Goal: Contribute content: Contribute content

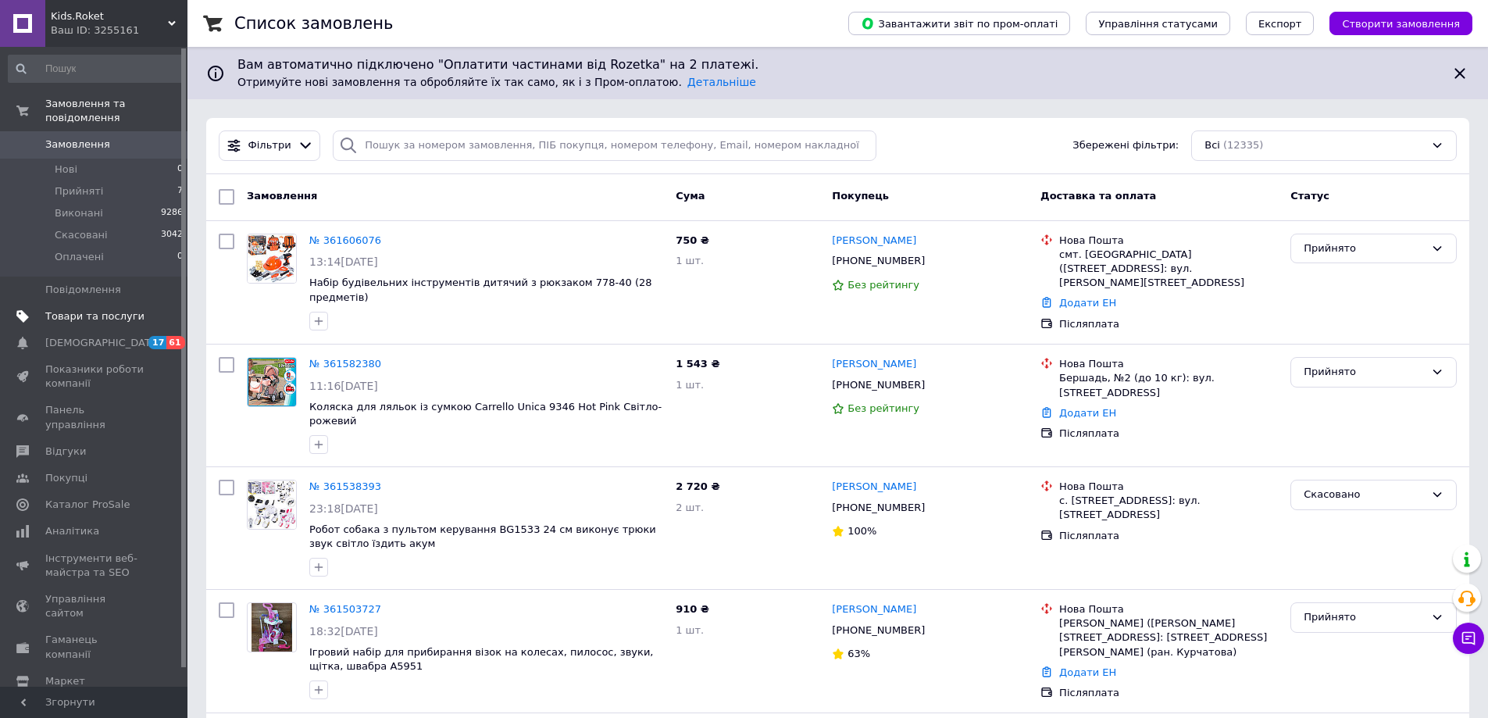
click at [75, 309] on span "Товари та послуги" at bounding box center [94, 316] width 99 height 14
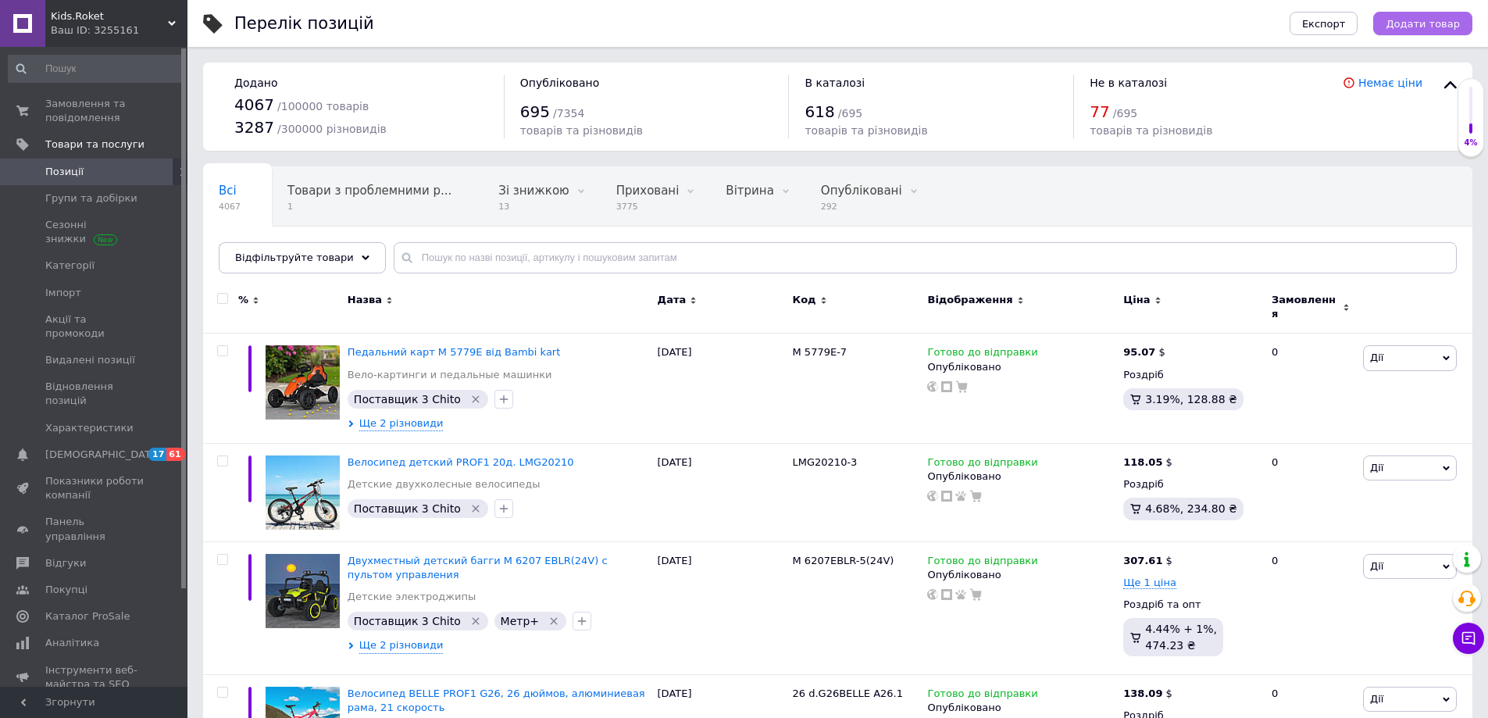
click at [1409, 28] on span "Додати товар" at bounding box center [1422, 24] width 74 height 12
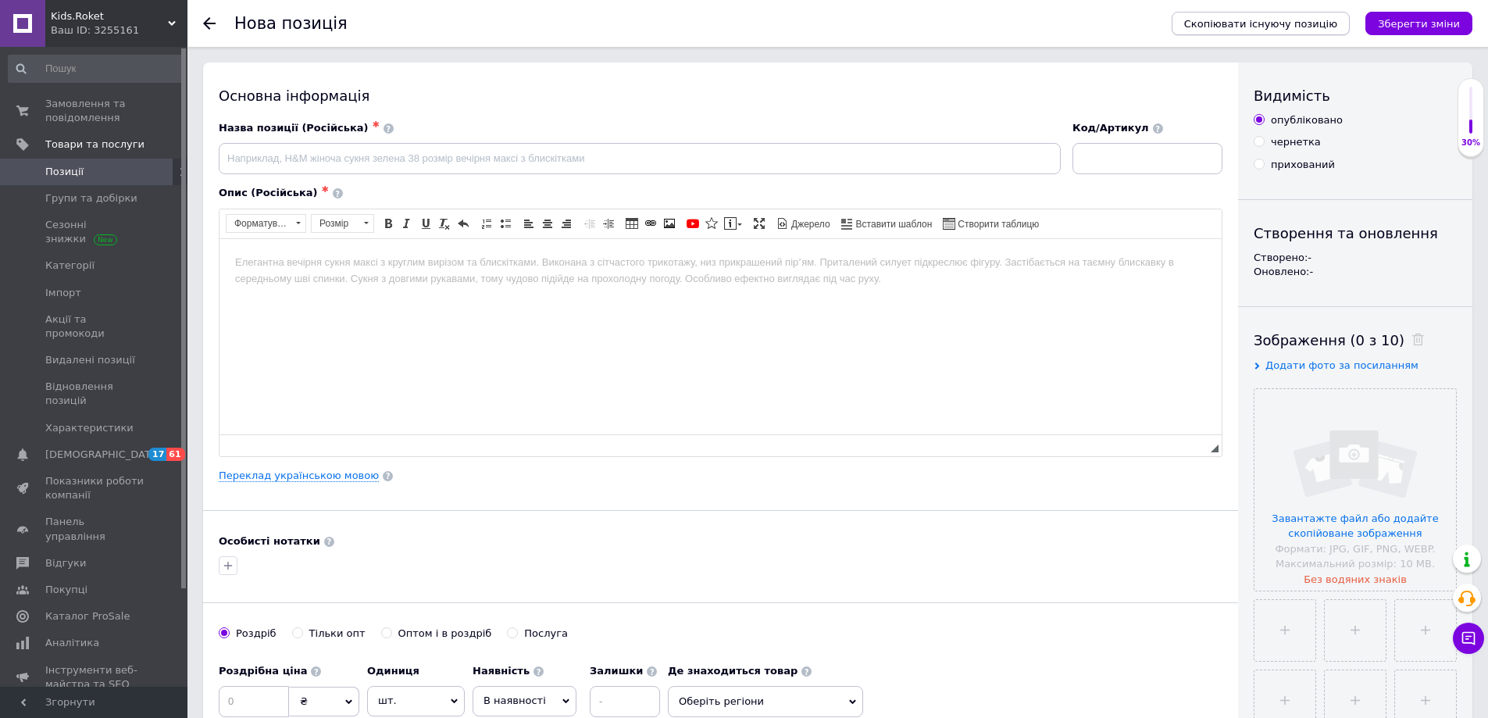
click at [1252, 34] on div "Скопіювати існуючу позицію Зберегти зміни" at bounding box center [1314, 23] width 316 height 47
click at [1240, 27] on span "Скопіювати існуючу позицію" at bounding box center [1260, 24] width 153 height 12
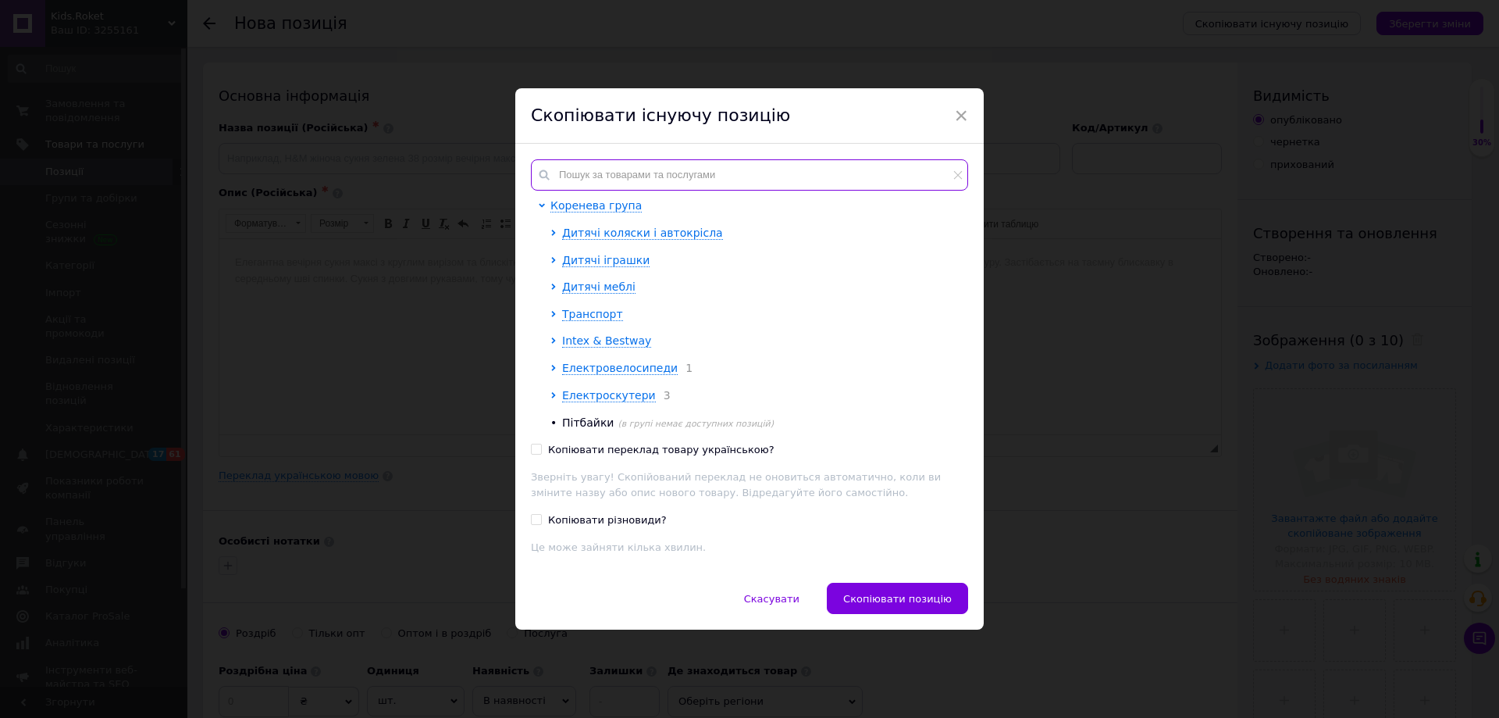
click at [576, 169] on input "text" at bounding box center [749, 174] width 437 height 31
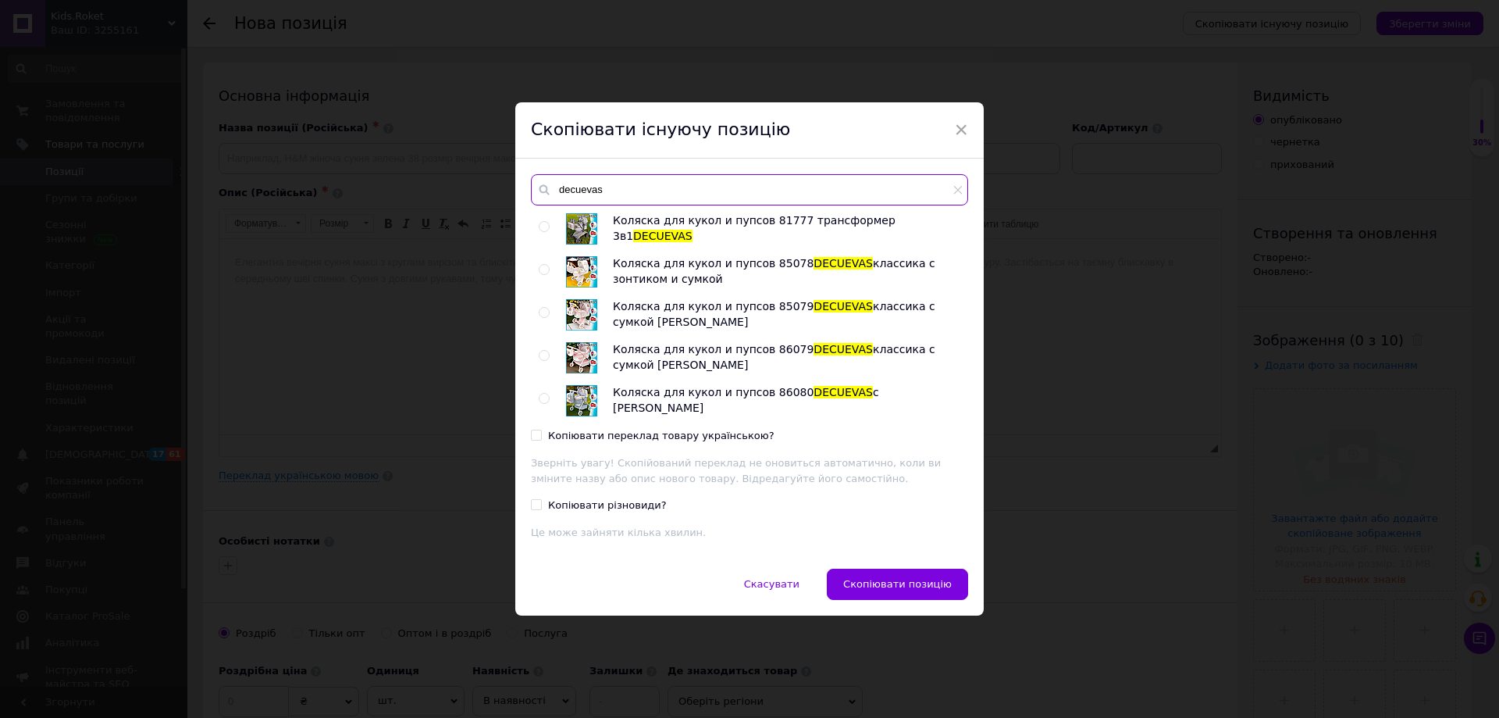
type input "decuevas"
click at [544, 232] on div at bounding box center [547, 228] width 16 height 31
click at [539, 227] on input "radio" at bounding box center [544, 227] width 10 height 10
radio input "true"
click at [921, 584] on span "Скопіювати позицію" at bounding box center [897, 584] width 109 height 12
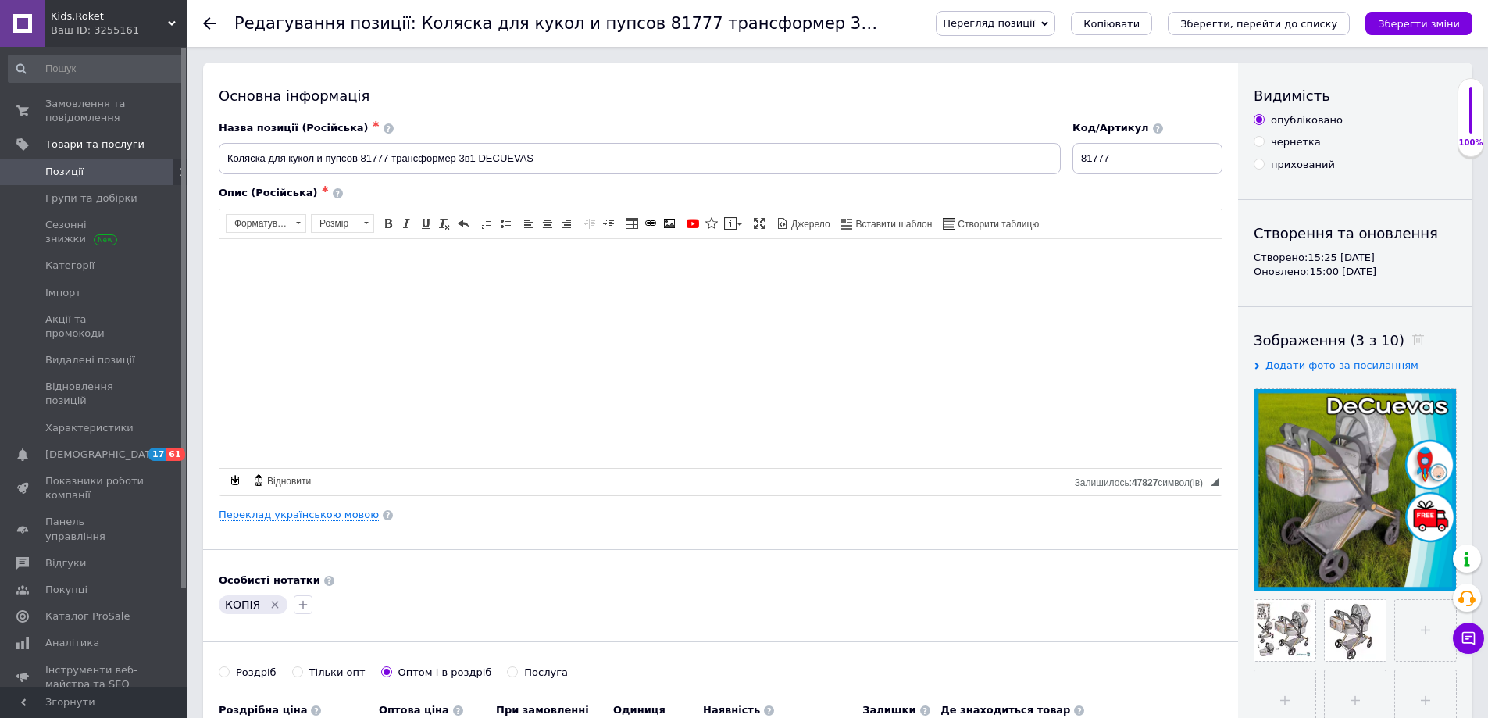
drag, startPoint x: 1214, startPoint y: 448, endPoint x: 1196, endPoint y: 508, distance: 62.2
click at [1217, 486] on span "◢" at bounding box center [1214, 482] width 8 height 8
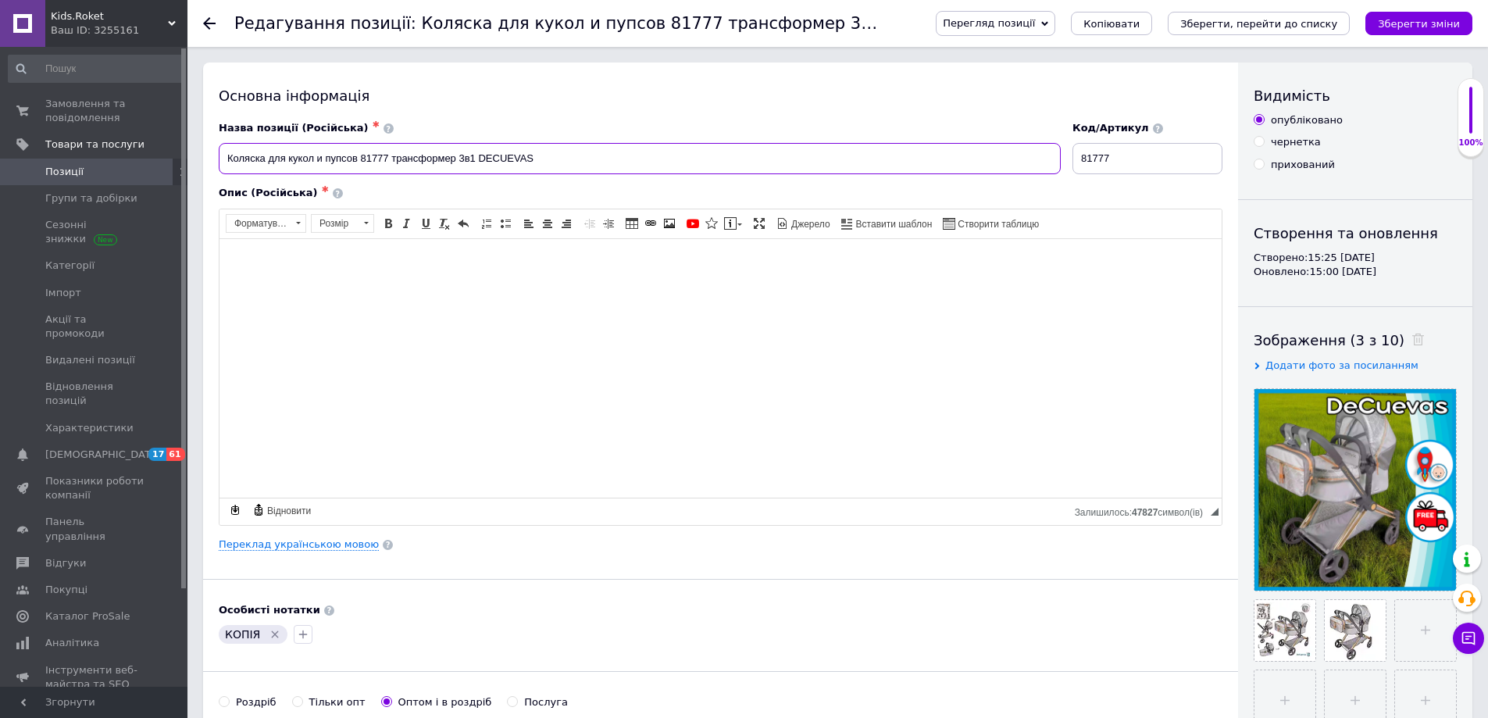
drag, startPoint x: 590, startPoint y: 149, endPoint x: 213, endPoint y: 145, distance: 377.2
click at [213, 145] on div "Назва позиції (Російська) ✱ Коляска для кукол и пупсов 81777 трансформер 3в1 DE…" at bounding box center [640, 148] width 854 height 65
paste input "грушечная коляска для куклы с сумочкой DeCuevas Capriccio 81773 Подробнее: [URL…"
drag, startPoint x: 790, startPoint y: 159, endPoint x: 557, endPoint y: 157, distance: 232.7
click at [557, 157] on input "Игрушечная коляска для куклы с сумочкой DeCuevas Capriccio 81773 Подробнее: [UR…" at bounding box center [640, 158] width 842 height 31
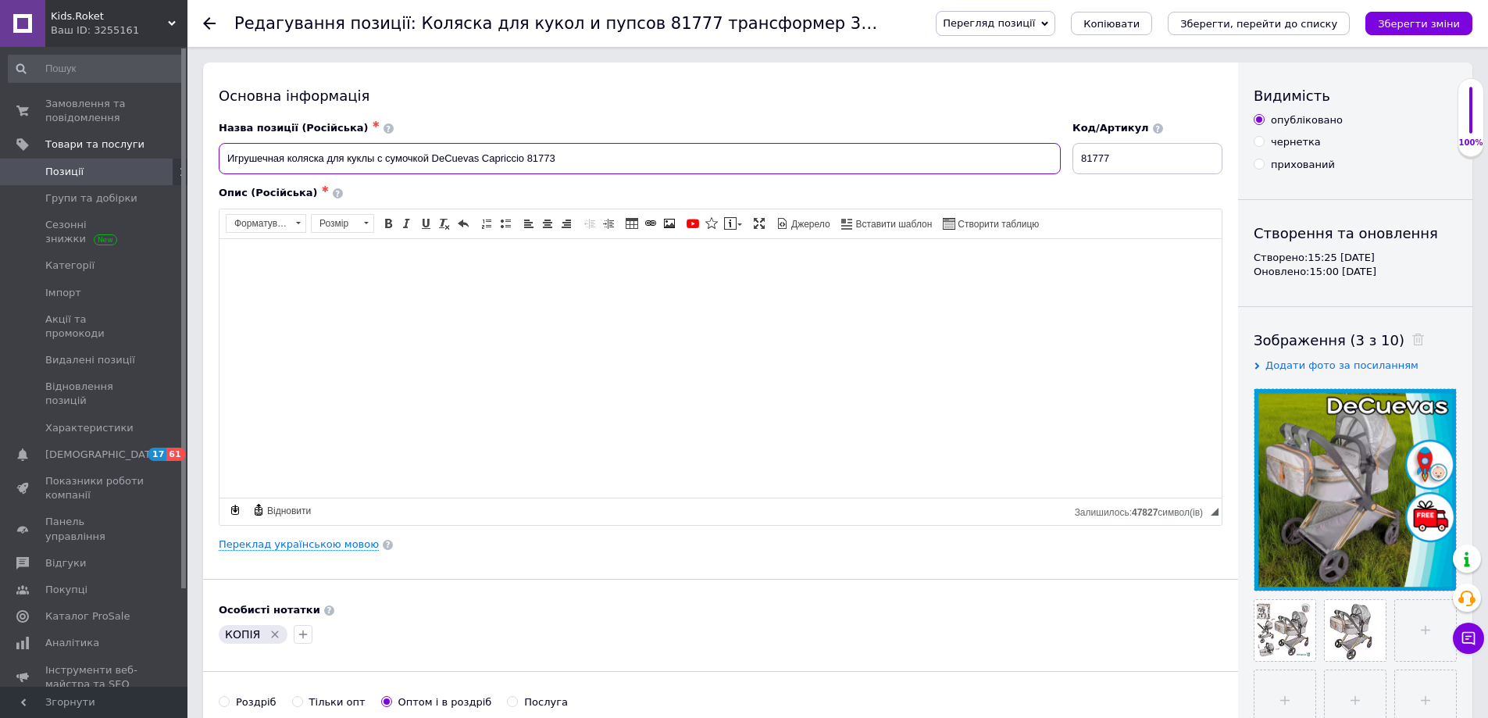
drag, startPoint x: 563, startPoint y: 159, endPoint x: 528, endPoint y: 155, distance: 35.4
click at [528, 155] on input "Игрушечная коляска для куклы с сумочкой DeCuevas Capriccio 81773" at bounding box center [640, 158] width 842 height 31
type input "Игрушечная коляска для куклы с сумочкой DeCuevas Capriccio 81773"
drag, startPoint x: 1129, startPoint y: 159, endPoint x: 1047, endPoint y: 160, distance: 82.0
click at [1047, 160] on div "Назва позиції (Російська) ✱ Игрушечная коляска для куклы с сумочкой DeCuevas Ca…" at bounding box center [720, 148] width 1015 height 65
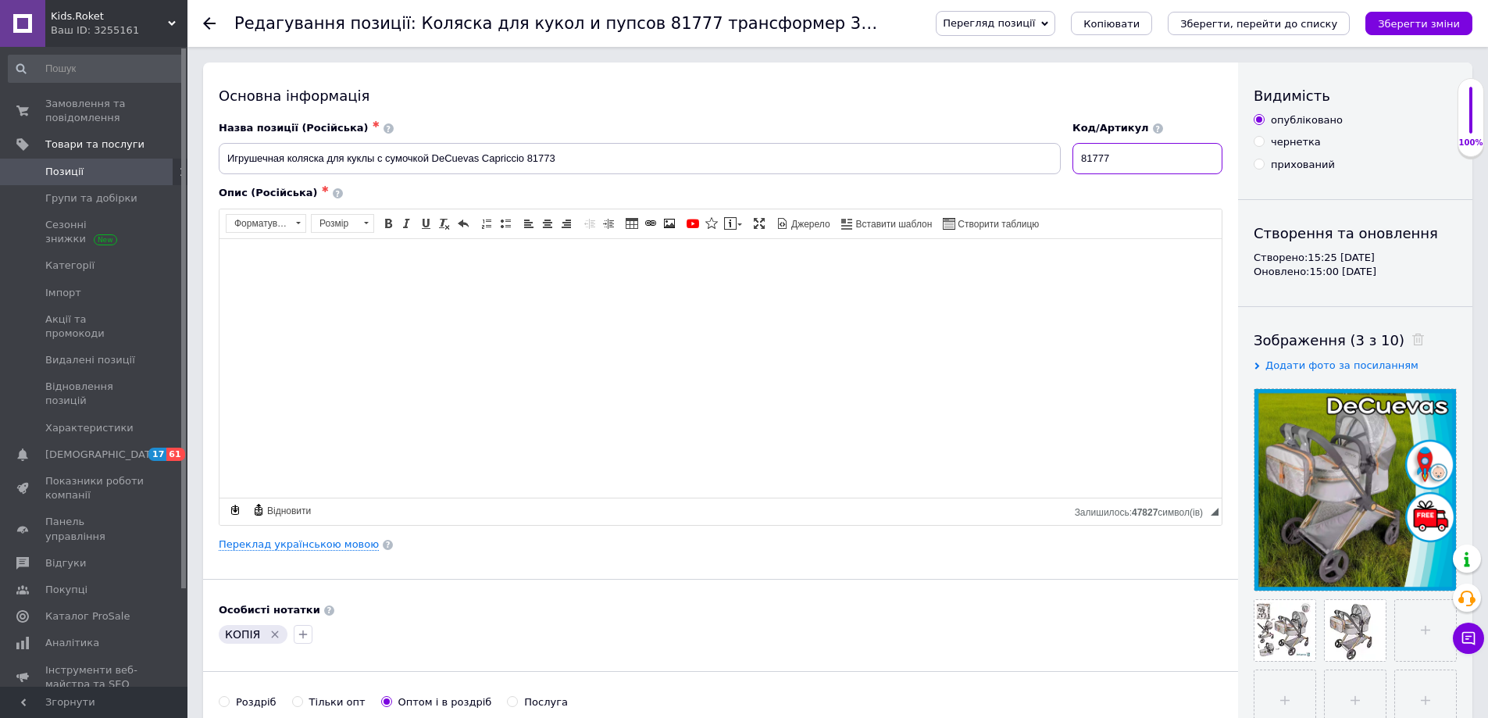
paste input "3"
type input "81773"
drag, startPoint x: 600, startPoint y: 156, endPoint x: 191, endPoint y: 163, distance: 408.5
paste input "укольная металлическая коляска-люлька с сумкой и зонтиком DeCuevas 85073 серии …"
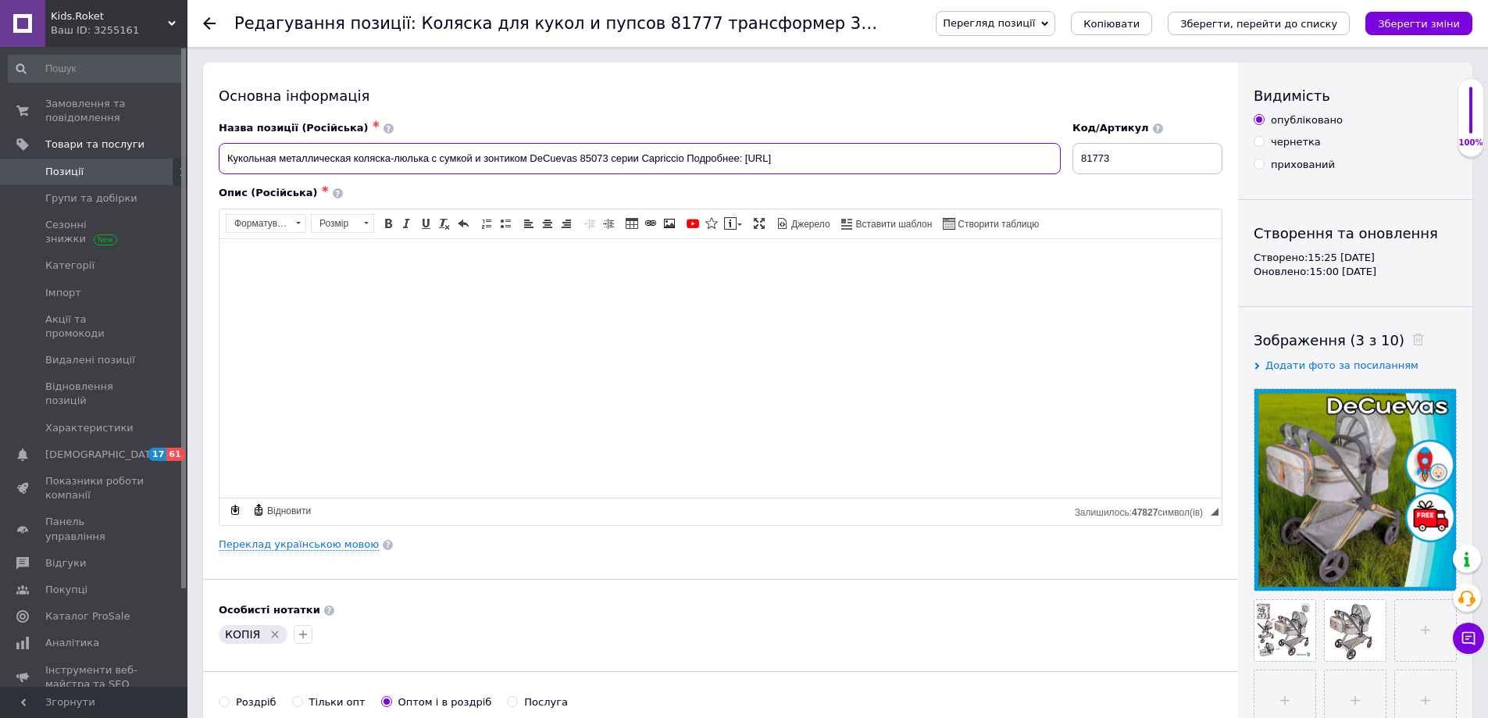
drag, startPoint x: 797, startPoint y: 159, endPoint x: 681, endPoint y: 161, distance: 116.4
click at [681, 161] on input "Кукольная металлическая коляска-люлька с сумкой и зонтиком DeCuevas 85073 серии…" at bounding box center [640, 158] width 842 height 31
drag, startPoint x: 608, startPoint y: 160, endPoint x: 580, endPoint y: 152, distance: 28.4
click at [580, 152] on input "Кукольная металлическая коляска-люлька с сумкой и зонтиком DeCuevas 85073 серии…" at bounding box center [640, 158] width 842 height 31
type input "Кукольная металлическая коляска-люлька с сумкой и зонтиком DeCuevas 85073 серии…"
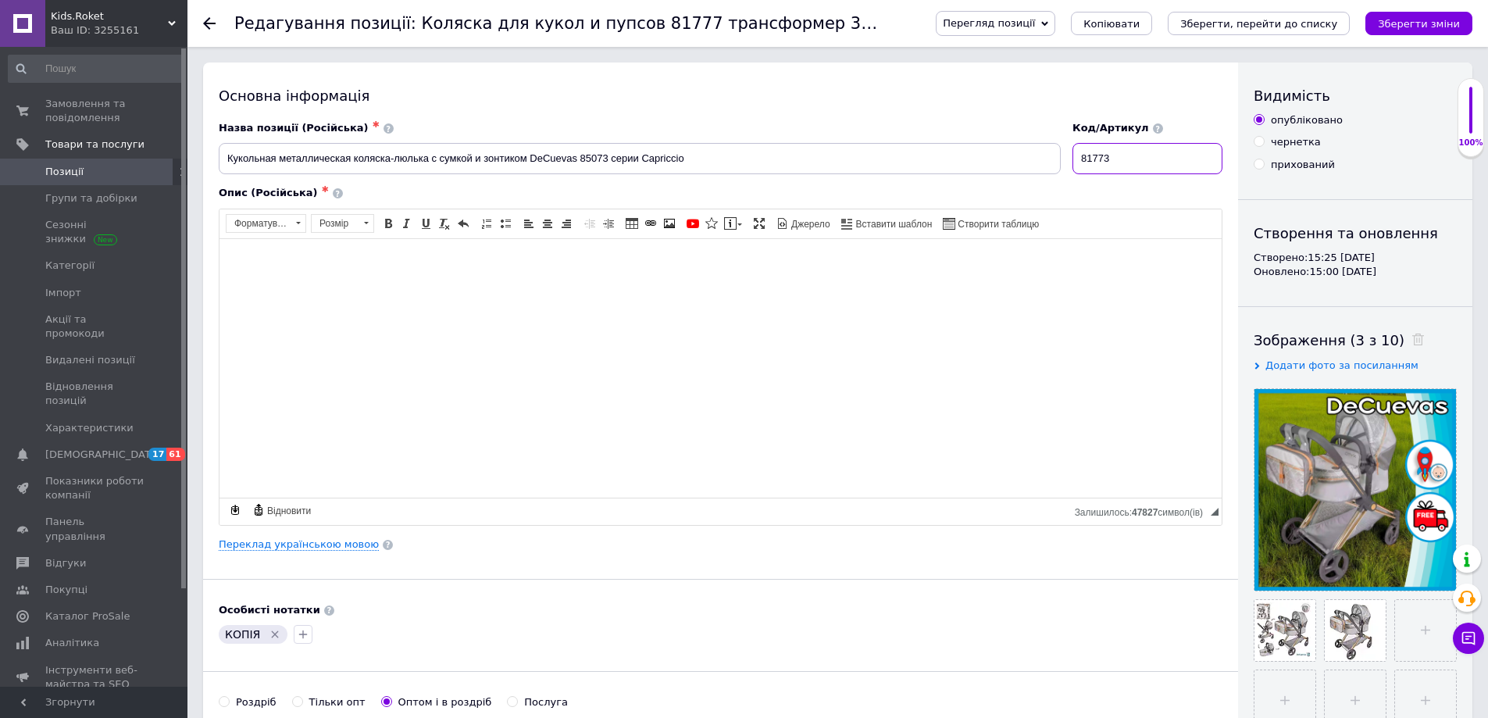
drag, startPoint x: 1111, startPoint y: 148, endPoint x: 1048, endPoint y: 149, distance: 63.3
click at [1067, 150] on div "Код/Артикул 81773" at bounding box center [1148, 148] width 162 height 65
paste input "50"
type input "85073"
click at [1268, 145] on label "чернетка" at bounding box center [1286, 142] width 67 height 14
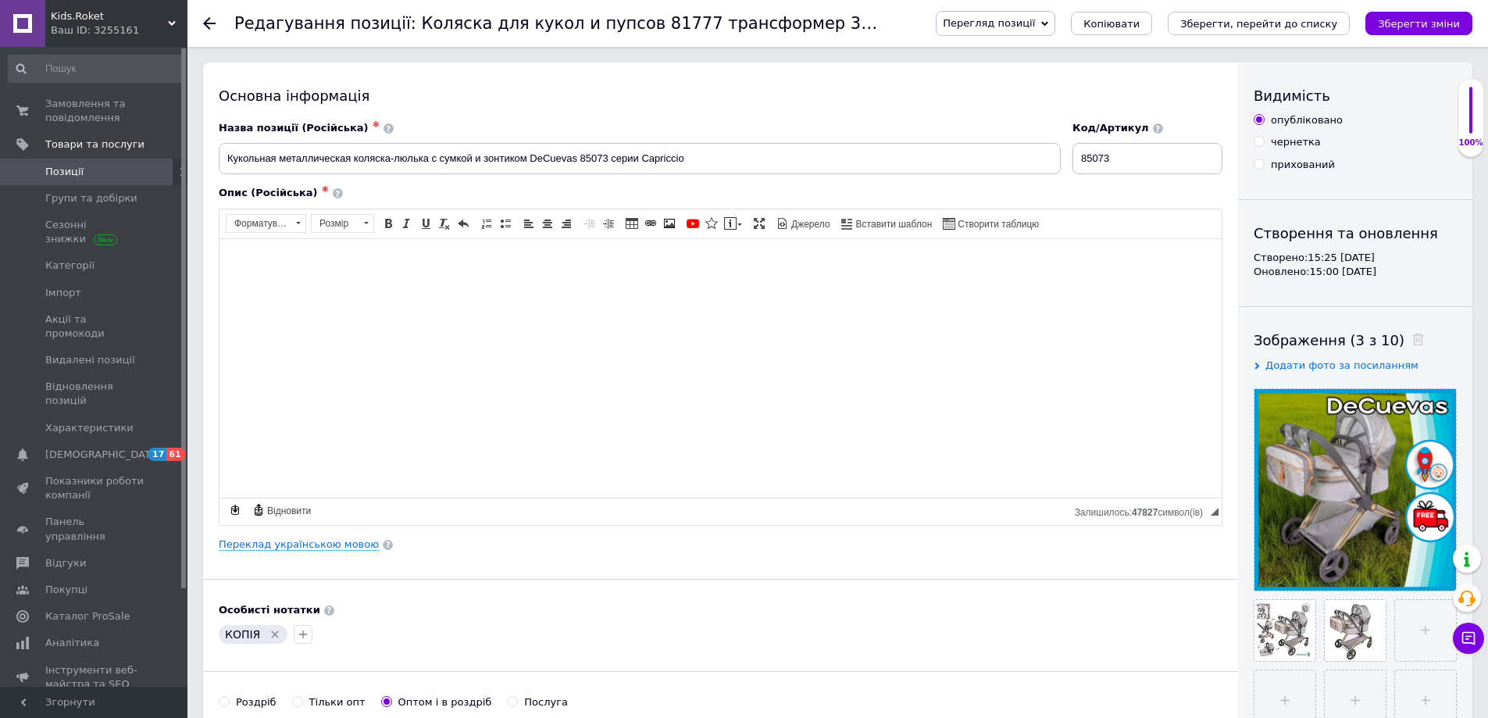
click at [1264, 145] on input "чернетка" at bounding box center [1258, 141] width 10 height 10
radio input "true"
click at [1259, 141] on input "чернетка" at bounding box center [1258, 141] width 10 height 10
click at [1410, 18] on icon "Зберегти зміни" at bounding box center [1419, 24] width 82 height 12
click at [274, 643] on div "КОПІЯ" at bounding box center [253, 634] width 75 height 25
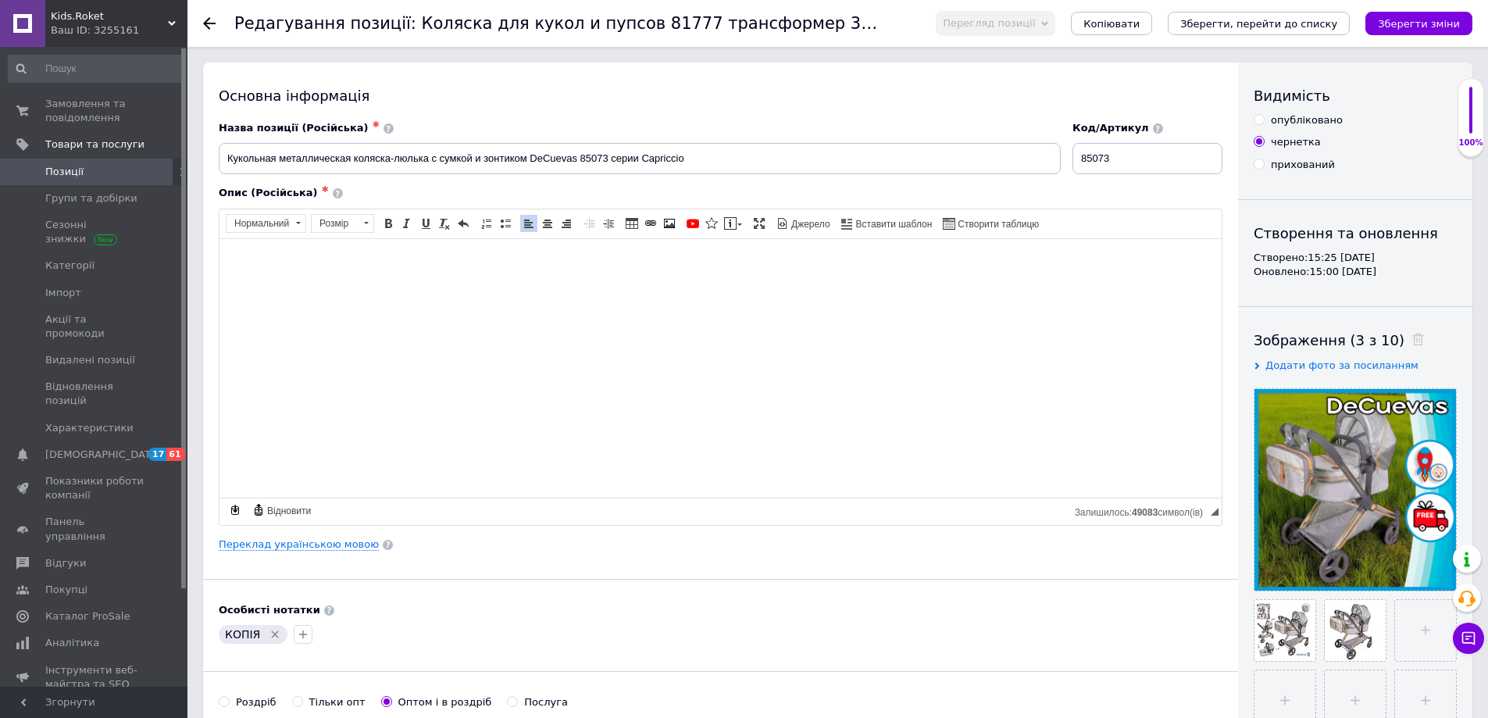
click at [273, 641] on div "КОПІЯ" at bounding box center [253, 634] width 69 height 19
click at [274, 637] on icon "Видалити мітку" at bounding box center [275, 634] width 7 height 7
click at [223, 635] on icon "button" at bounding box center [228, 634] width 12 height 12
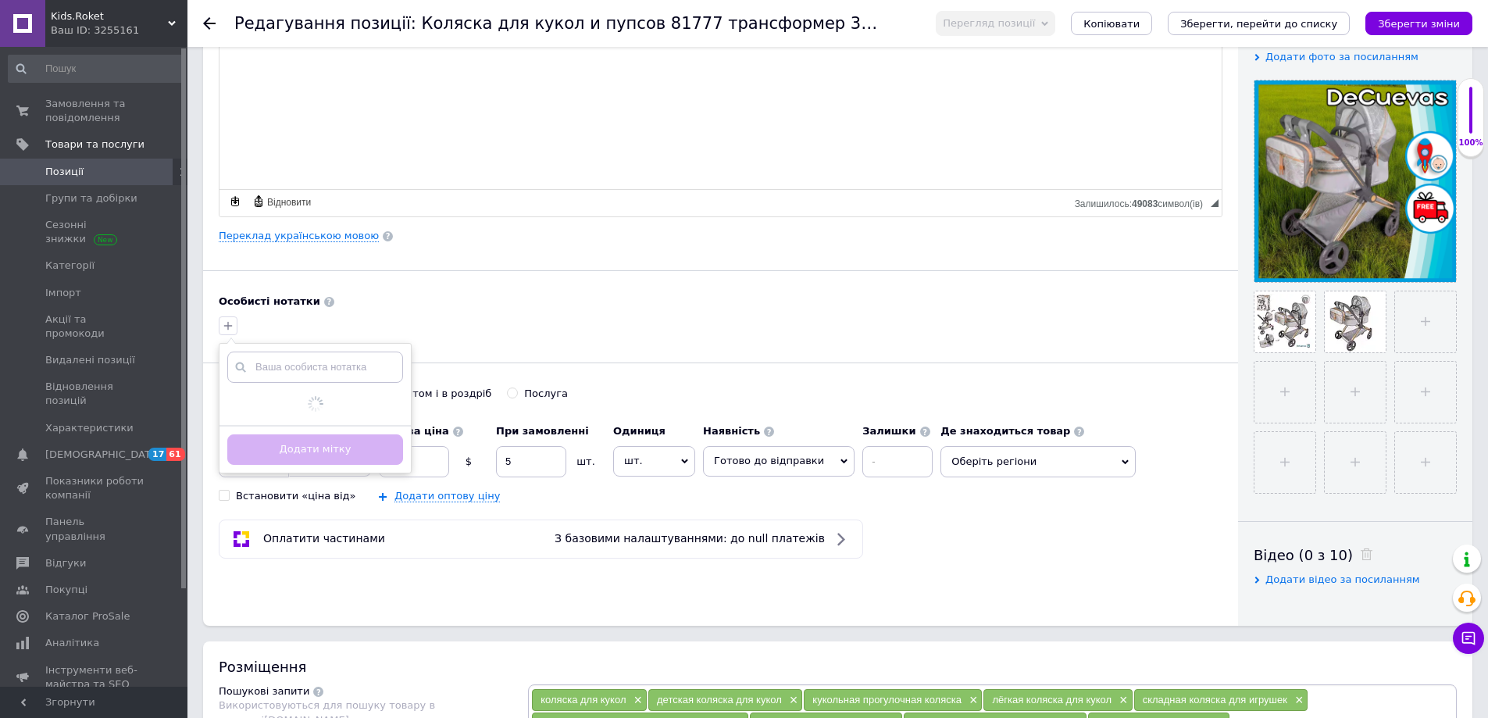
scroll to position [312, 0]
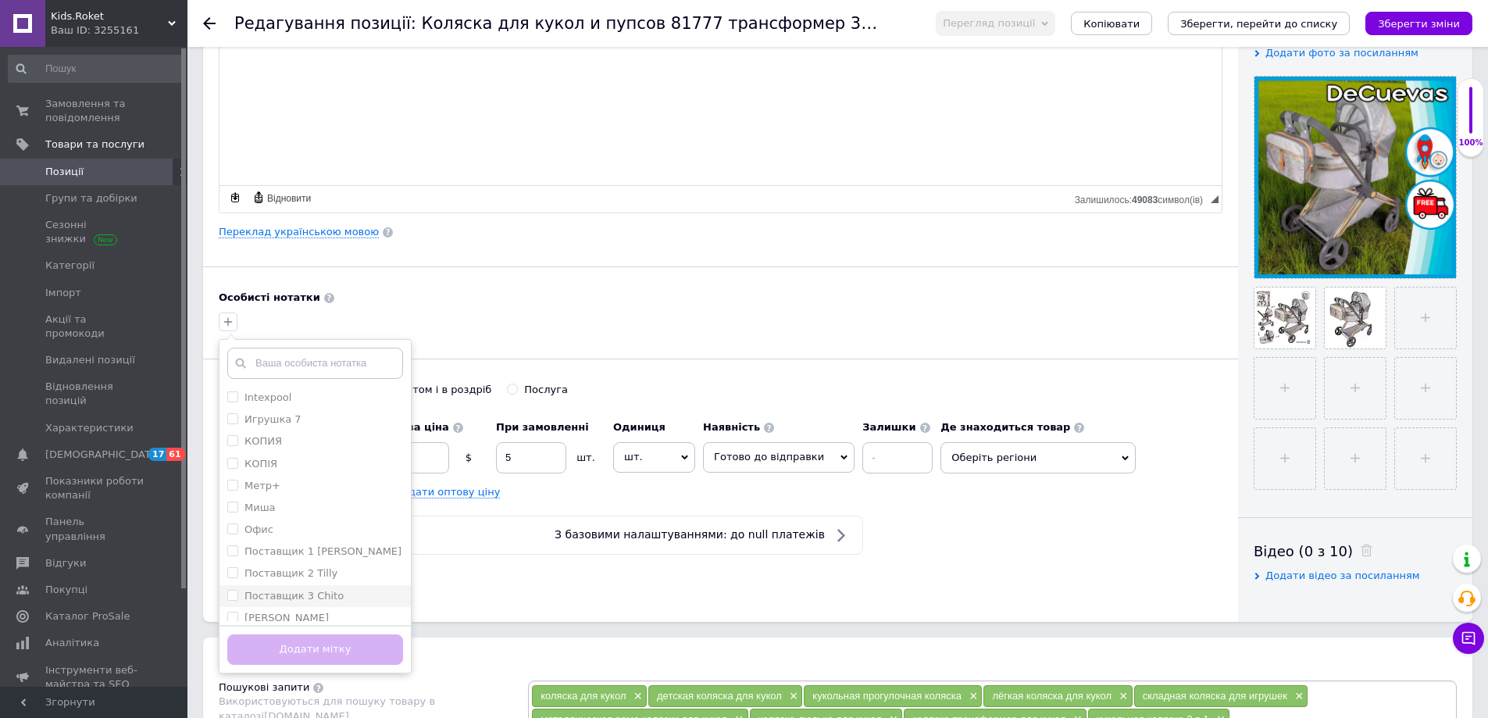
click at [228, 598] on input "Поставщик 3 Chito" at bounding box center [232, 595] width 10 height 10
checkbox input "true"
click at [308, 640] on button "Додати мітку" at bounding box center [315, 649] width 176 height 30
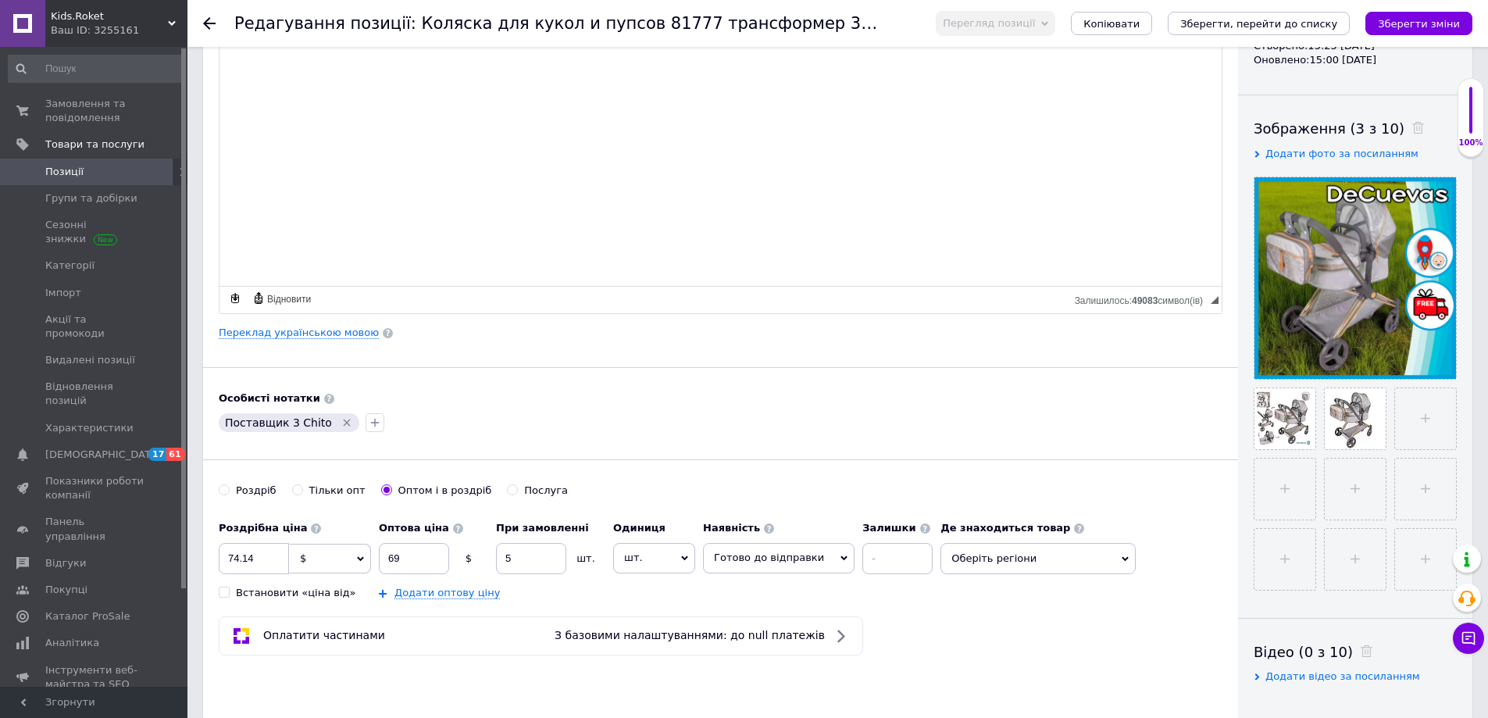
scroll to position [234, 0]
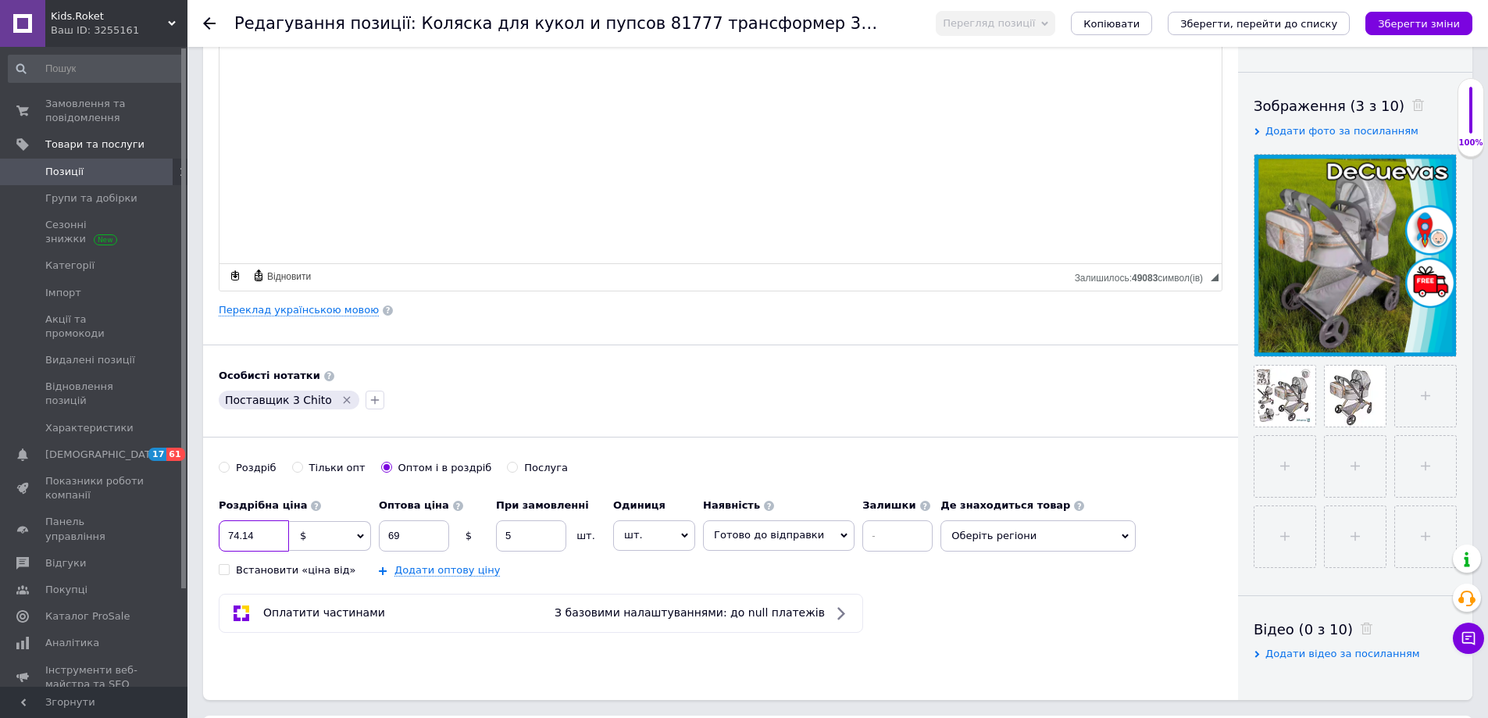
drag, startPoint x: 261, startPoint y: 533, endPoint x: 211, endPoint y: 533, distance: 50.0
click at [212, 533] on div "Основна інформація Назва позиції (Російська) ✱ Кукольная металлическая коляска-…" at bounding box center [720, 263] width 1035 height 871
type input "53.42"
drag, startPoint x: 415, startPoint y: 532, endPoint x: 380, endPoint y: 533, distance: 35.1
click at [380, 533] on input "69" at bounding box center [414, 535] width 70 height 31
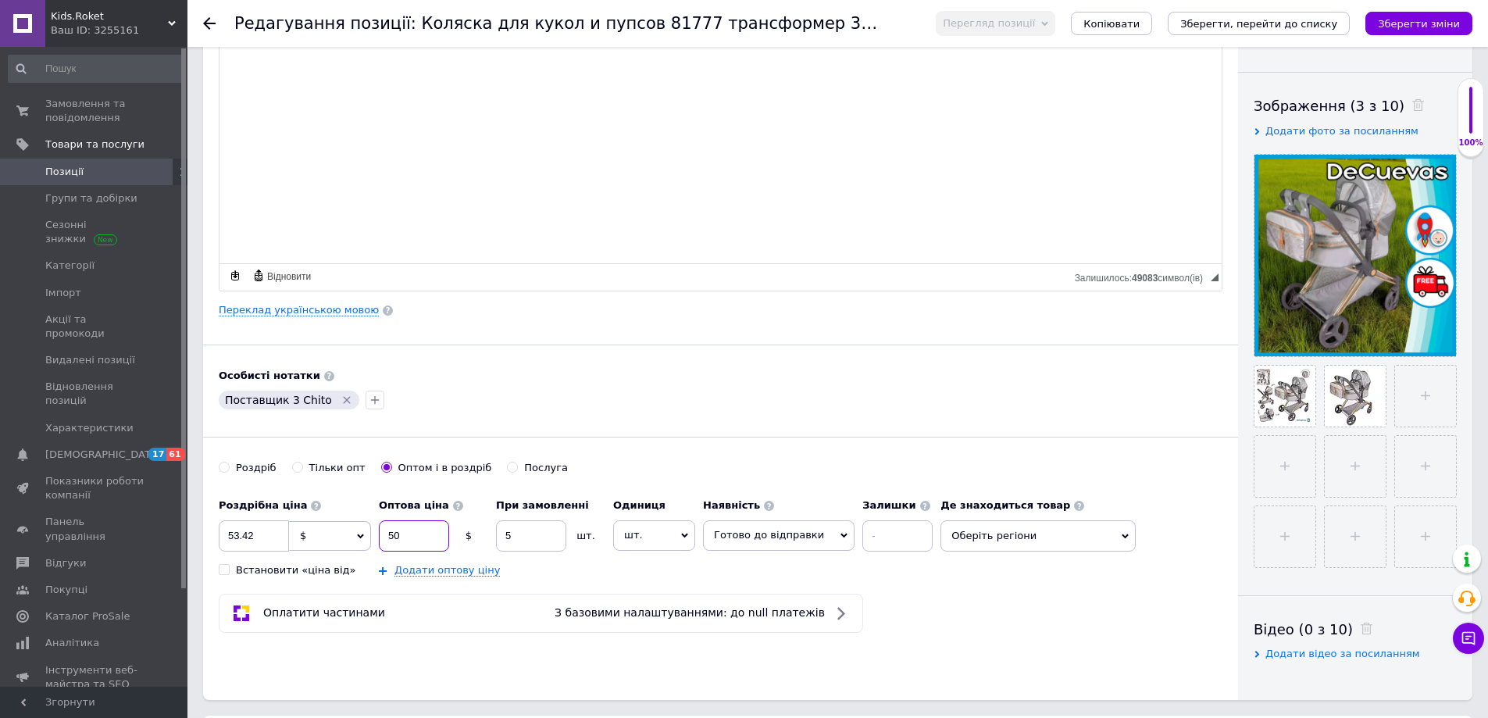
type input "50"
click at [675, 421] on div "Основна інформація Назва позиції (Російська) ✱ Кукольная металлическая коляска-…" at bounding box center [720, 263] width 1035 height 871
click at [1412, 105] on icon at bounding box center [1418, 105] width 12 height 12
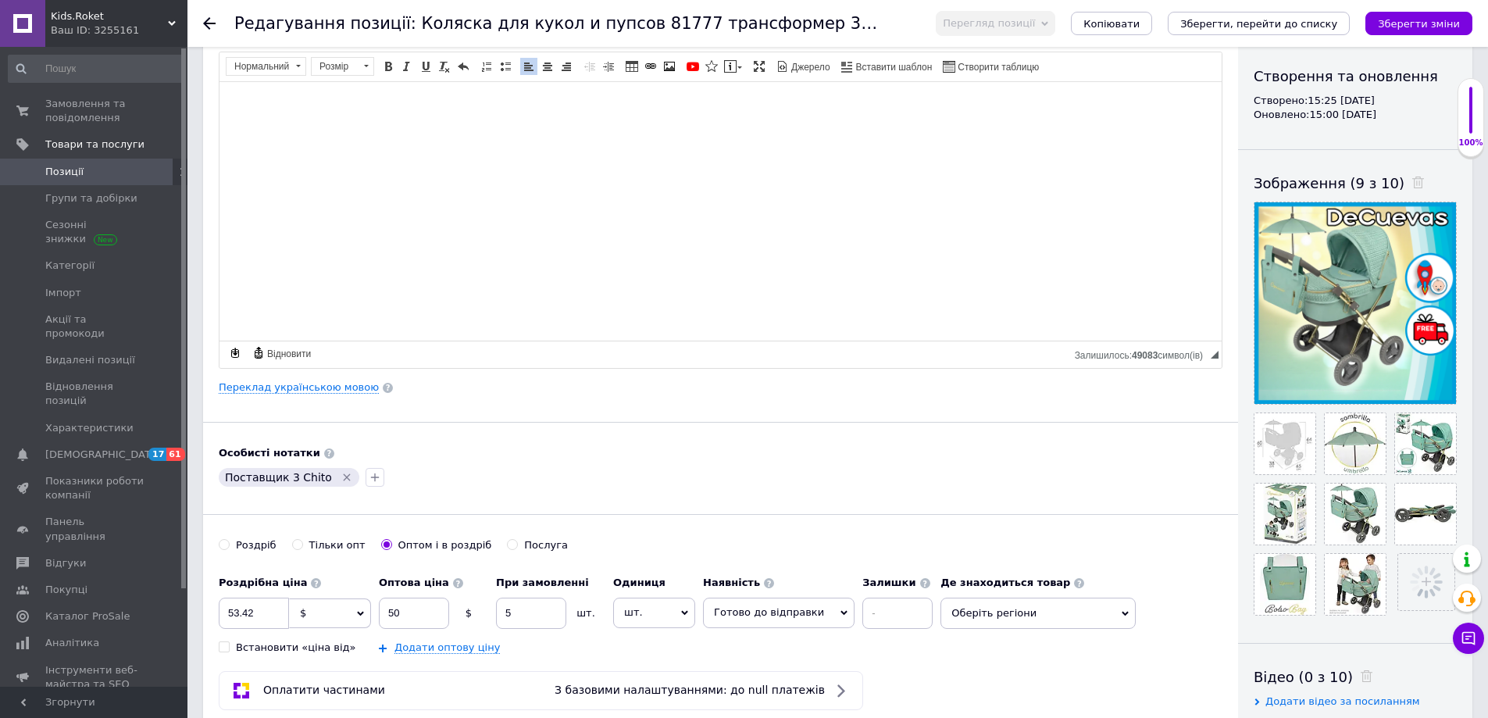
scroll to position [156, 0]
click at [1425, 26] on icon "Зберегти зміни" at bounding box center [1419, 24] width 82 height 12
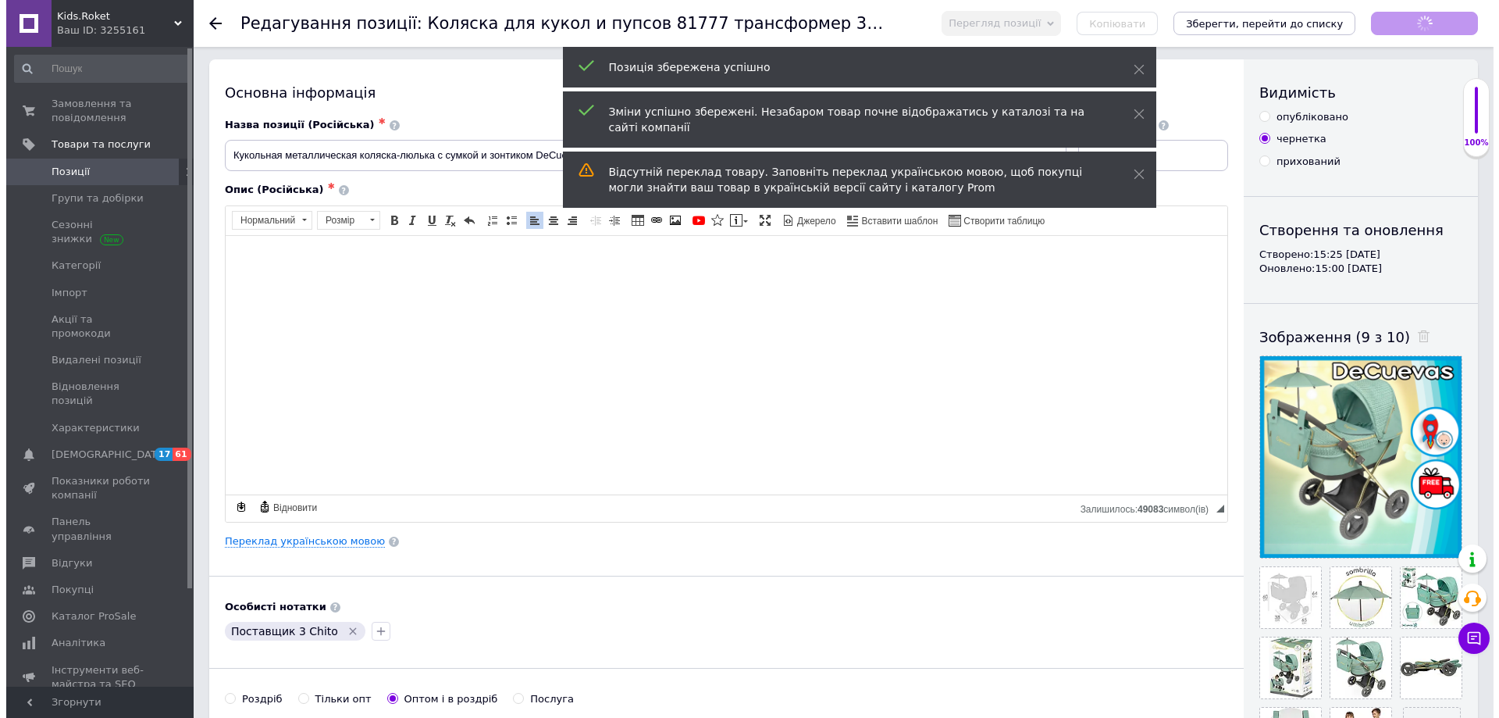
scroll to position [0, 0]
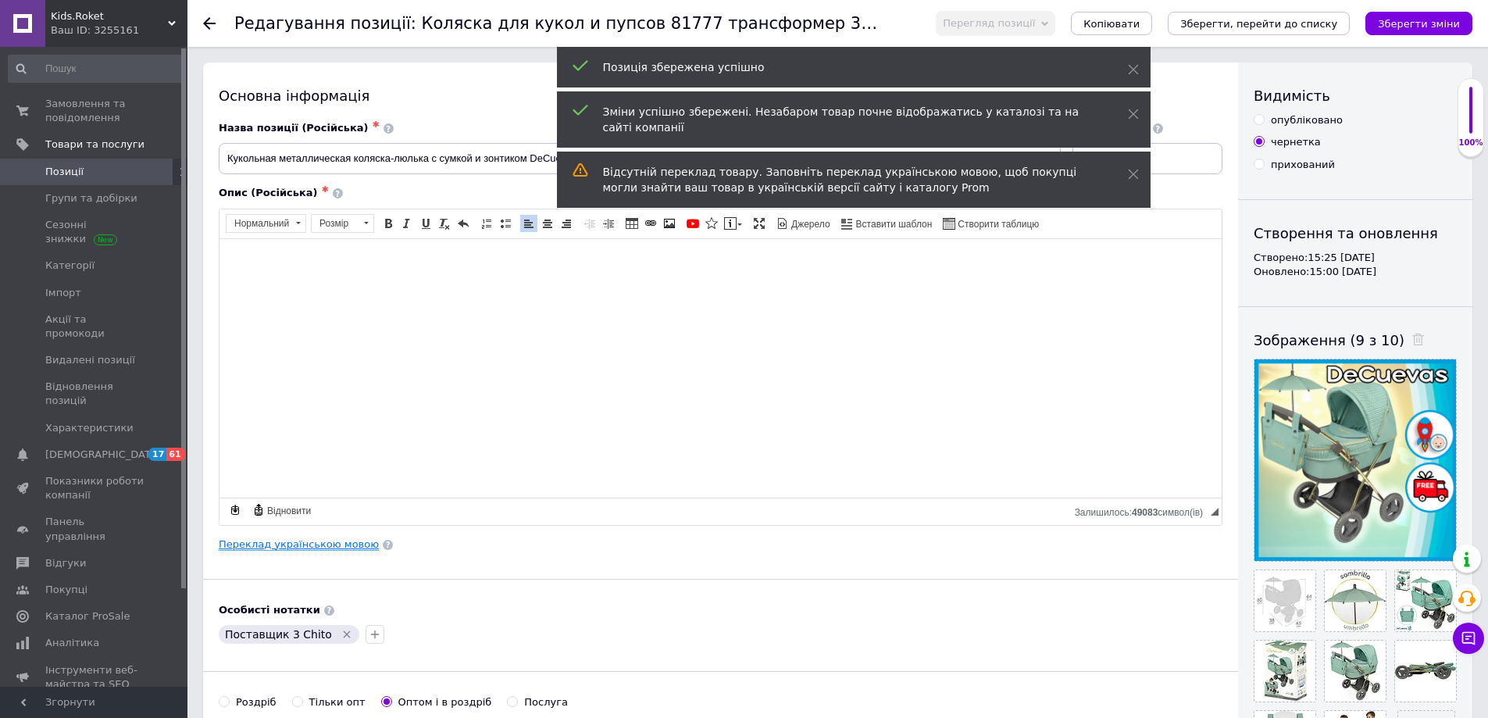
click at [308, 544] on link "Переклад українською мовою" at bounding box center [299, 544] width 160 height 12
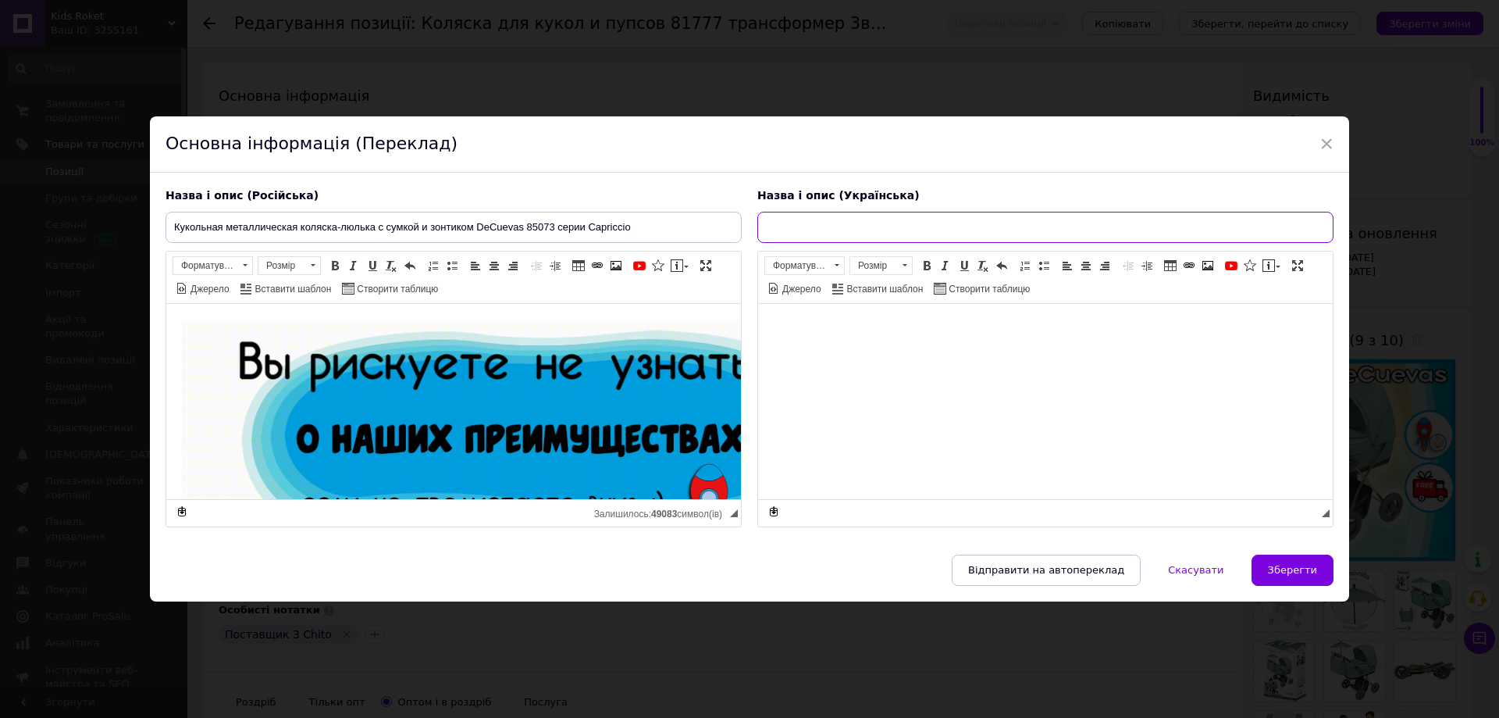
click at [853, 226] on input "text" at bounding box center [1045, 227] width 576 height 31
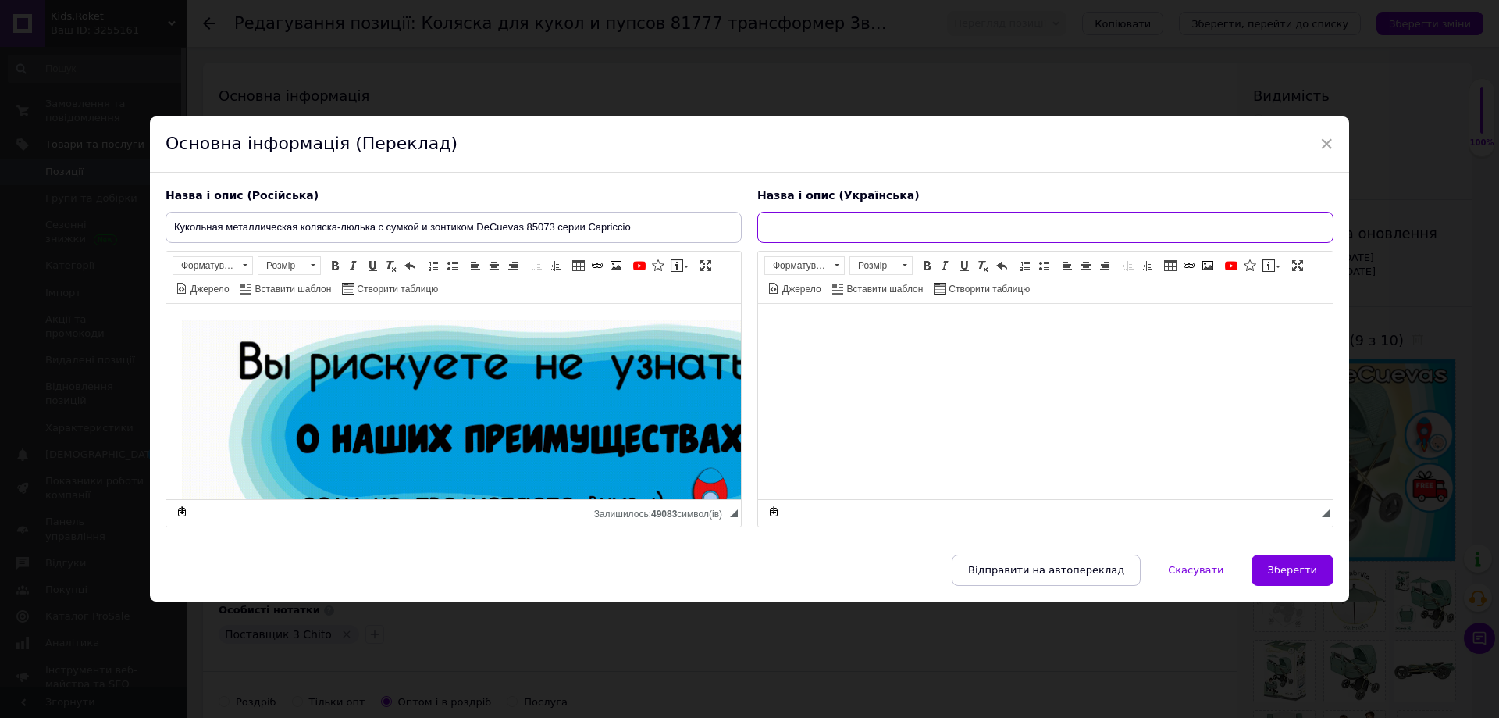
paste input "Лялькова металева коляска-люлька з сумкою та парасолькою DeCuevas 85073 серії C…"
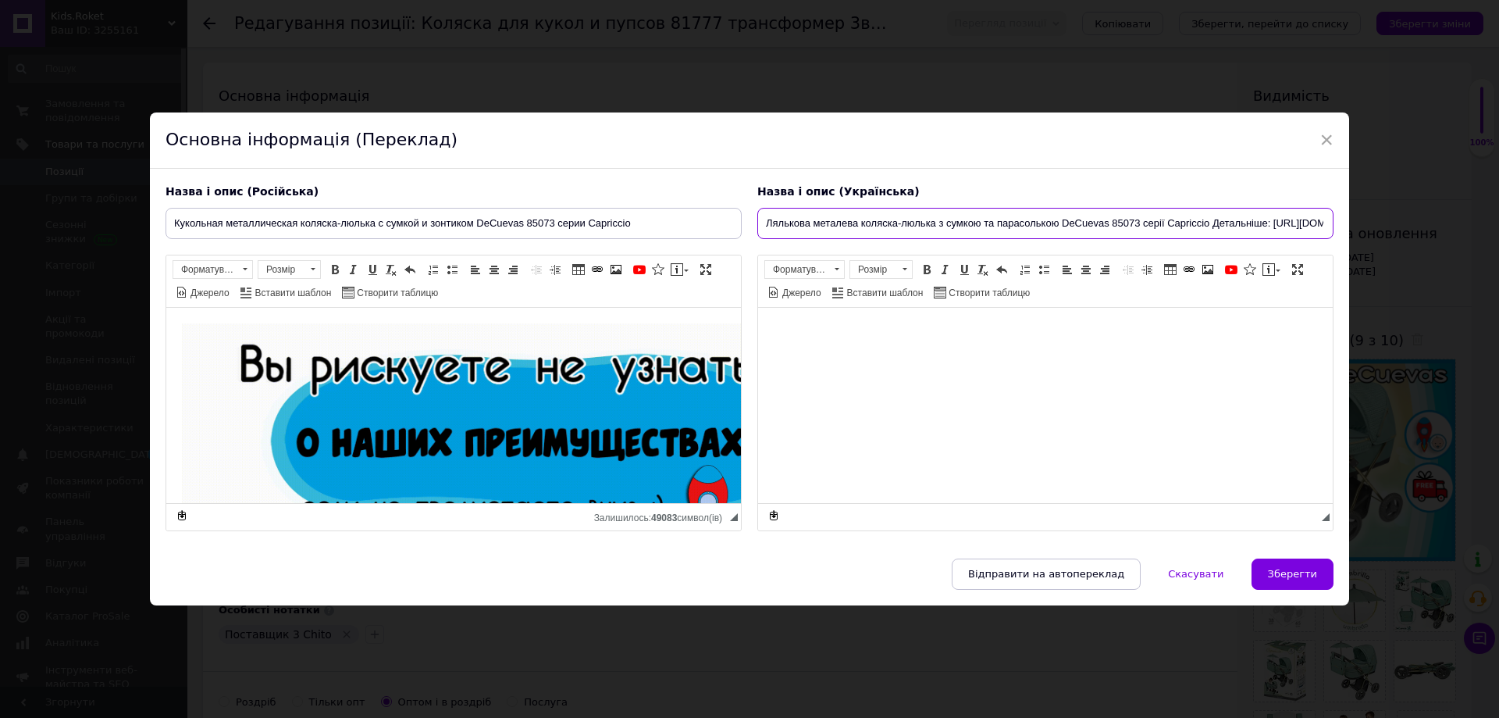
scroll to position [0, 91]
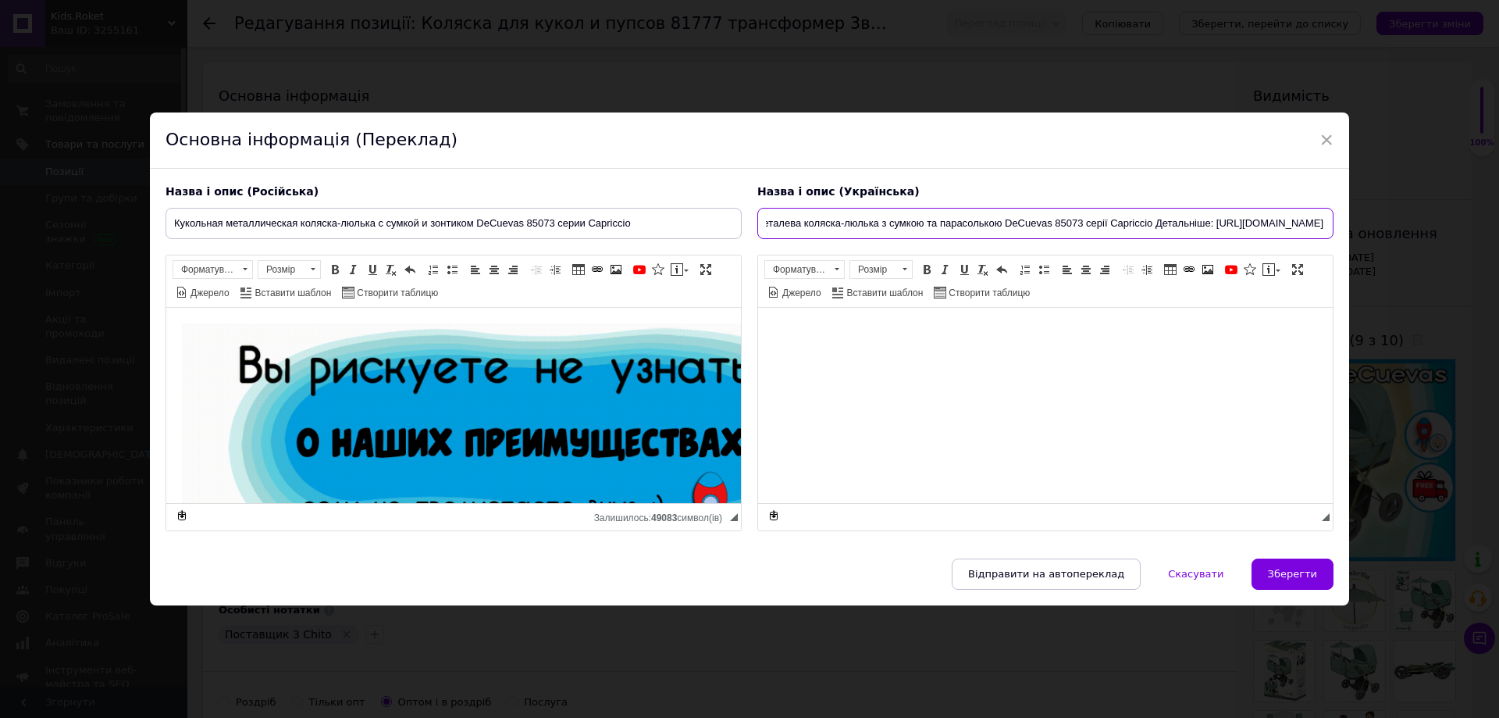
drag, startPoint x: 1071, startPoint y: 223, endPoint x: 1246, endPoint y: 230, distance: 175.0
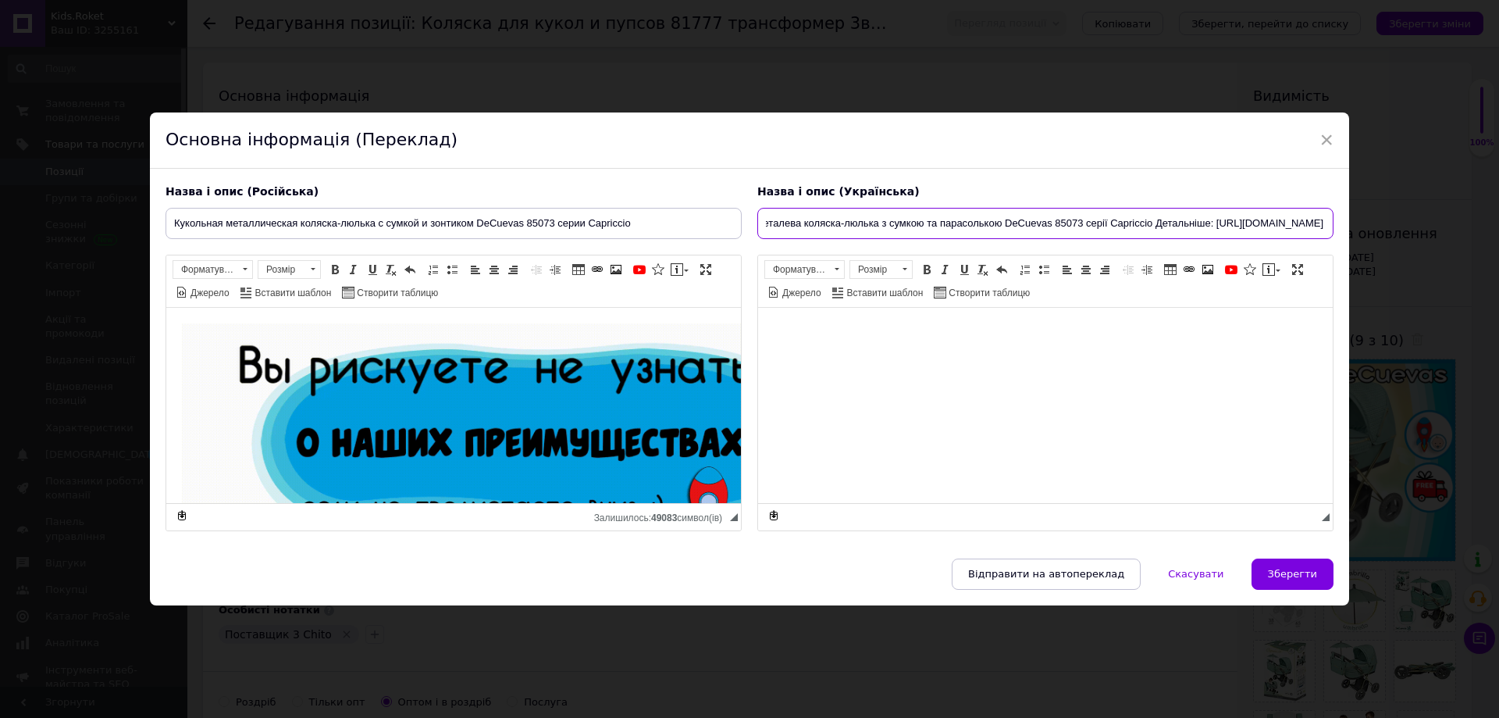
click at [1277, 235] on input "Лялькова металева коляска-люлька з сумкою та парасолькою DeCuevas 85073 серії C…" at bounding box center [1045, 223] width 576 height 31
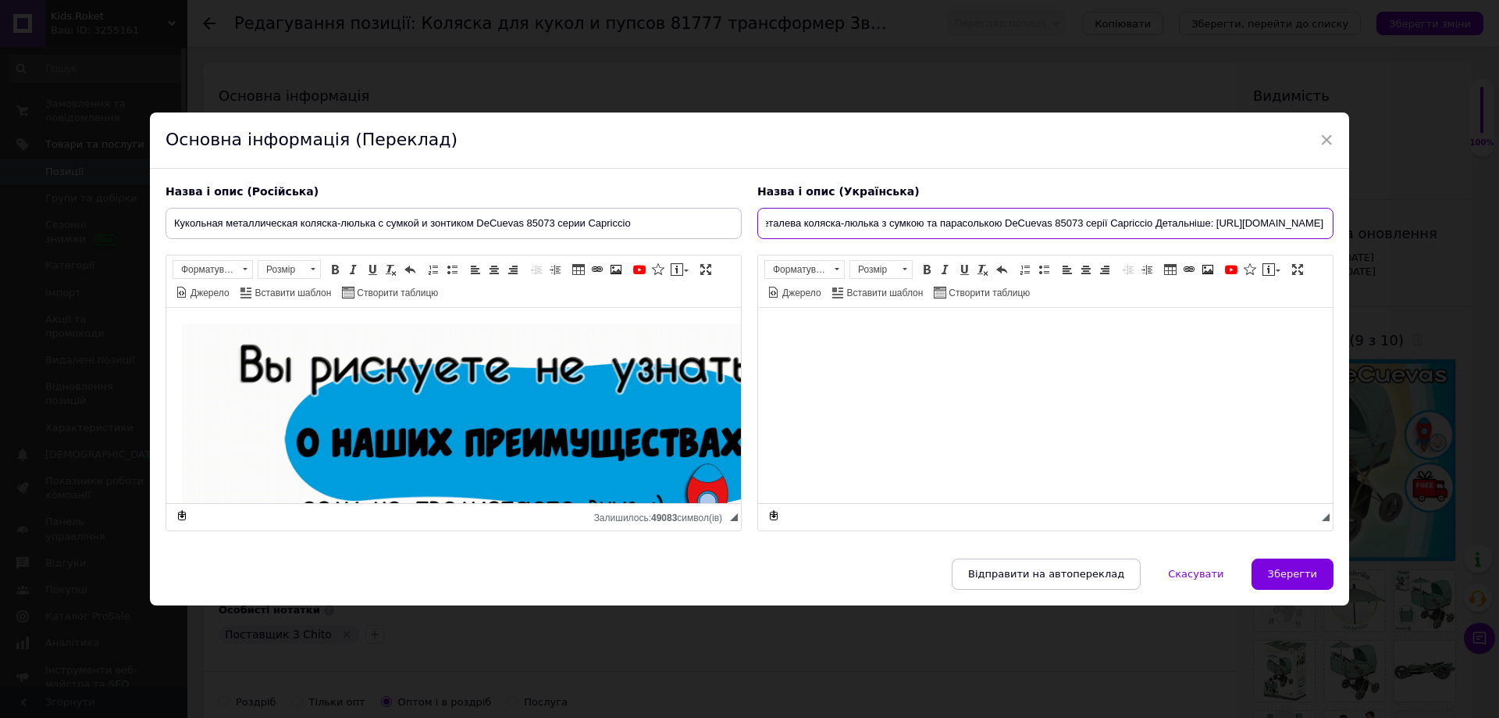
click at [1114, 221] on input "Лялькова металева коляска-люлька з сумкою та парасолькою DeCuevas 85073 серії C…" at bounding box center [1045, 223] width 576 height 31
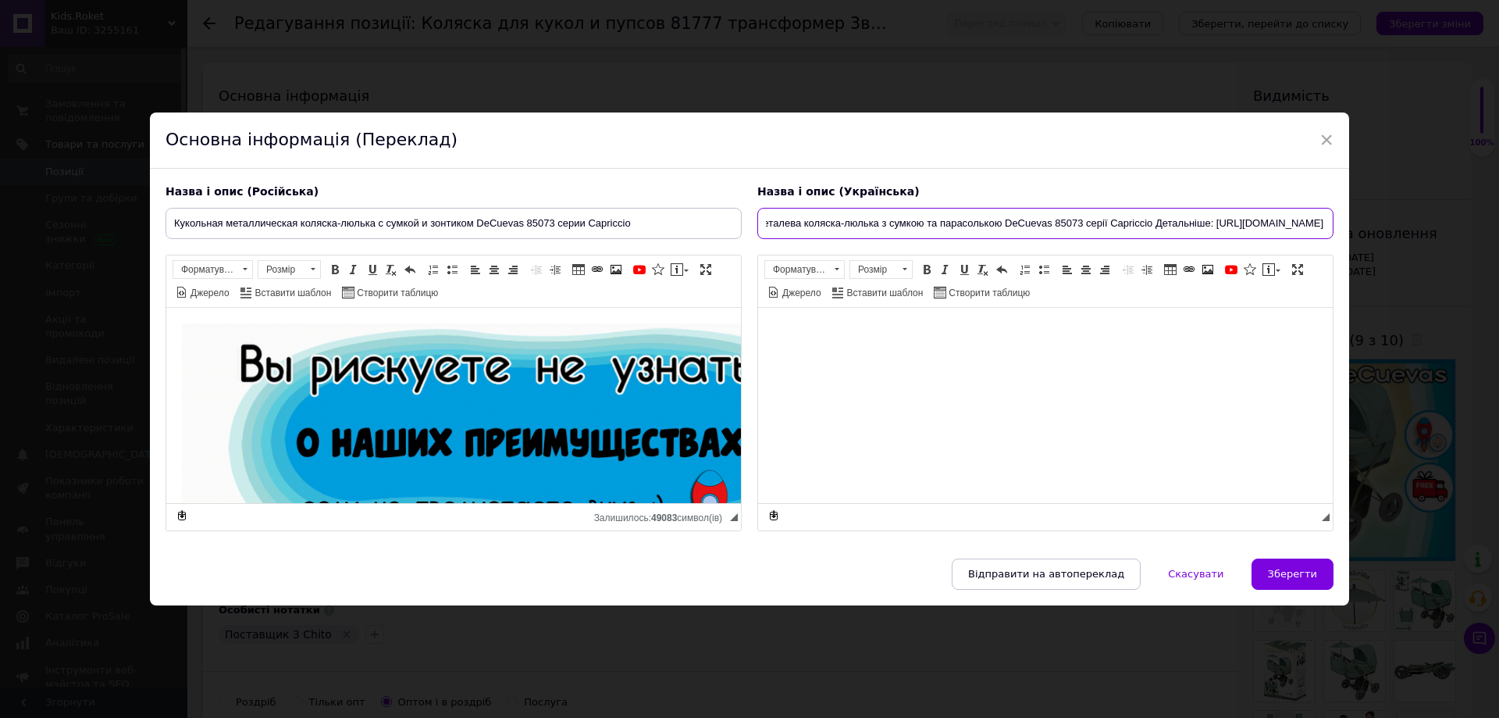
drag, startPoint x: 1115, startPoint y: 222, endPoint x: 1333, endPoint y: 216, distance: 217.9
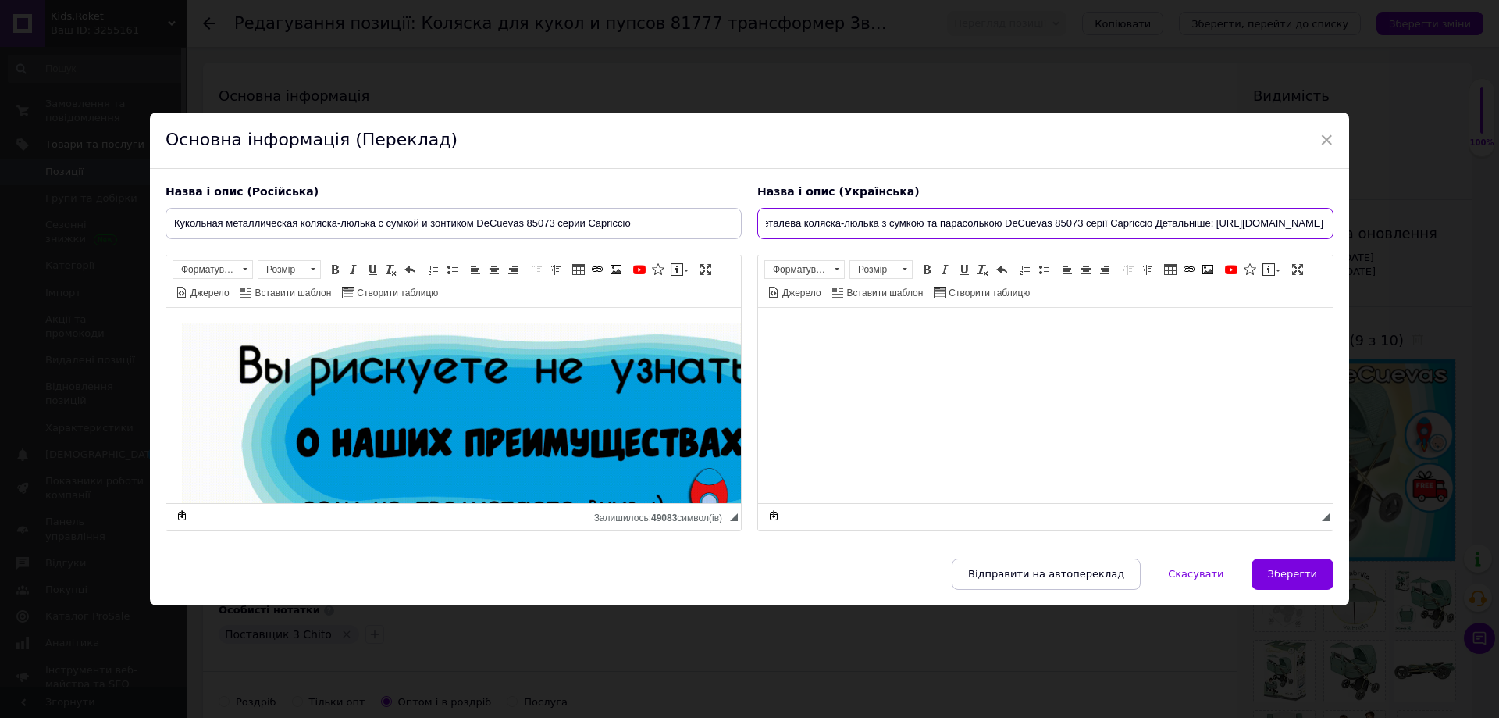
click at [1333, 216] on div "Назва і опис (Українська) Лялькова металева коляска-люлька з сумкою та парасоль…" at bounding box center [1046, 357] width 592 height 362
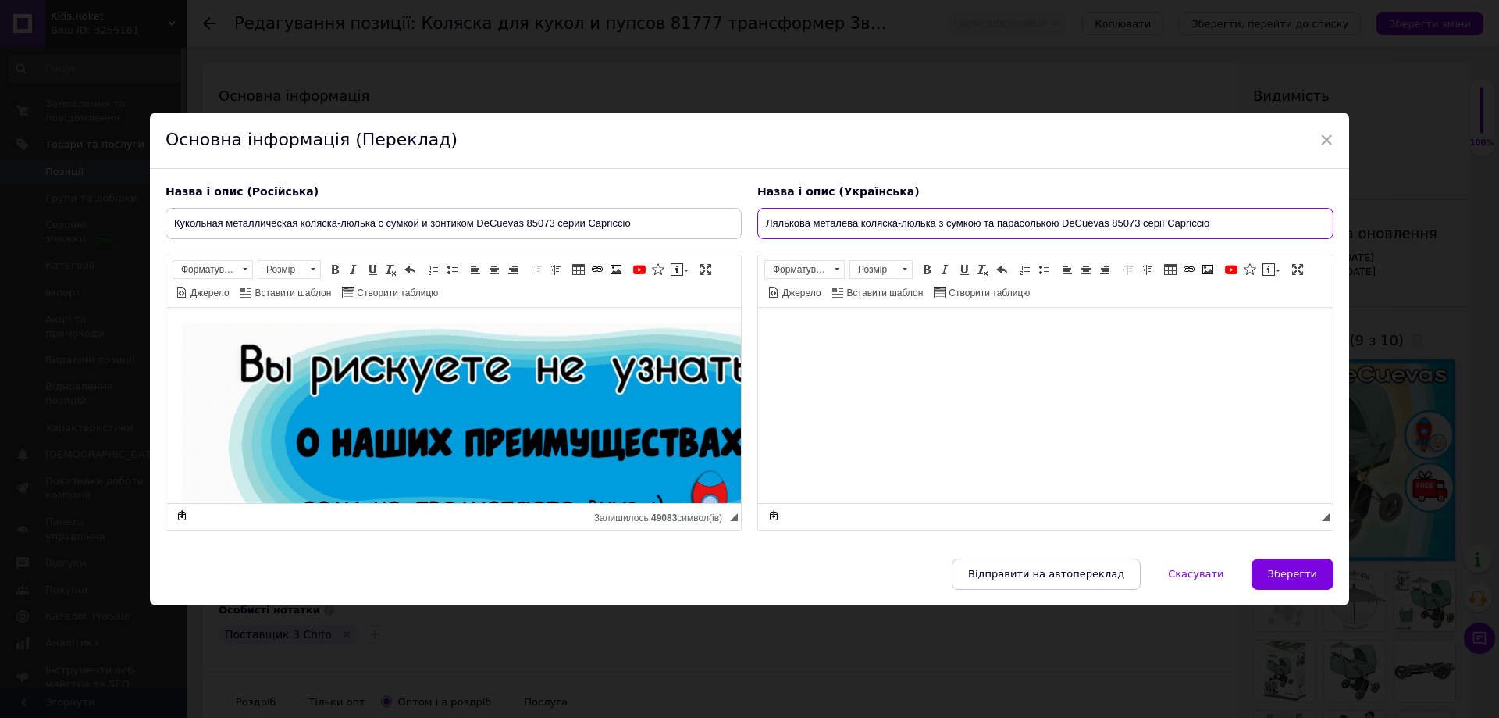
scroll to position [0, 0]
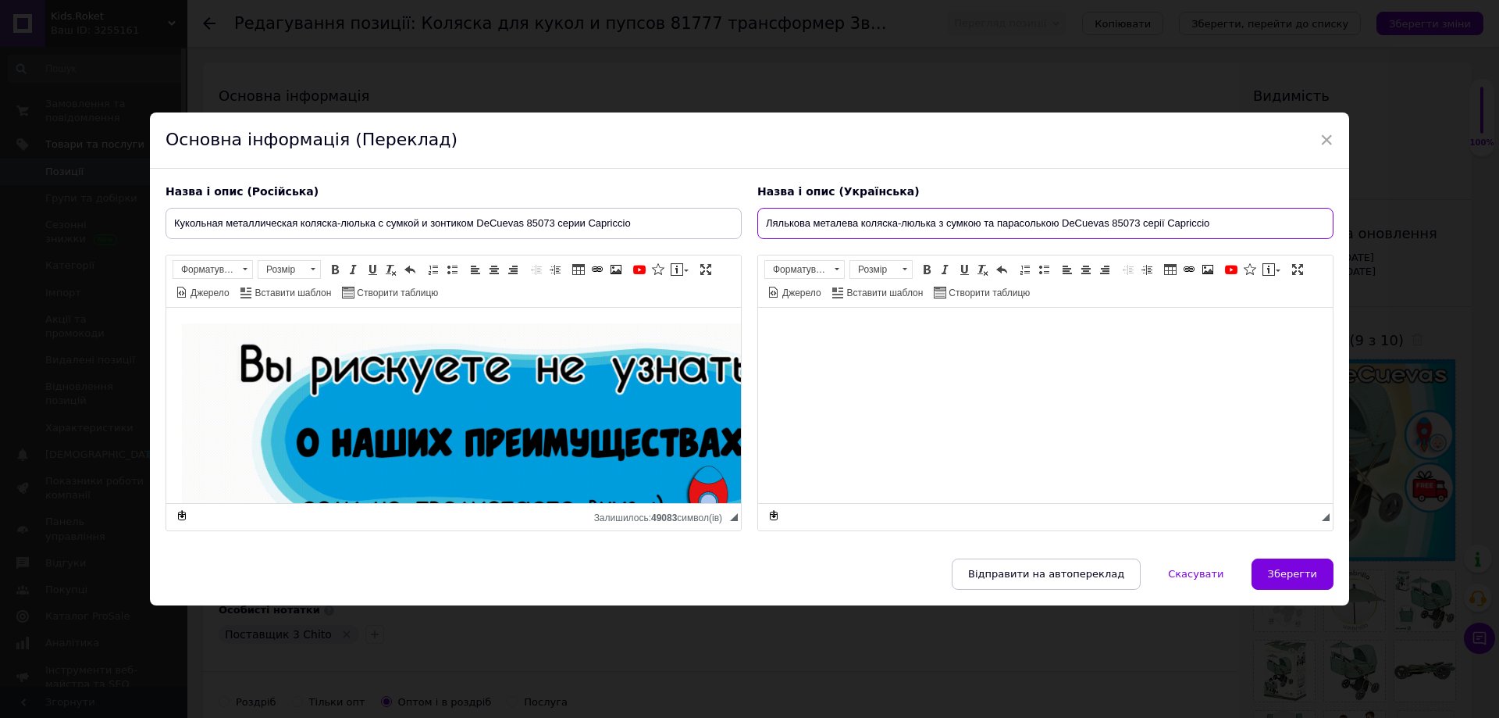
type input "Лялькова металева коляска-люлька з сумкою та парасолькою DeCuevas 85073 серії C…"
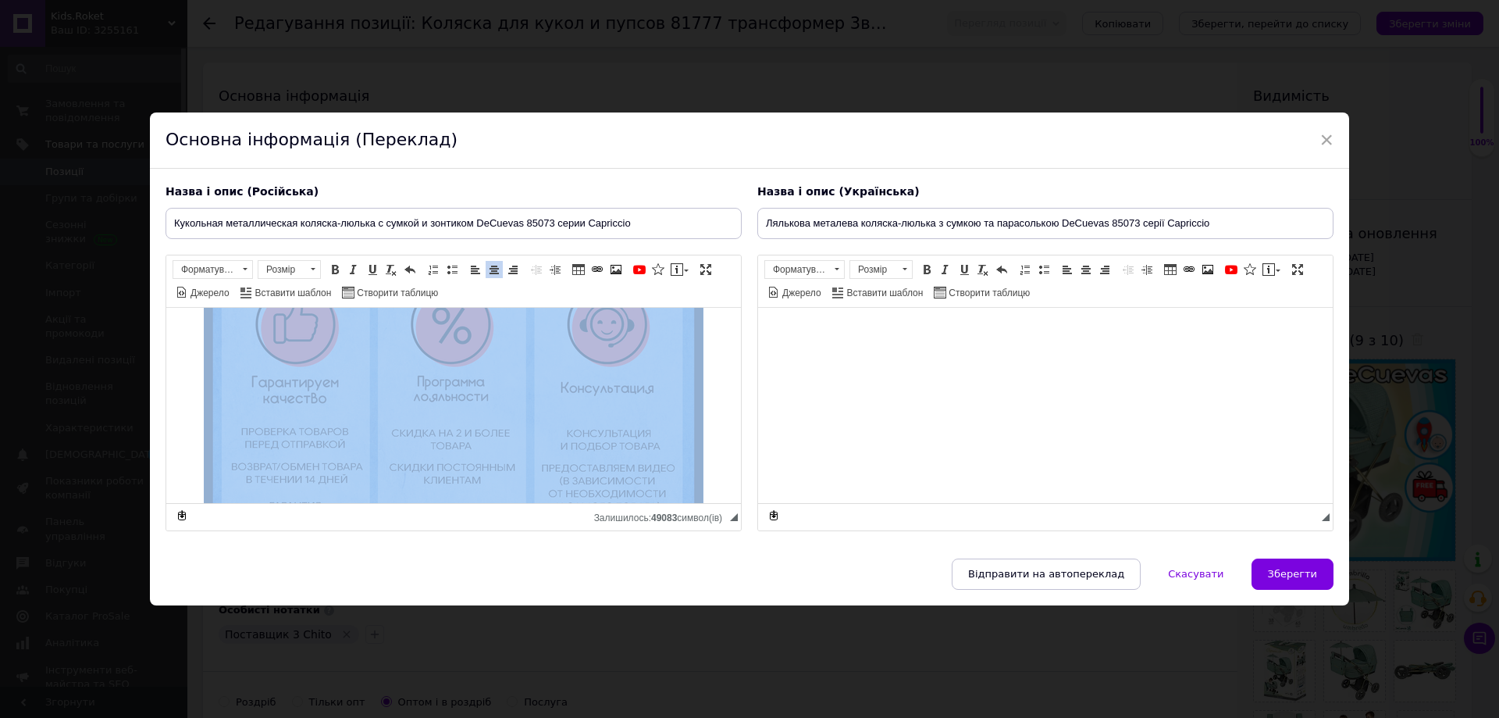
scroll to position [2386, 0]
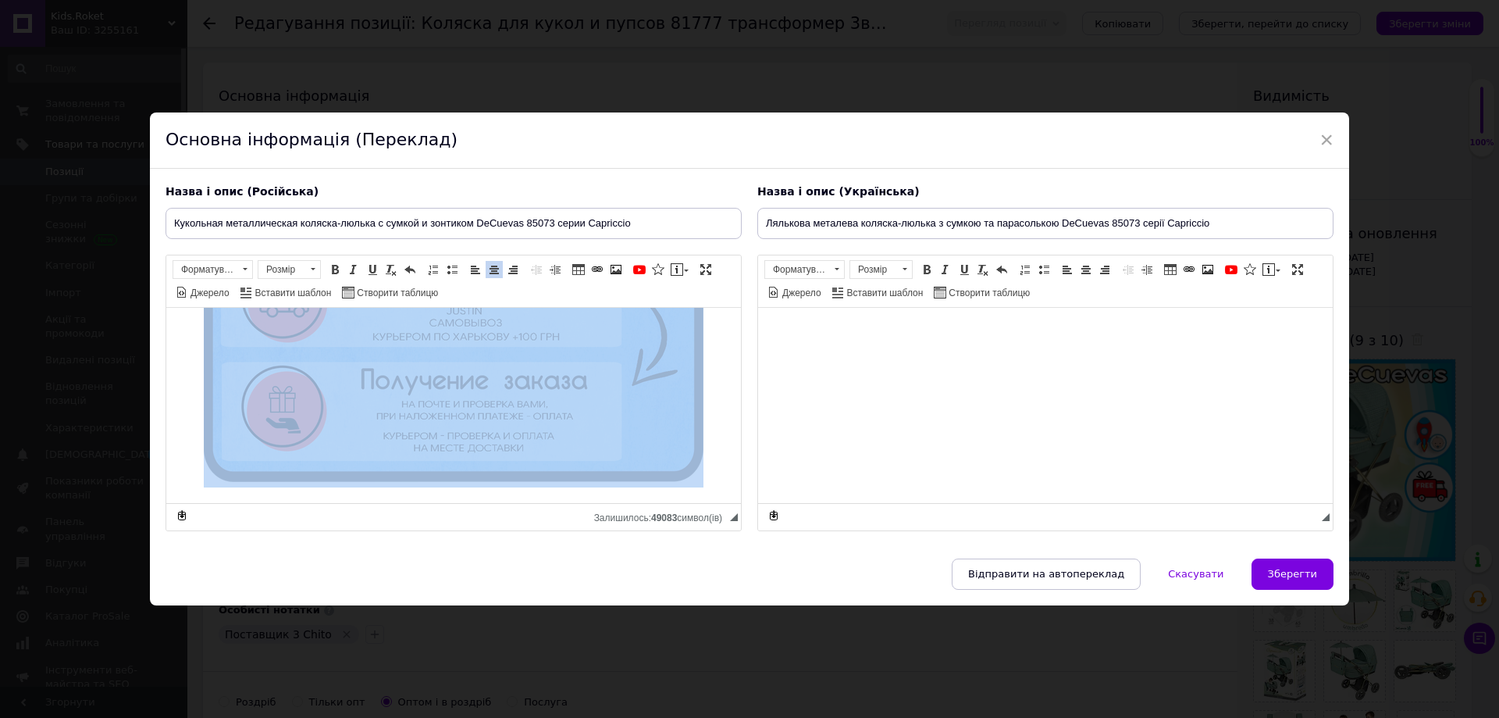
drag, startPoint x: 176, startPoint y: 334, endPoint x: 328, endPoint y: 395, distance: 163.3
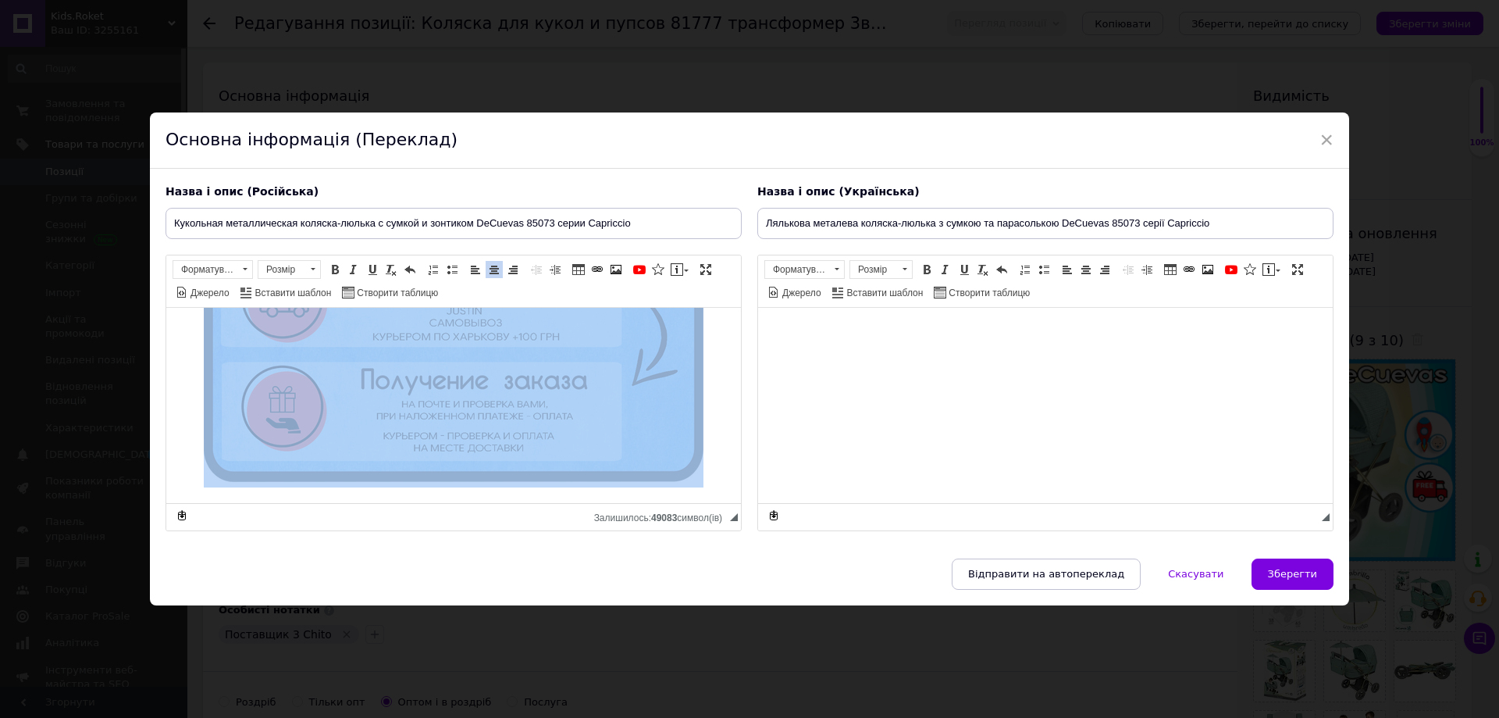
copy body "Loremips dol sita cons ad elits doeiusmod temporinc utlab etdolorem Aliquaeni –…"
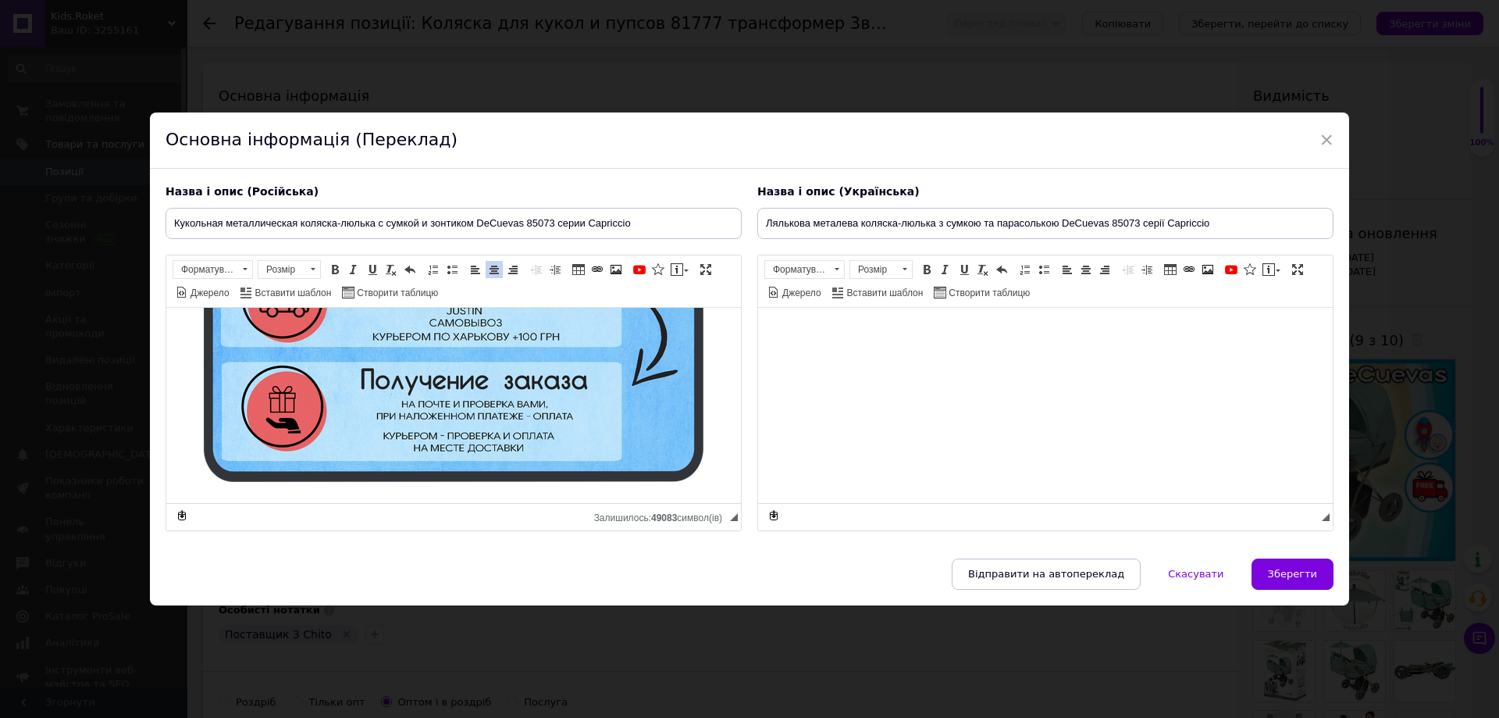
click at [942, 355] on html at bounding box center [1045, 331] width 575 height 48
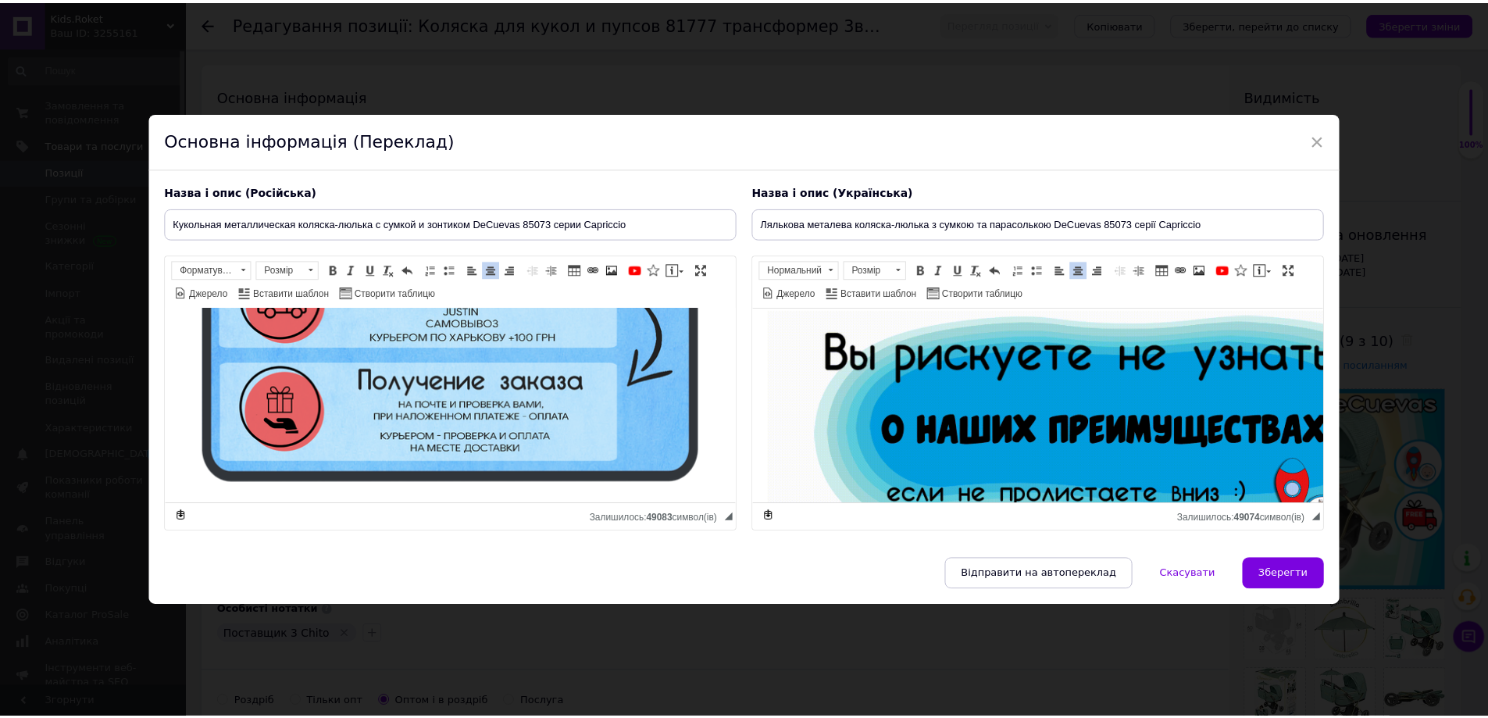
scroll to position [0, 0]
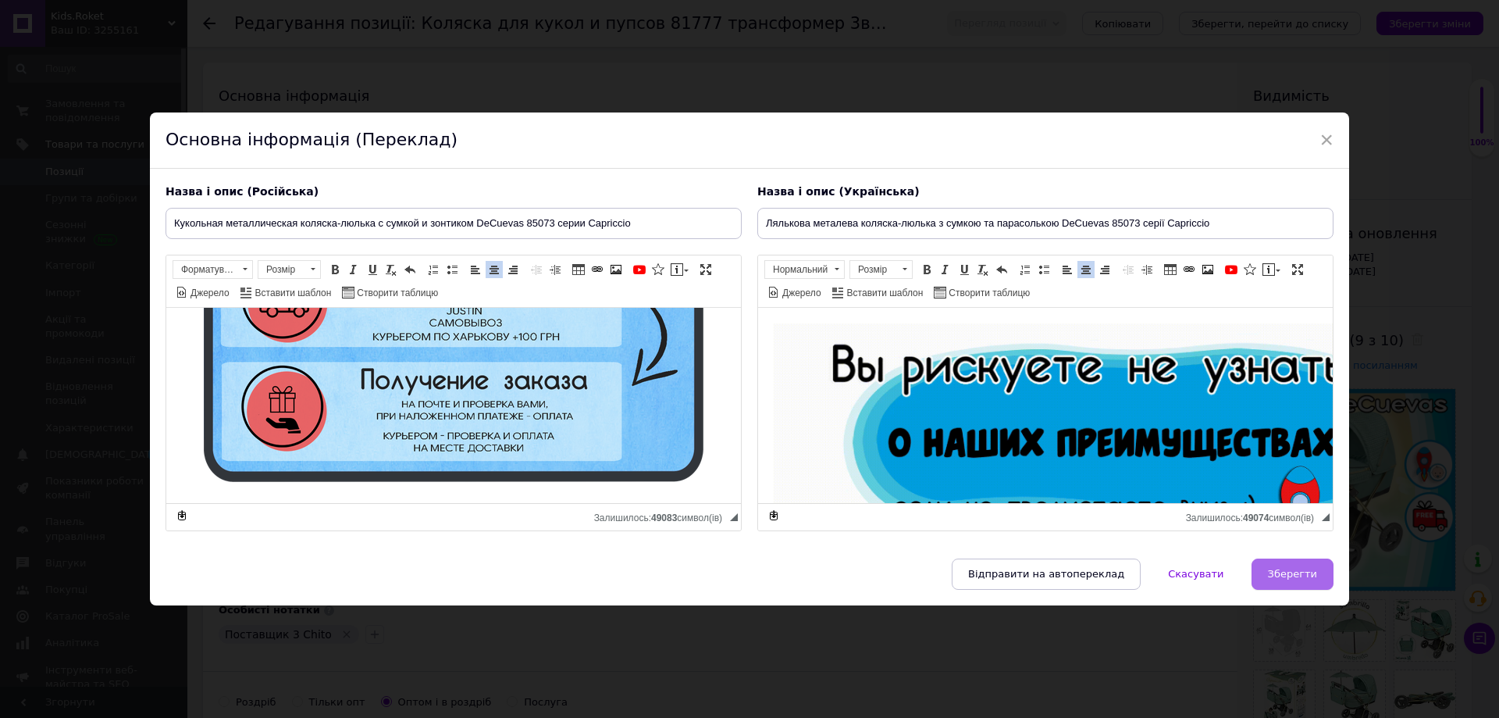
click at [1281, 572] on span "Зберегти" at bounding box center [1292, 574] width 49 height 12
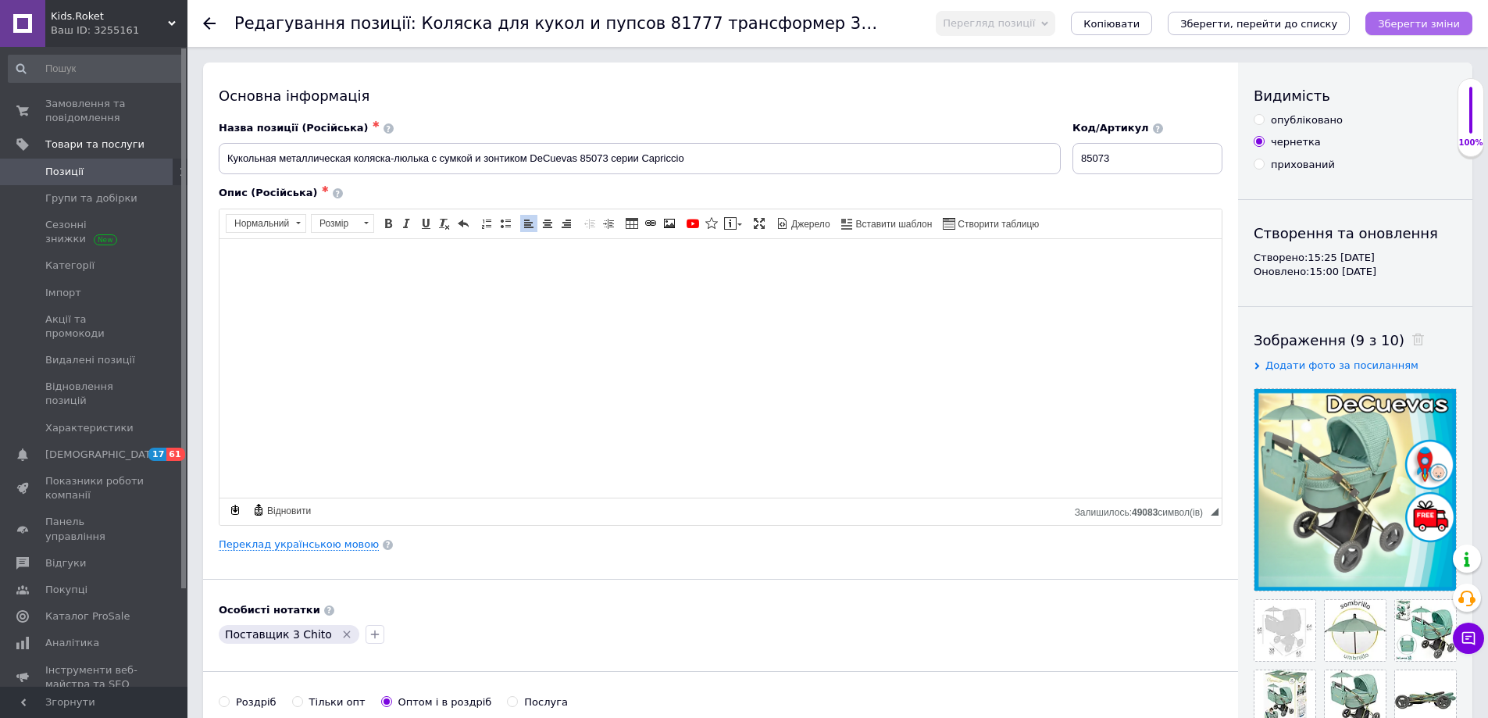
click at [1416, 30] on button "Зберегти зміни" at bounding box center [1418, 23] width 107 height 23
drag, startPoint x: 528, startPoint y: 158, endPoint x: 608, endPoint y: 152, distance: 80.6
click at [608, 152] on input "Кукольная металлическая коляска-люлька с сумкой и зонтиком DeCuevas 85073 серии…" at bounding box center [640, 158] width 842 height 31
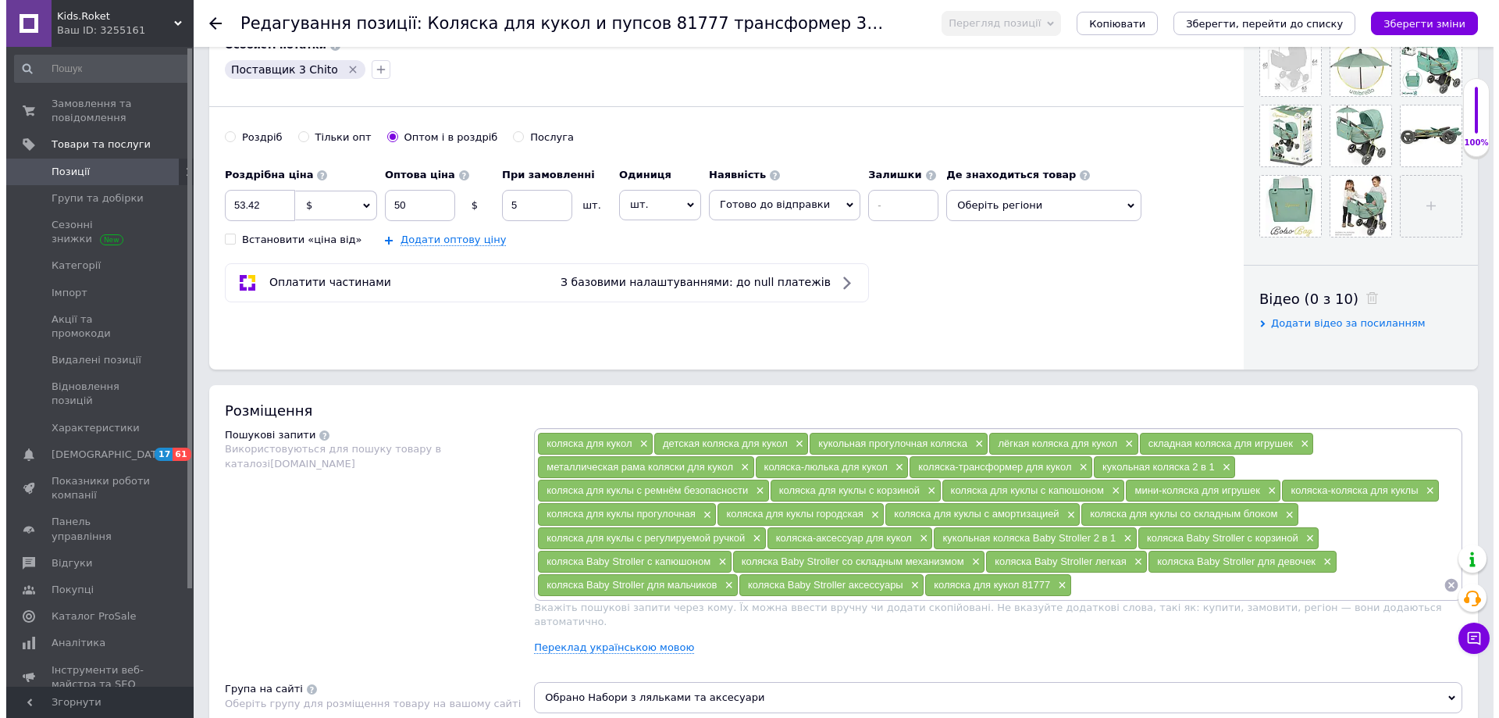
scroll to position [781, 0]
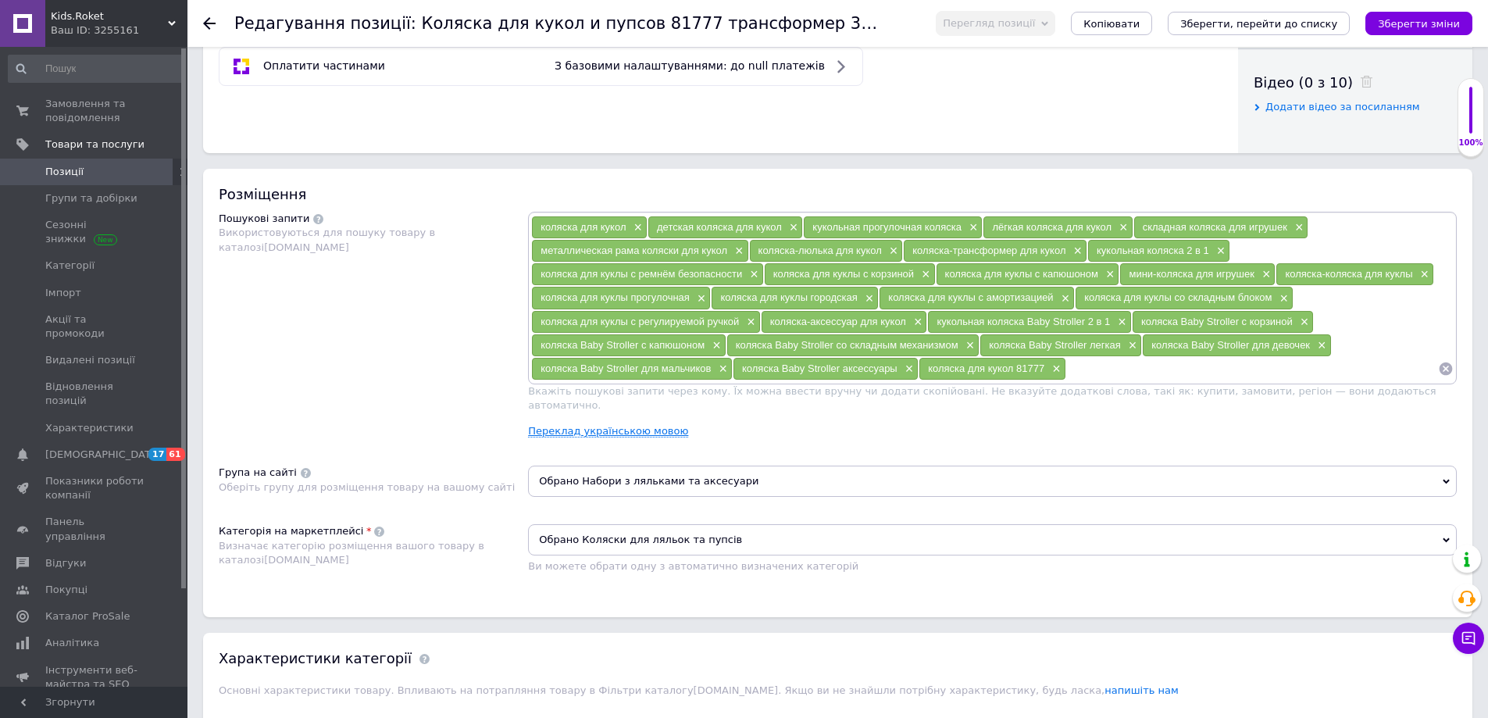
click at [598, 425] on link "Переклад українською мовою" at bounding box center [608, 431] width 160 height 12
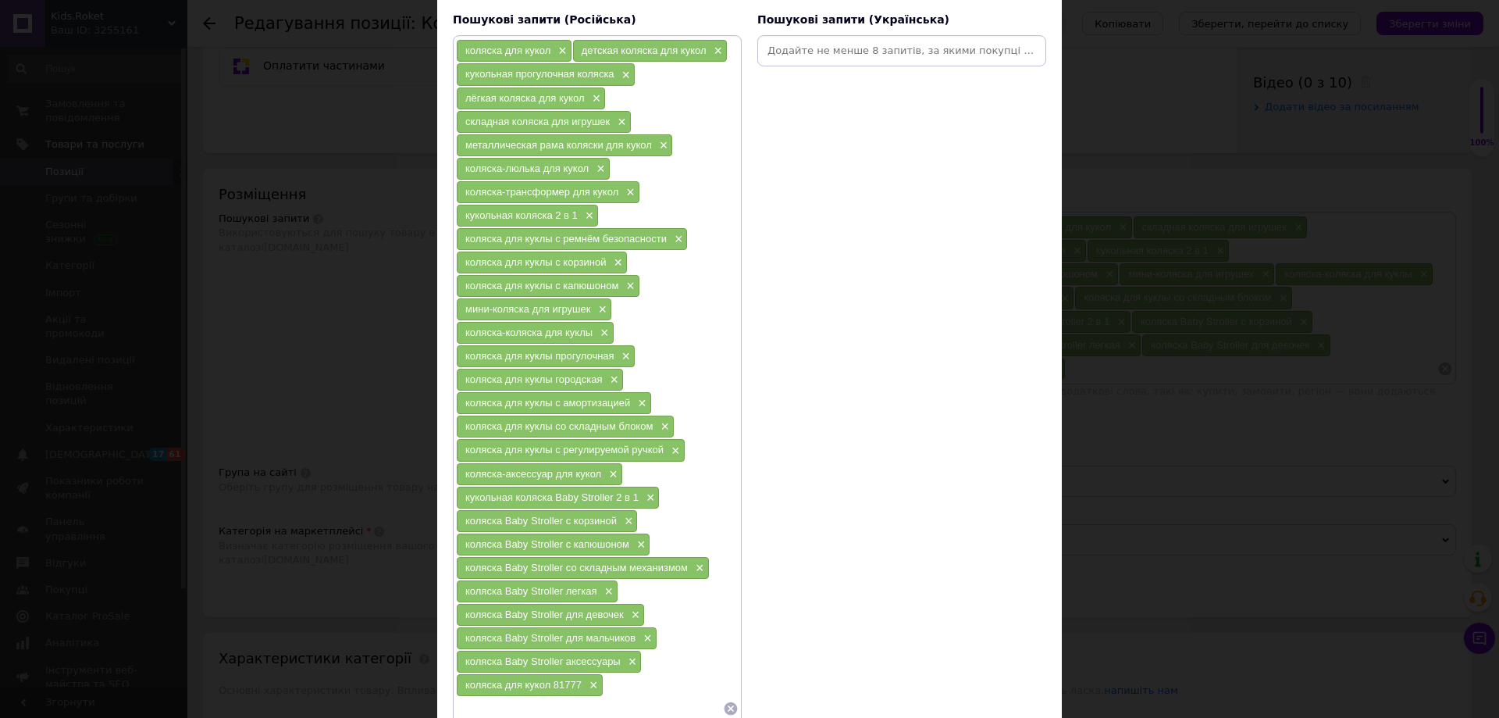
scroll to position [251, 0]
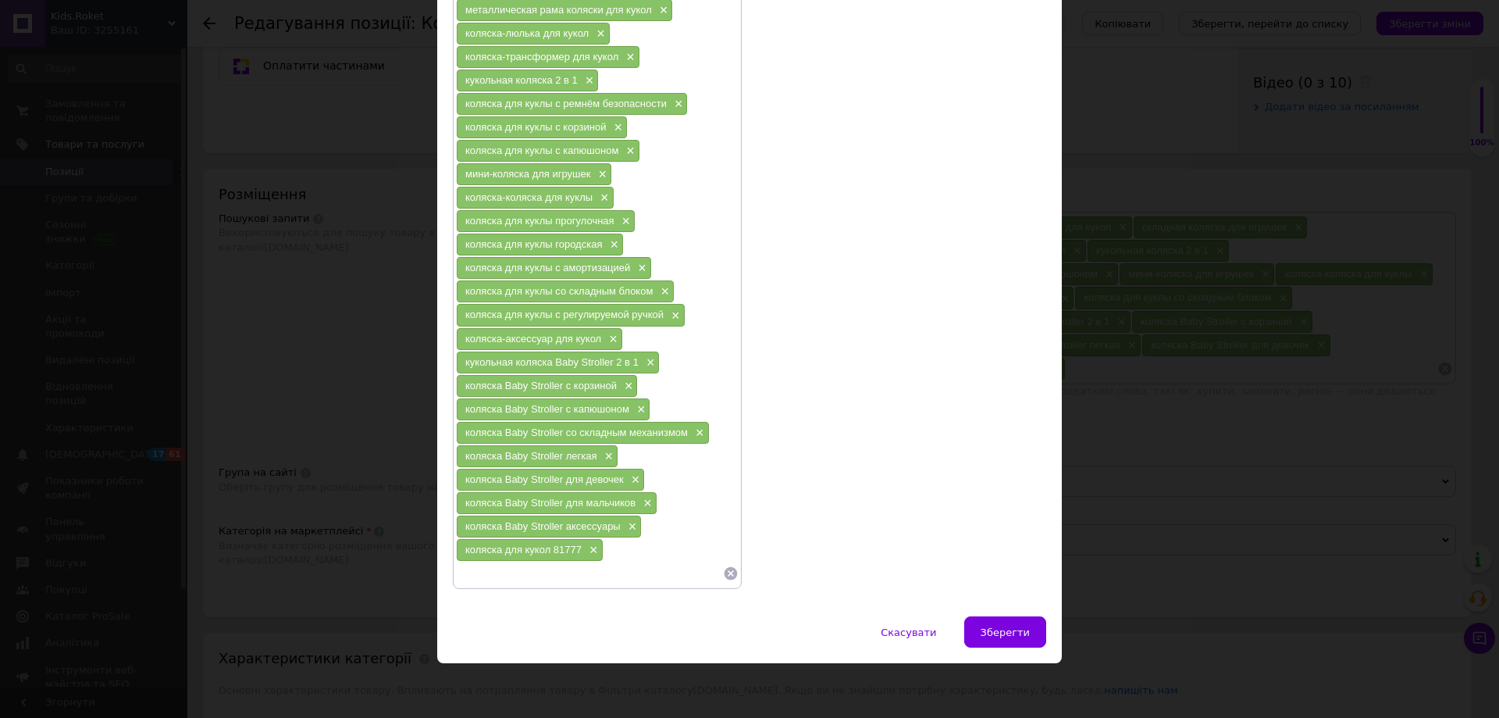
click at [729, 570] on icon at bounding box center [731, 573] width 13 height 13
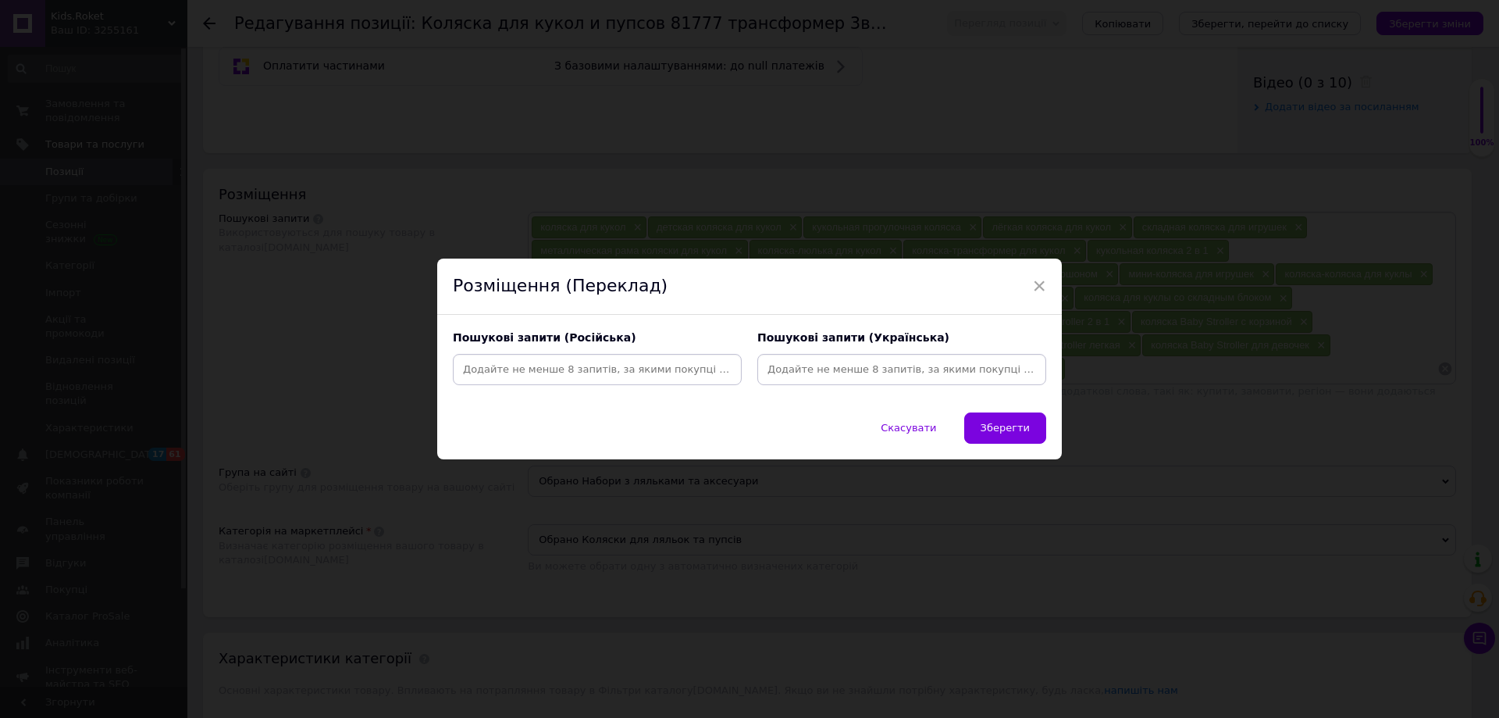
scroll to position [0, 0]
click at [603, 362] on input at bounding box center [597, 369] width 283 height 23
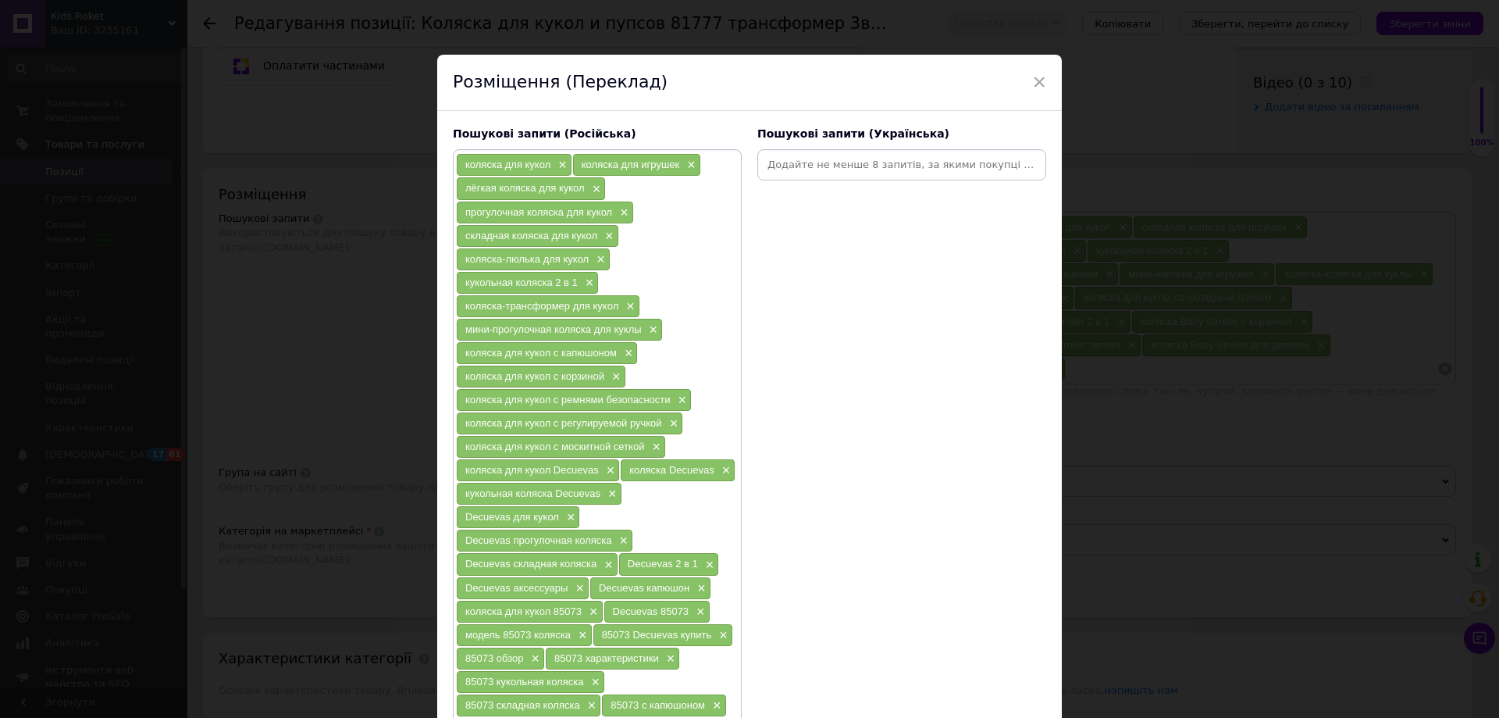
click at [867, 157] on input at bounding box center [902, 164] width 283 height 23
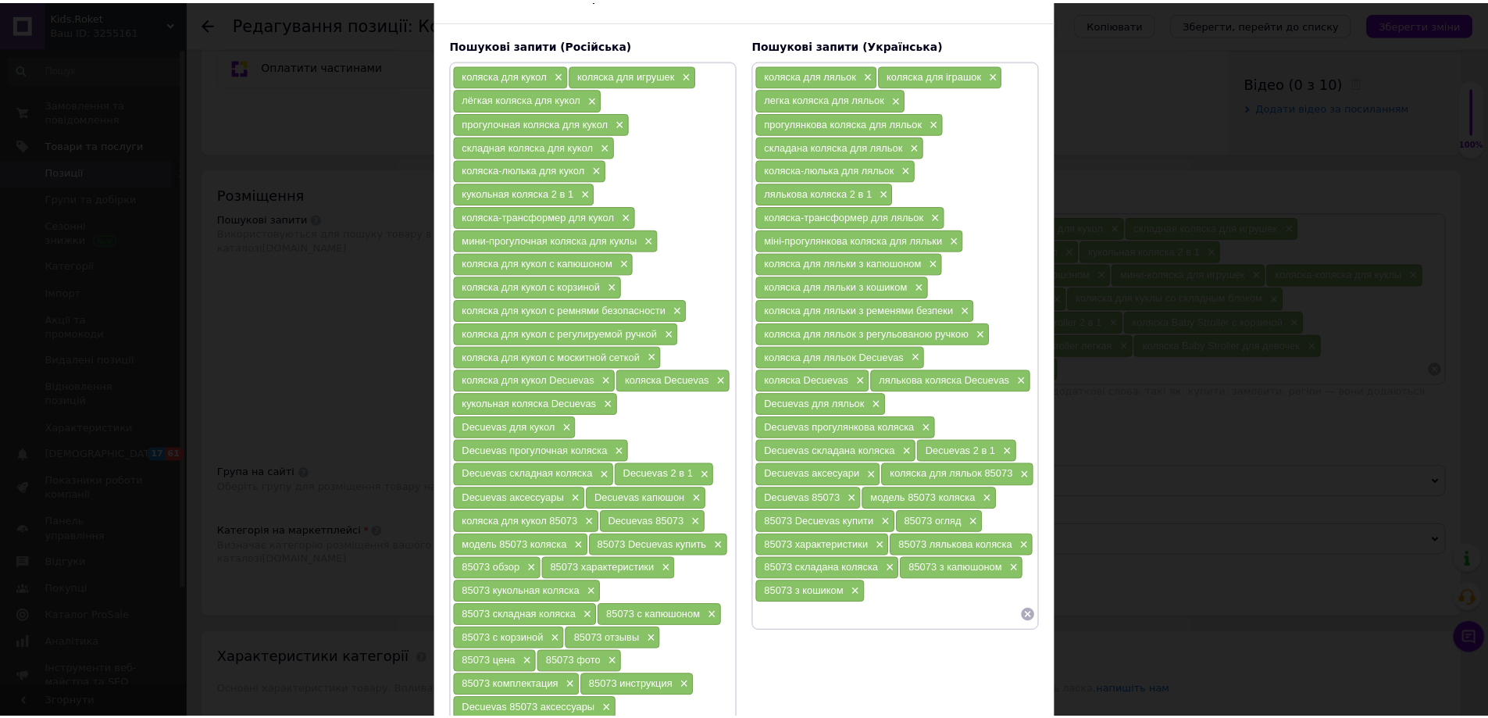
scroll to position [251, 0]
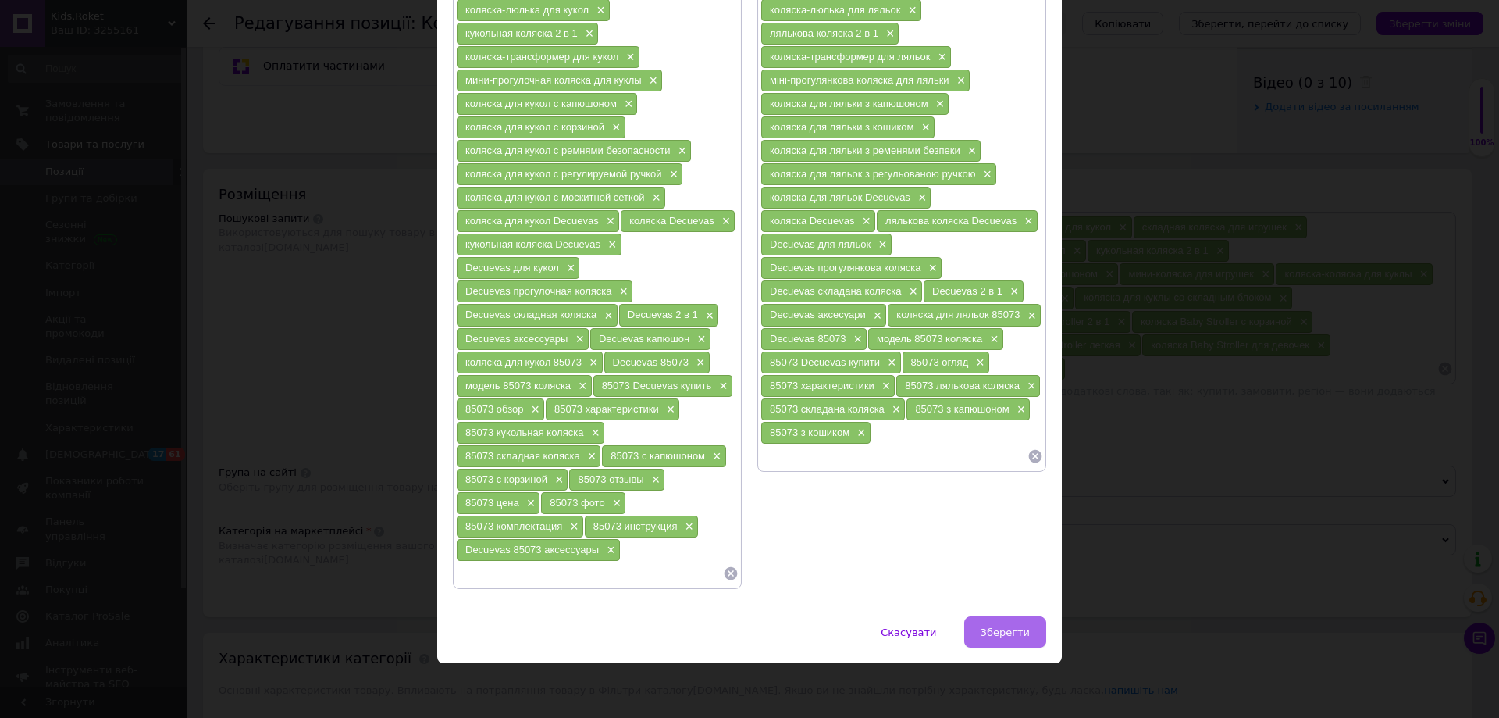
click at [1005, 645] on button "Зберегти" at bounding box center [1005, 631] width 82 height 31
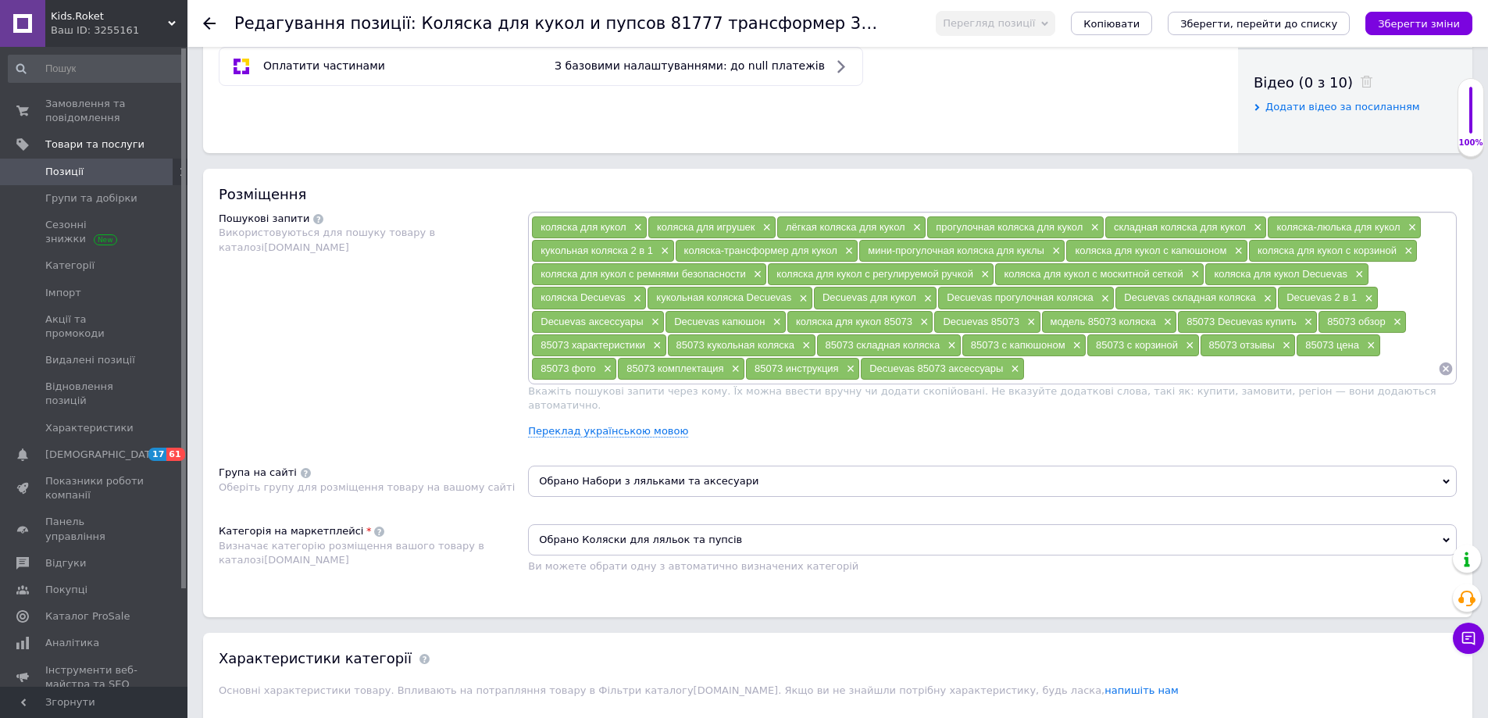
click at [1426, 30] on button "Зберегти зміни" at bounding box center [1418, 23] width 107 height 23
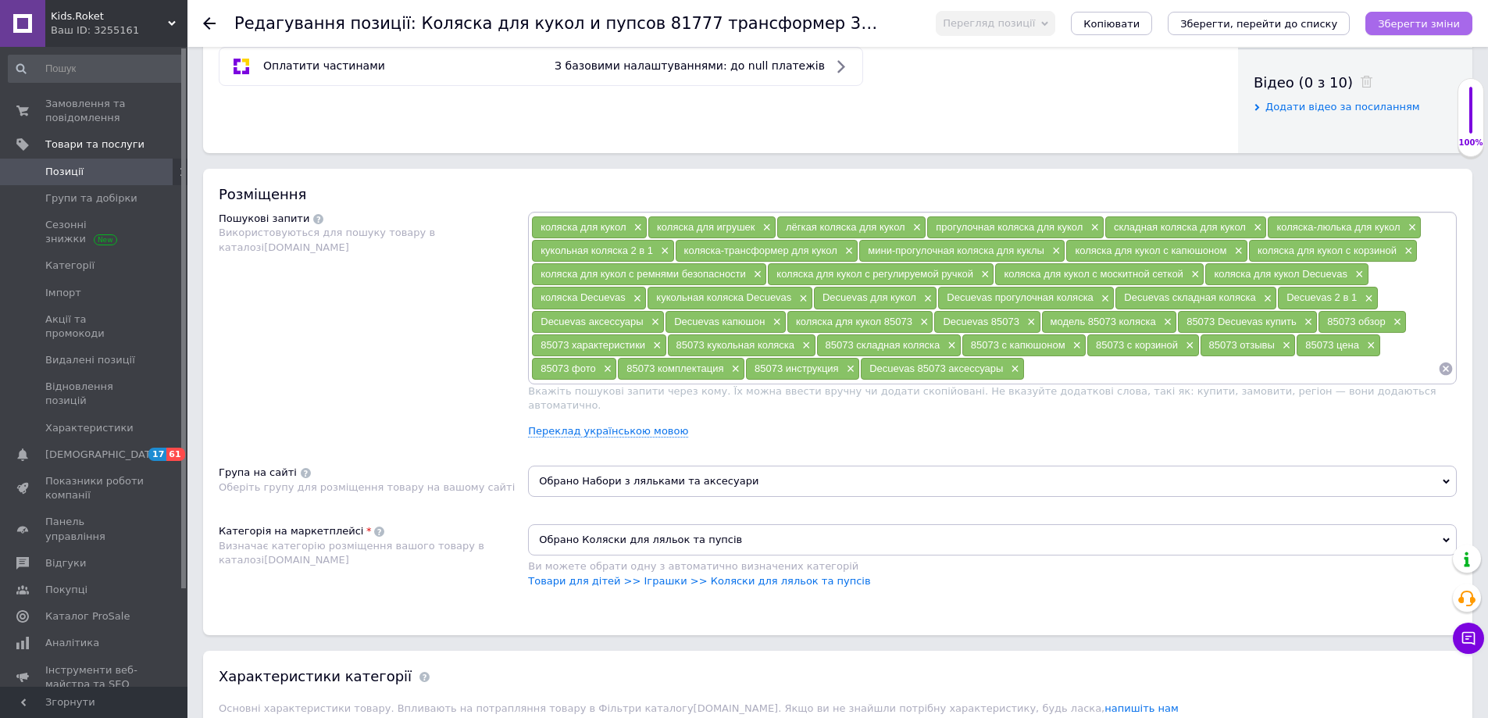
click at [1396, 23] on icon "Зберегти зміни" at bounding box center [1419, 24] width 82 height 12
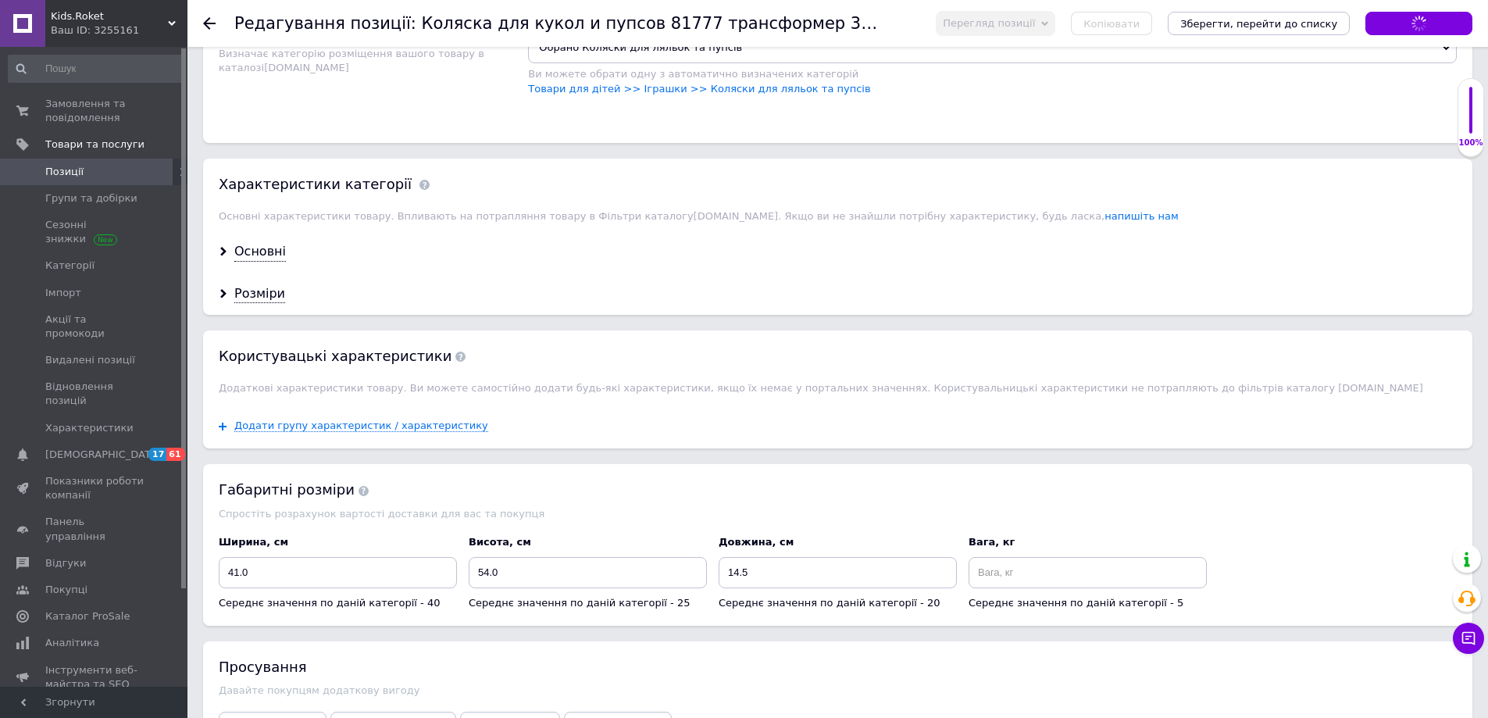
scroll to position [1328, 0]
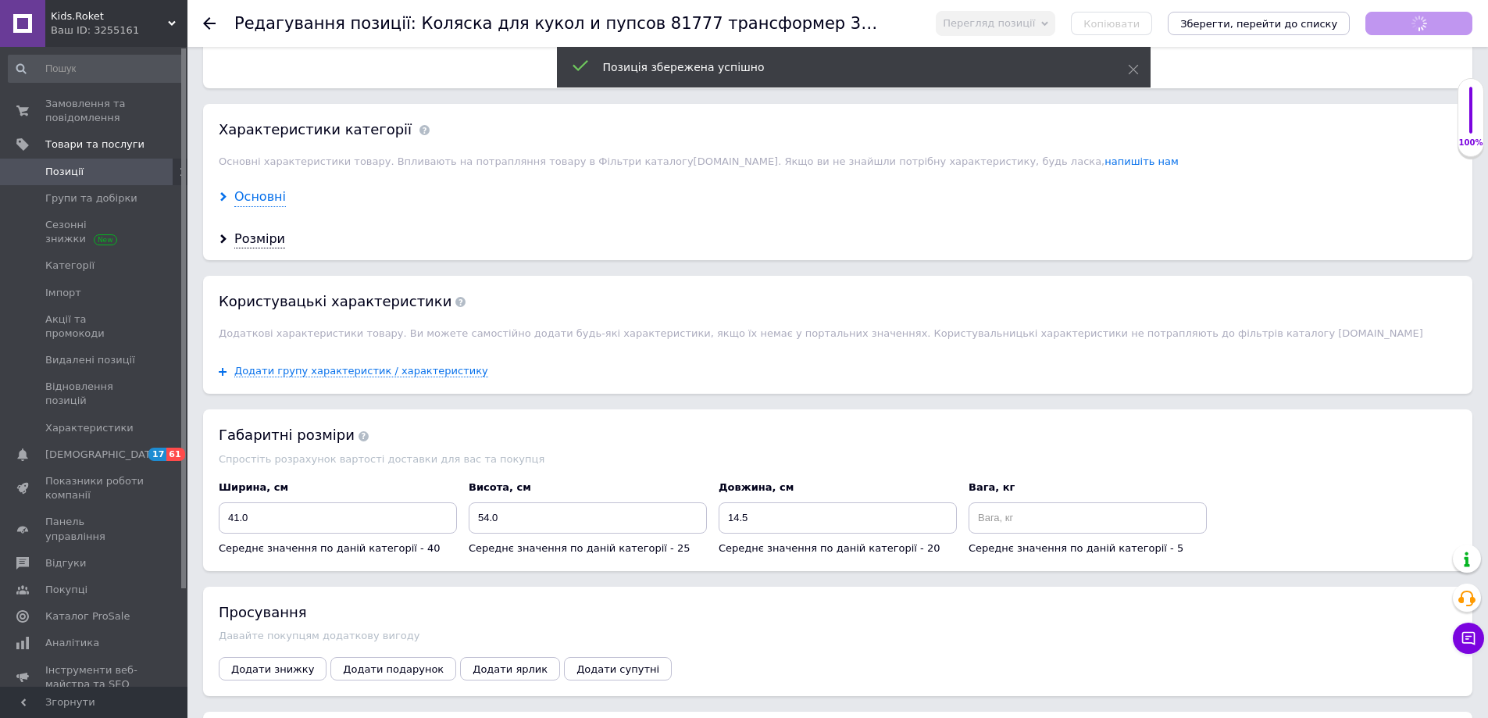
click at [259, 188] on div "Основні" at bounding box center [260, 197] width 52 height 18
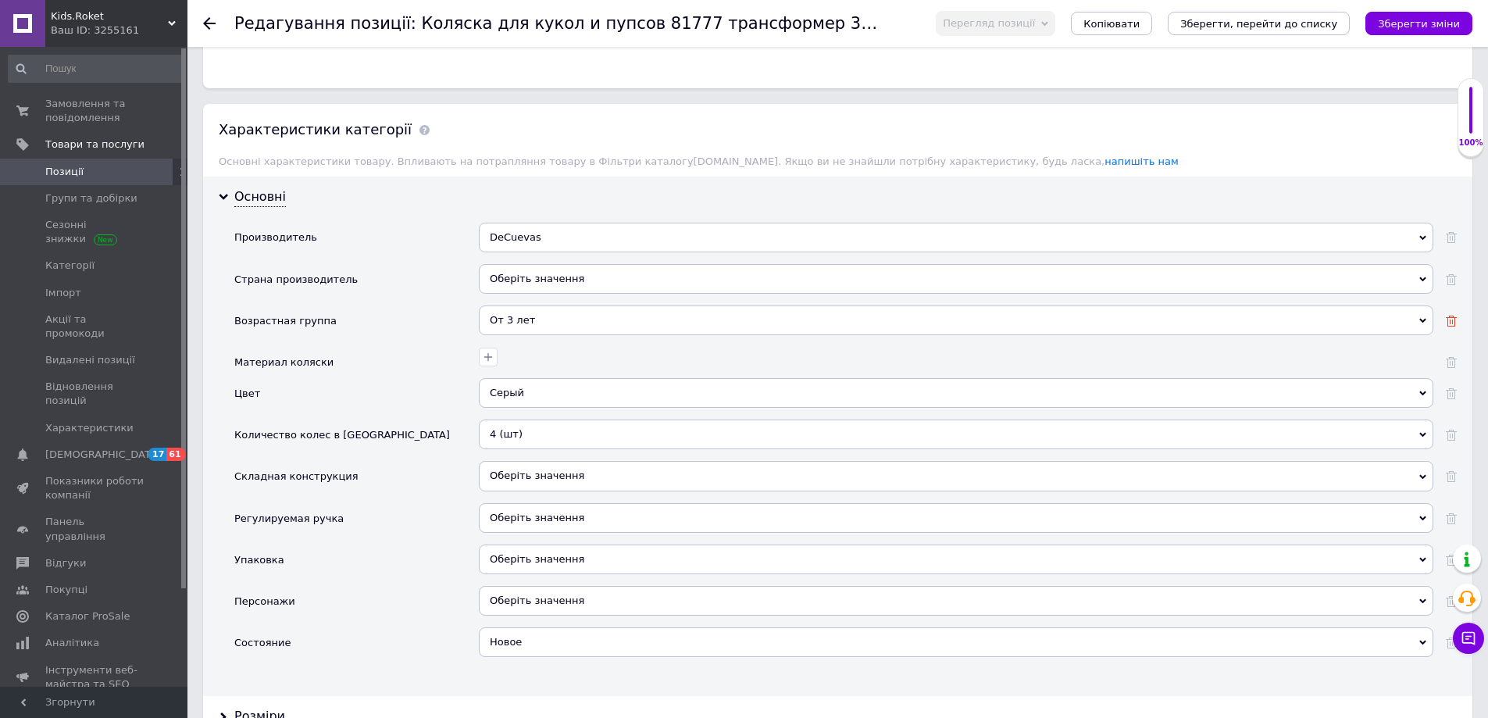
click at [1452, 315] on icon at bounding box center [1450, 320] width 11 height 11
click at [1328, 378] on div "Серый" at bounding box center [956, 393] width 954 height 30
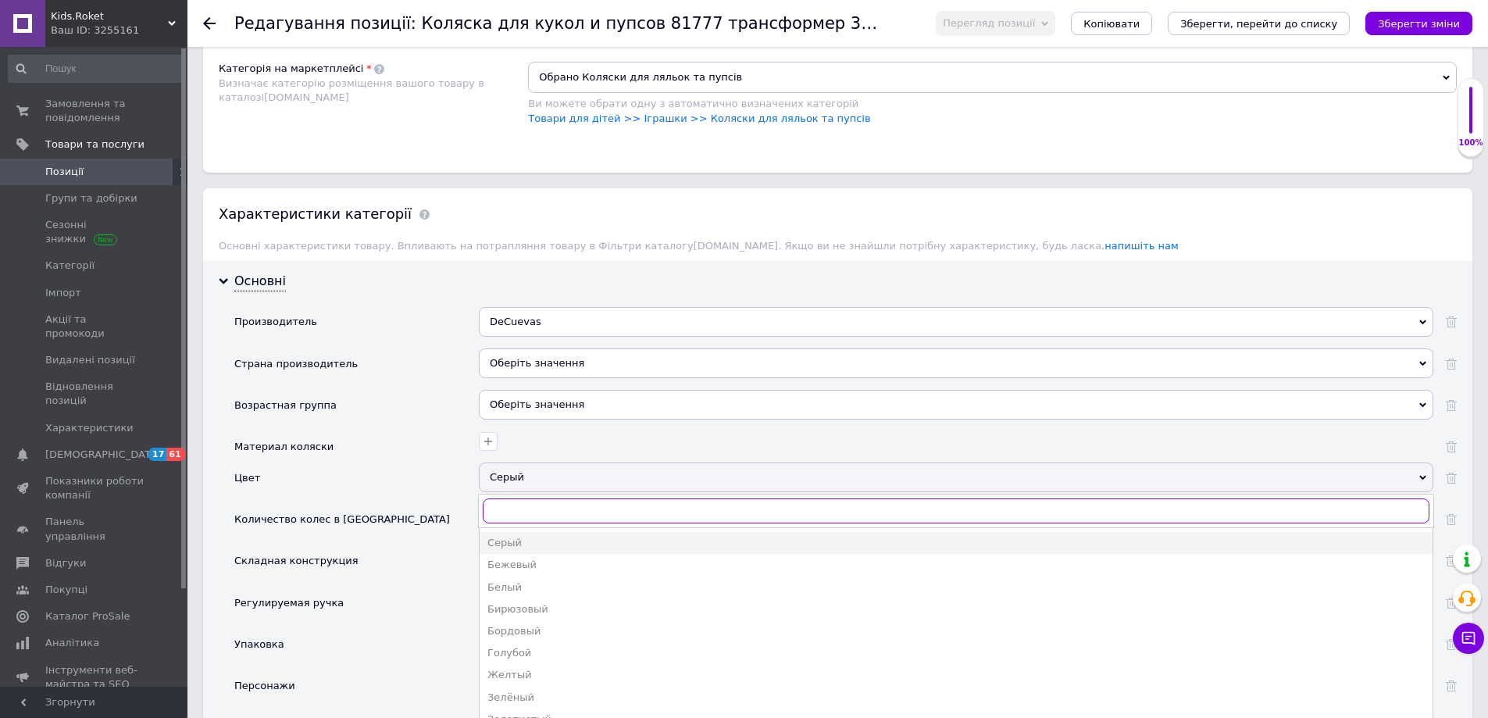
scroll to position [1249, 0]
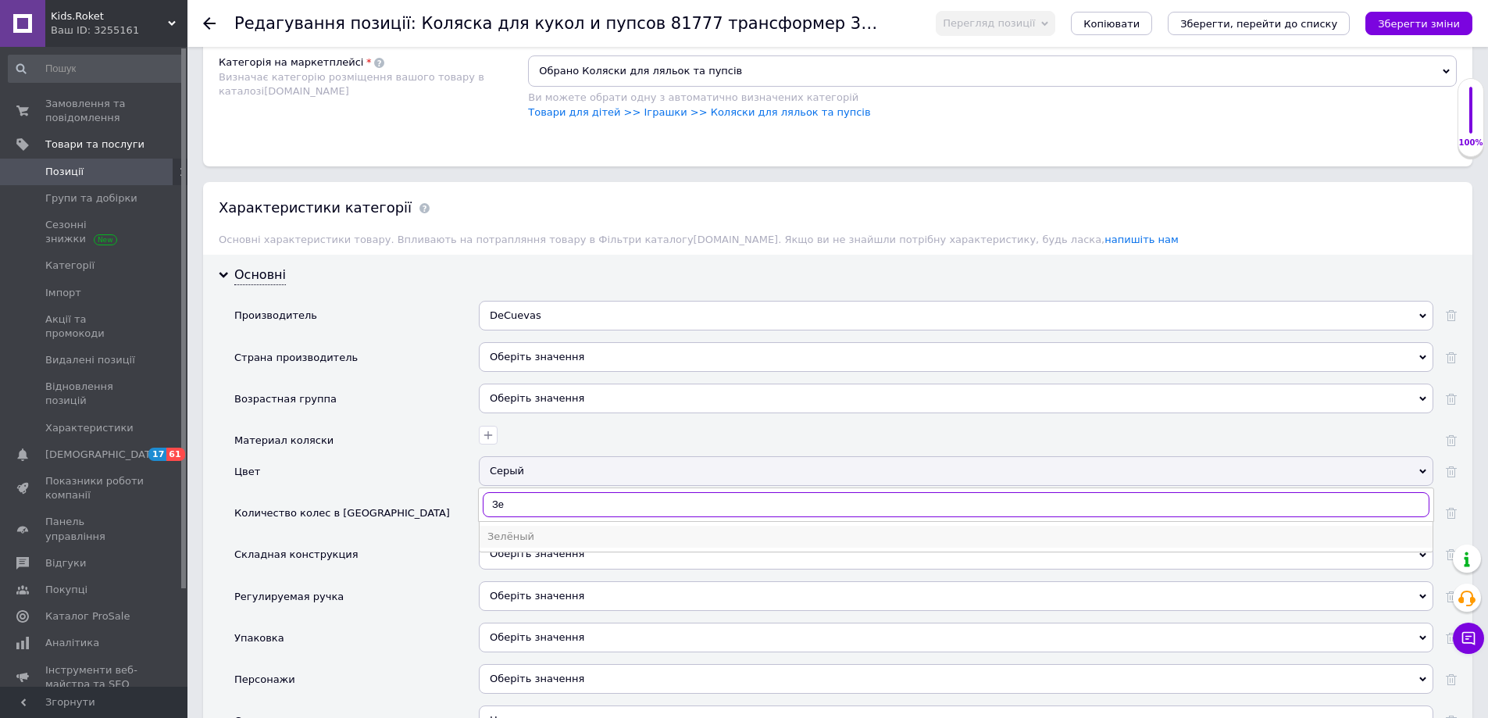
type input "Зе"
click at [574, 529] on div "Зелёный" at bounding box center [955, 536] width 937 height 14
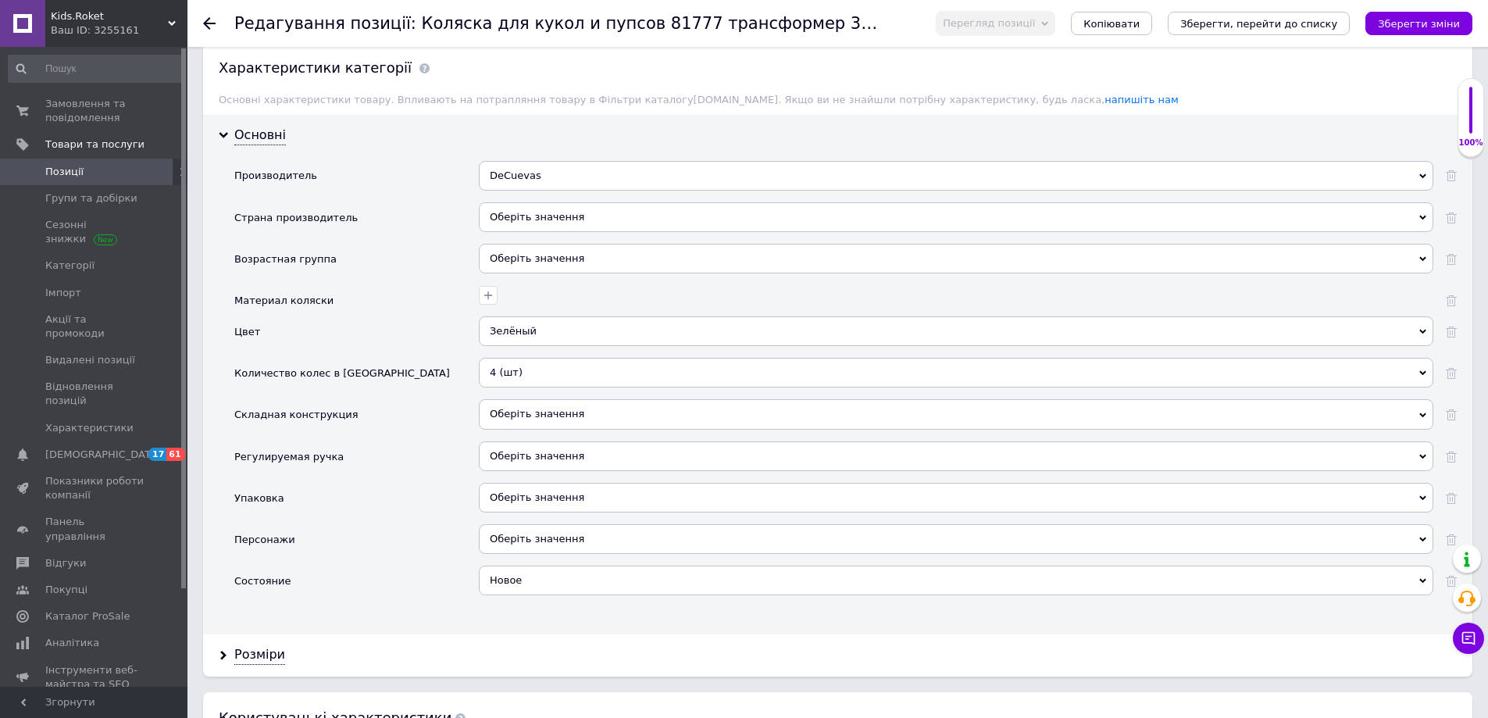
scroll to position [1406, 0]
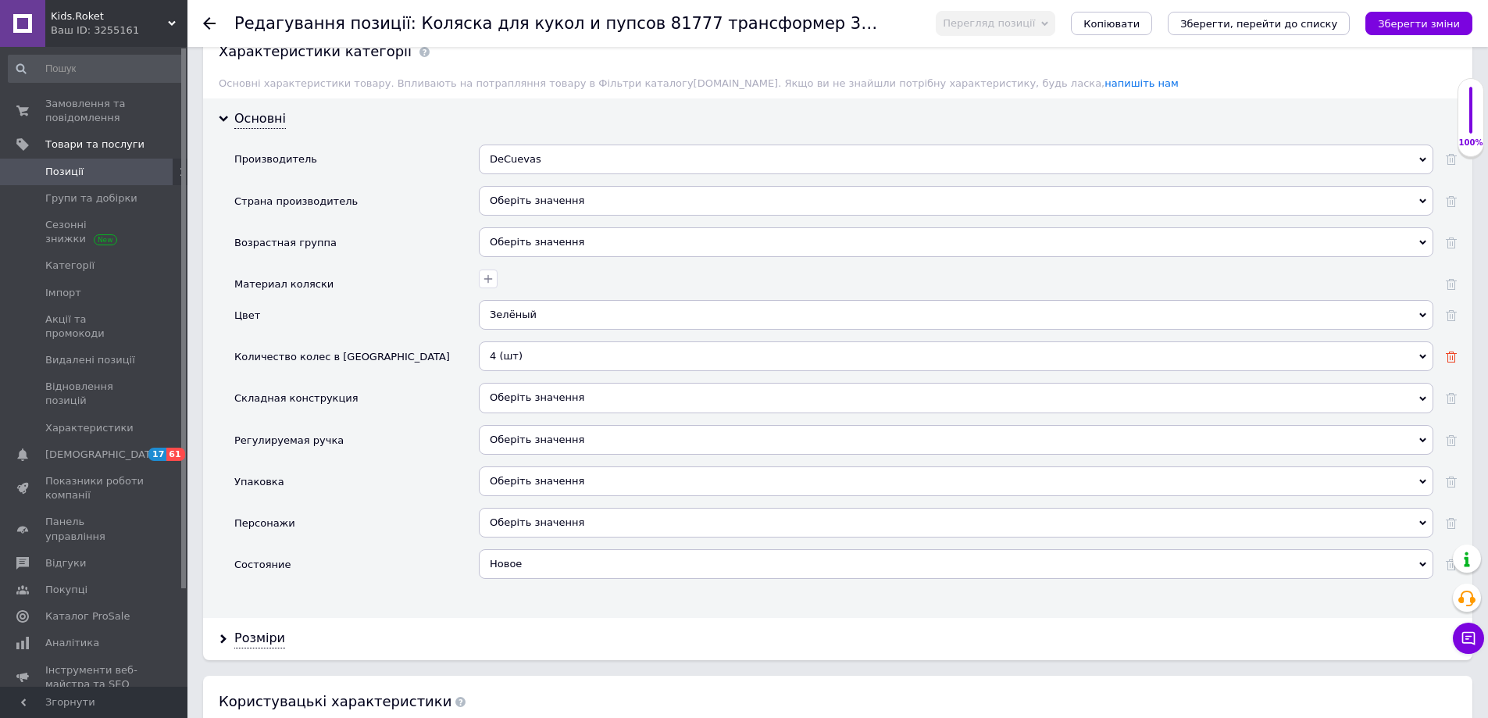
click at [1448, 351] on use at bounding box center [1450, 356] width 11 height 11
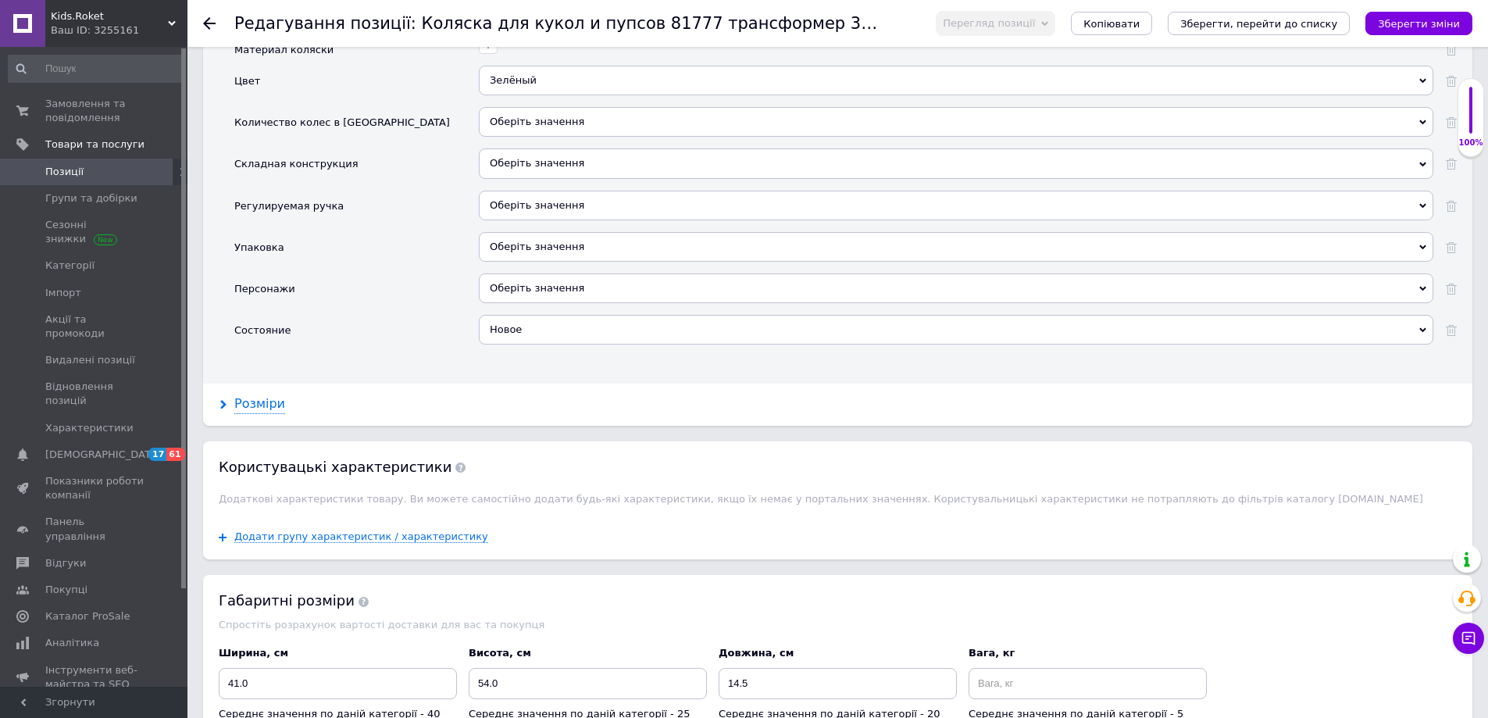
click at [245, 395] on div "Розміри" at bounding box center [259, 404] width 51 height 18
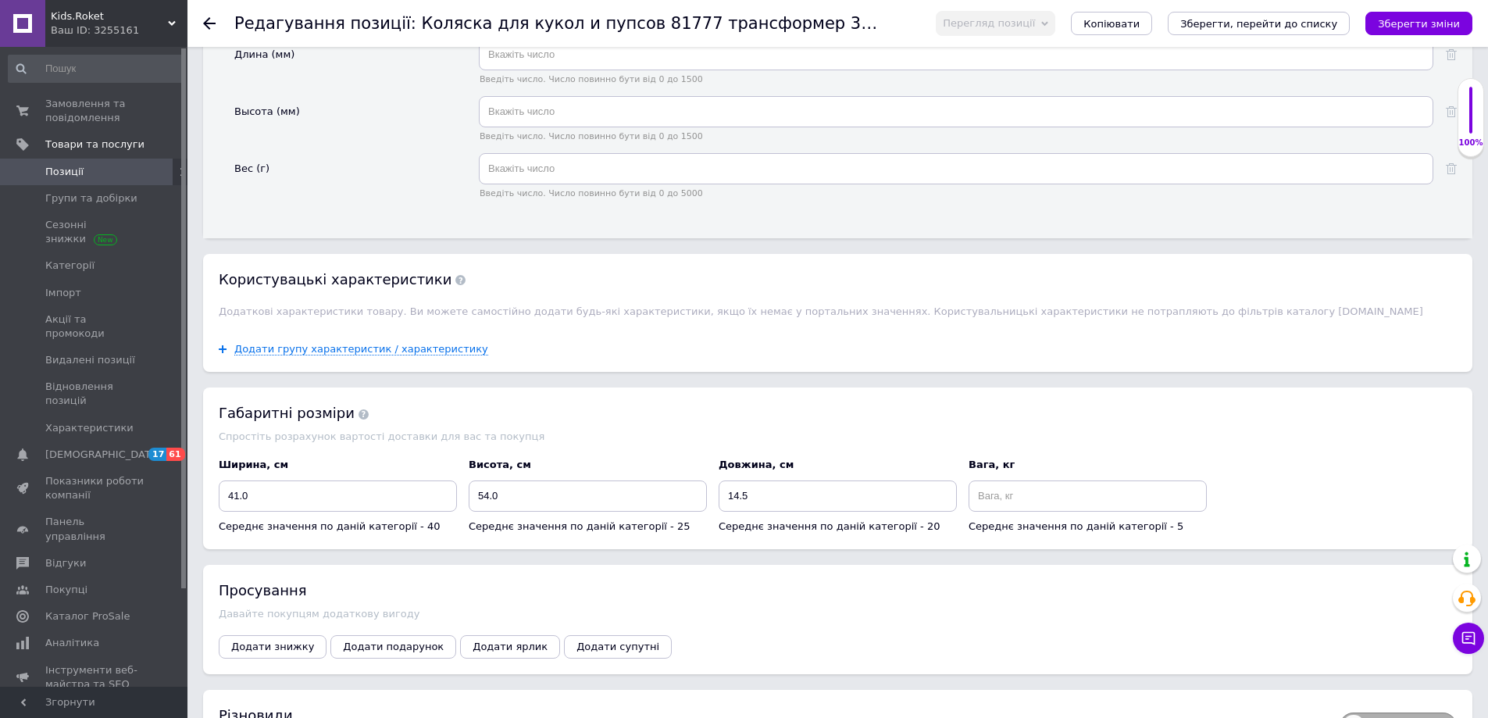
scroll to position [2265, 0]
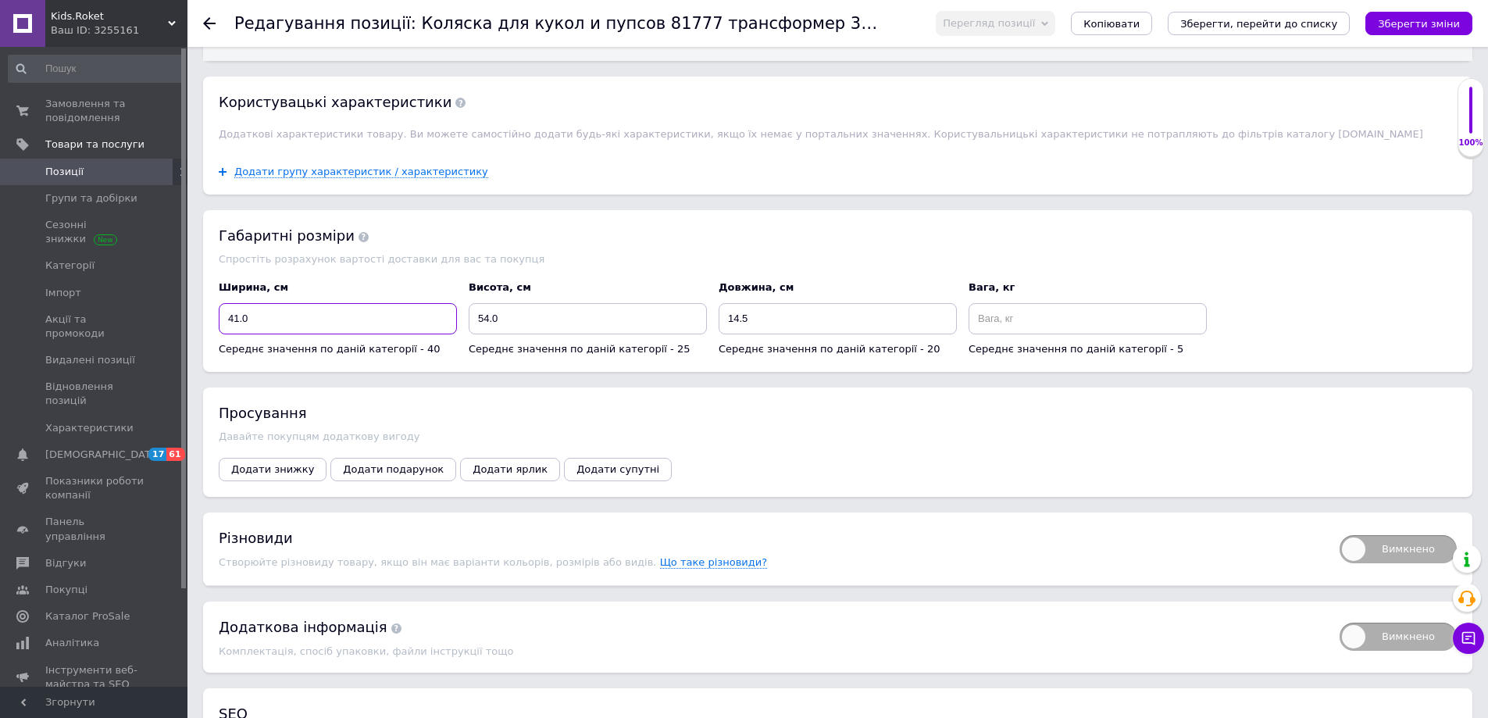
drag, startPoint x: 320, startPoint y: 308, endPoint x: 219, endPoint y: 304, distance: 100.8
click at [219, 304] on input "41.0" at bounding box center [338, 318] width 238 height 31
type input "53"
drag, startPoint x: 547, startPoint y: 310, endPoint x: 402, endPoint y: 305, distance: 145.4
click at [403, 306] on div "Ширина, см 53 Середнє значення по даній категорії - 40 Висота, см 54.0 Середнє …" at bounding box center [837, 318] width 1249 height 87
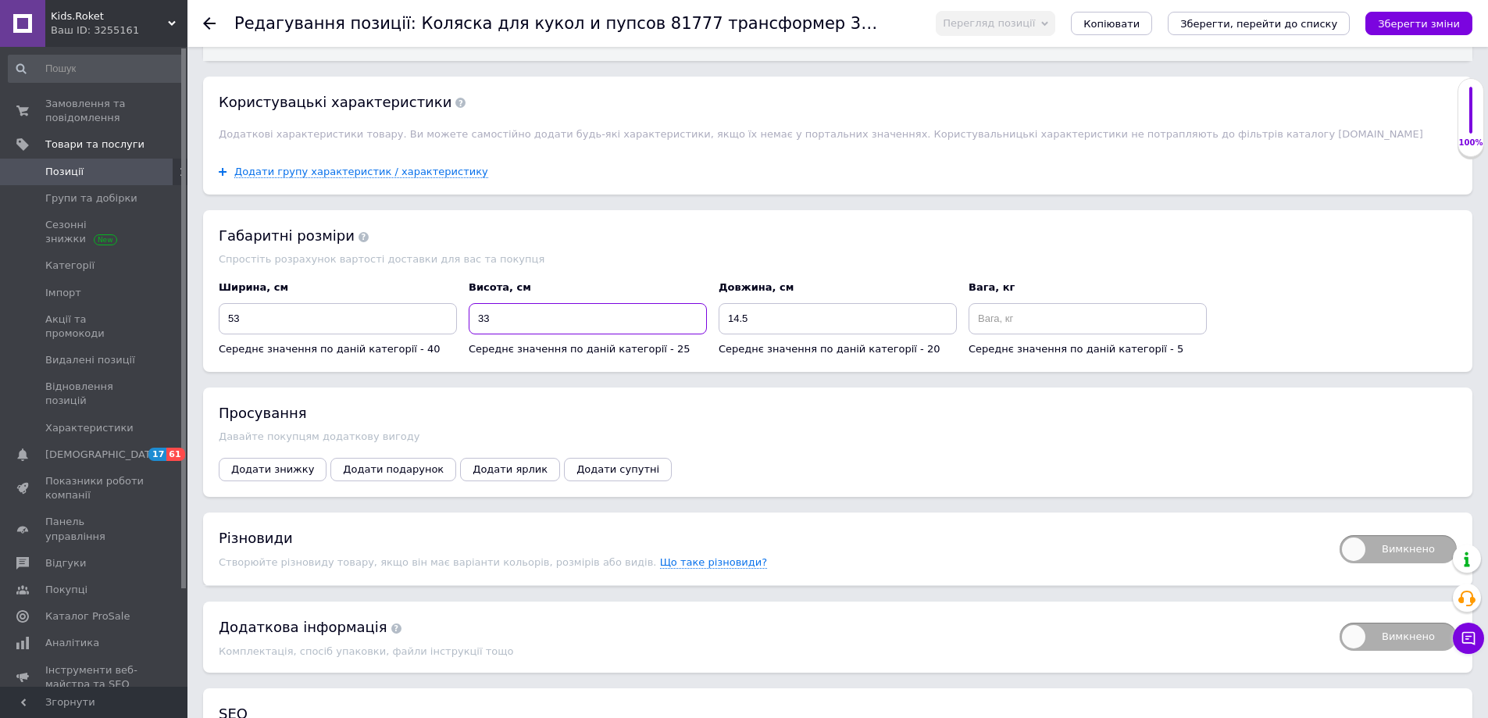
type input "33"
drag, startPoint x: 718, startPoint y: 298, endPoint x: 672, endPoint y: 294, distance: 47.0
click at [679, 296] on div "Ширина, см 53 Середнє значення по даній категорії - 40 Висота, см 33 Середнє зн…" at bounding box center [837, 318] width 1249 height 87
type input "10.5"
click at [934, 236] on div "Габаритні розміри Спростіть розрахунок вартості доставки для вас та покупця Шир…" at bounding box center [837, 291] width 1269 height 162
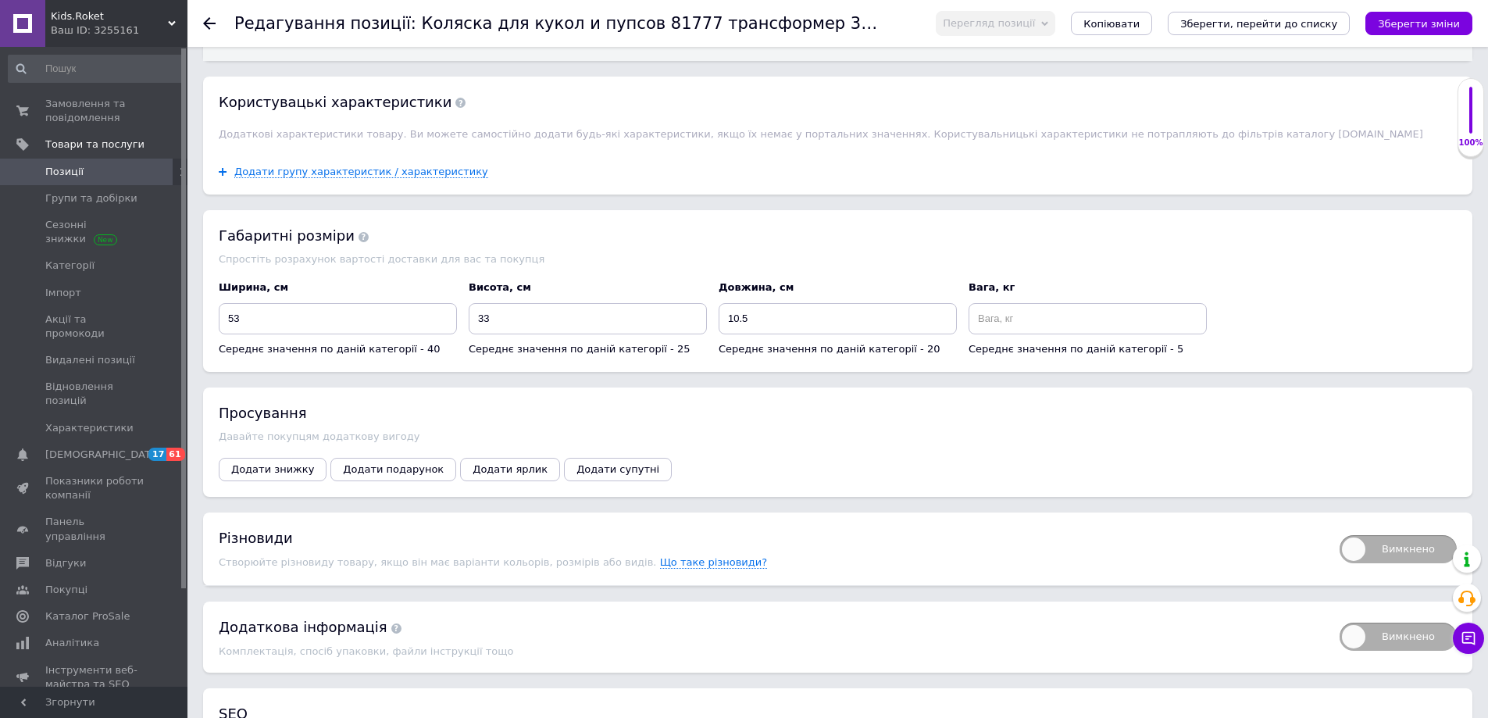
click at [1445, 26] on button "Зберегти зміни" at bounding box center [1418, 23] width 107 height 23
click at [1435, 27] on div "Зберегти зміни" at bounding box center [1418, 23] width 107 height 23
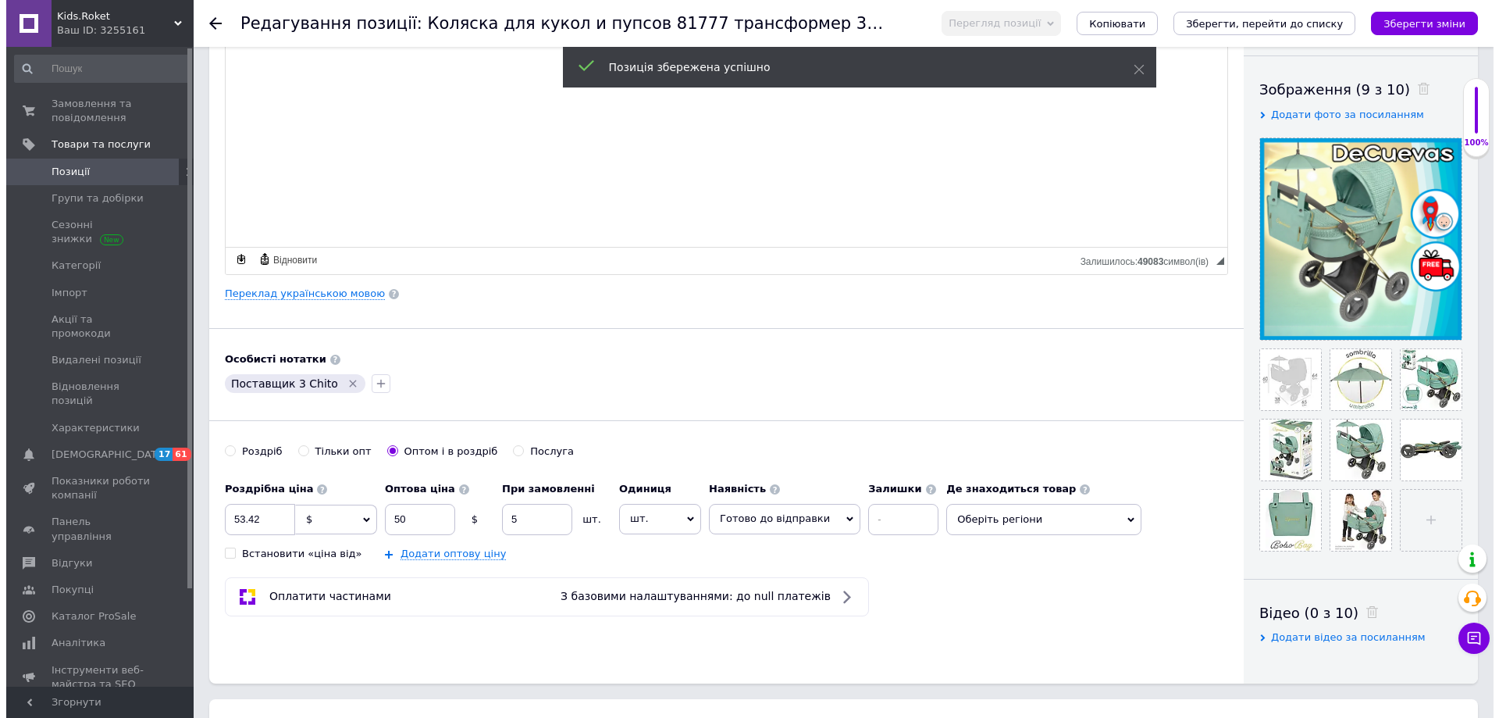
scroll to position [127, 0]
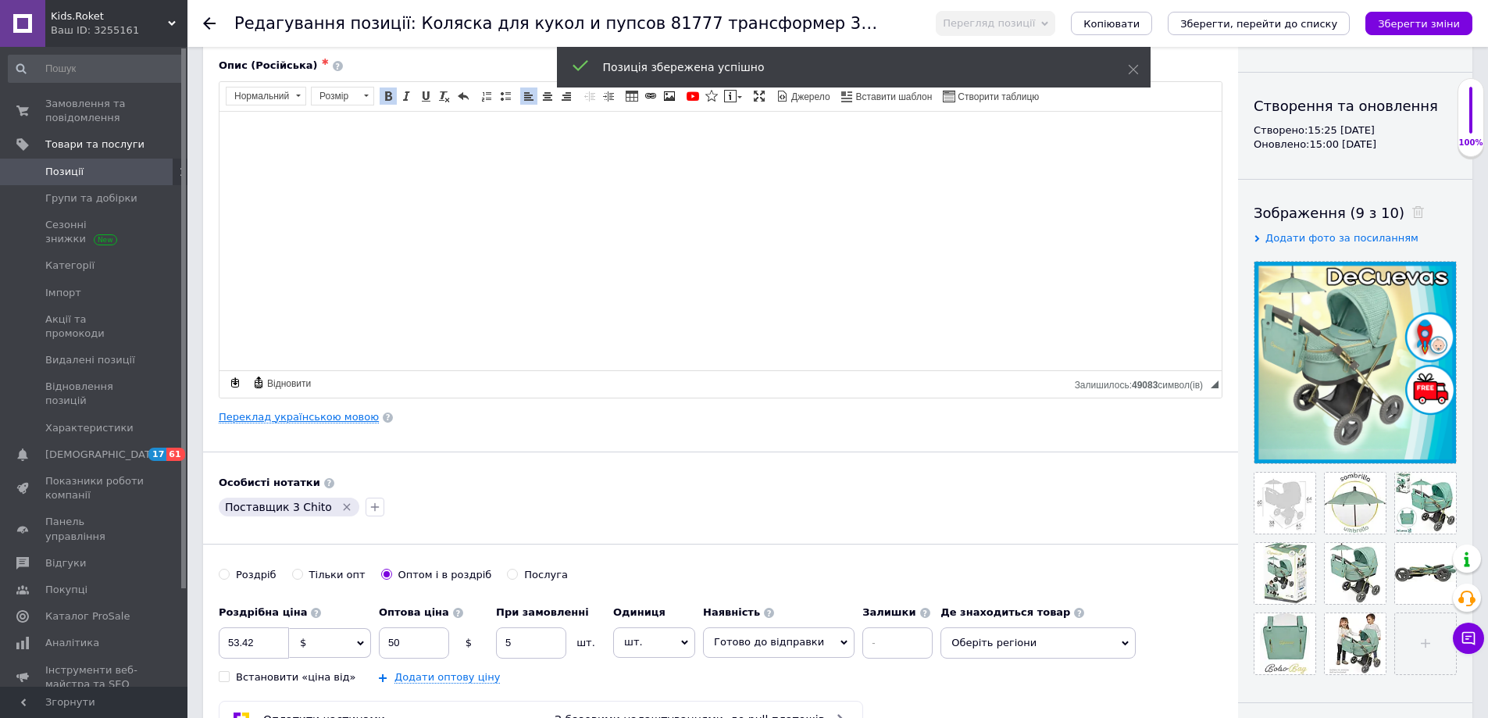
click at [326, 412] on link "Переклад українською мовою" at bounding box center [299, 417] width 160 height 12
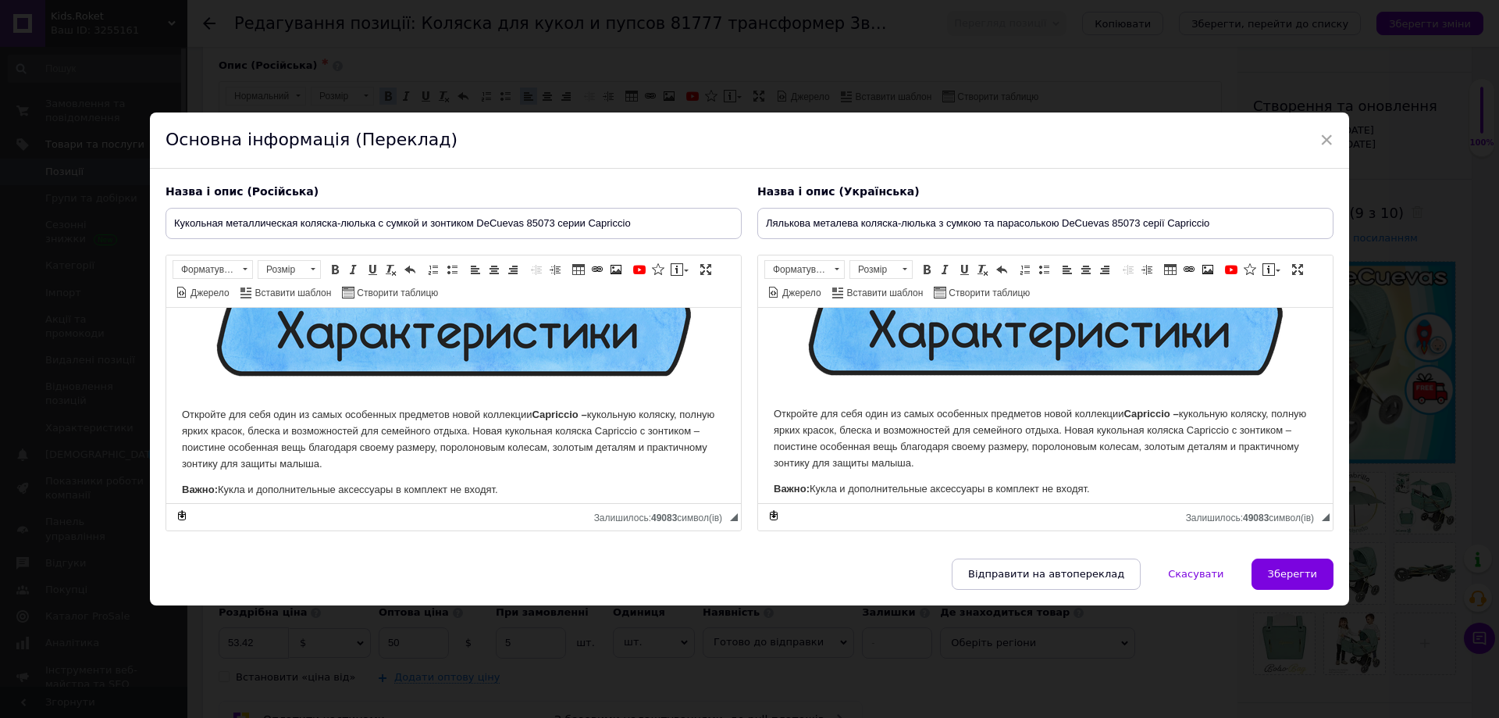
scroll to position [312, 0]
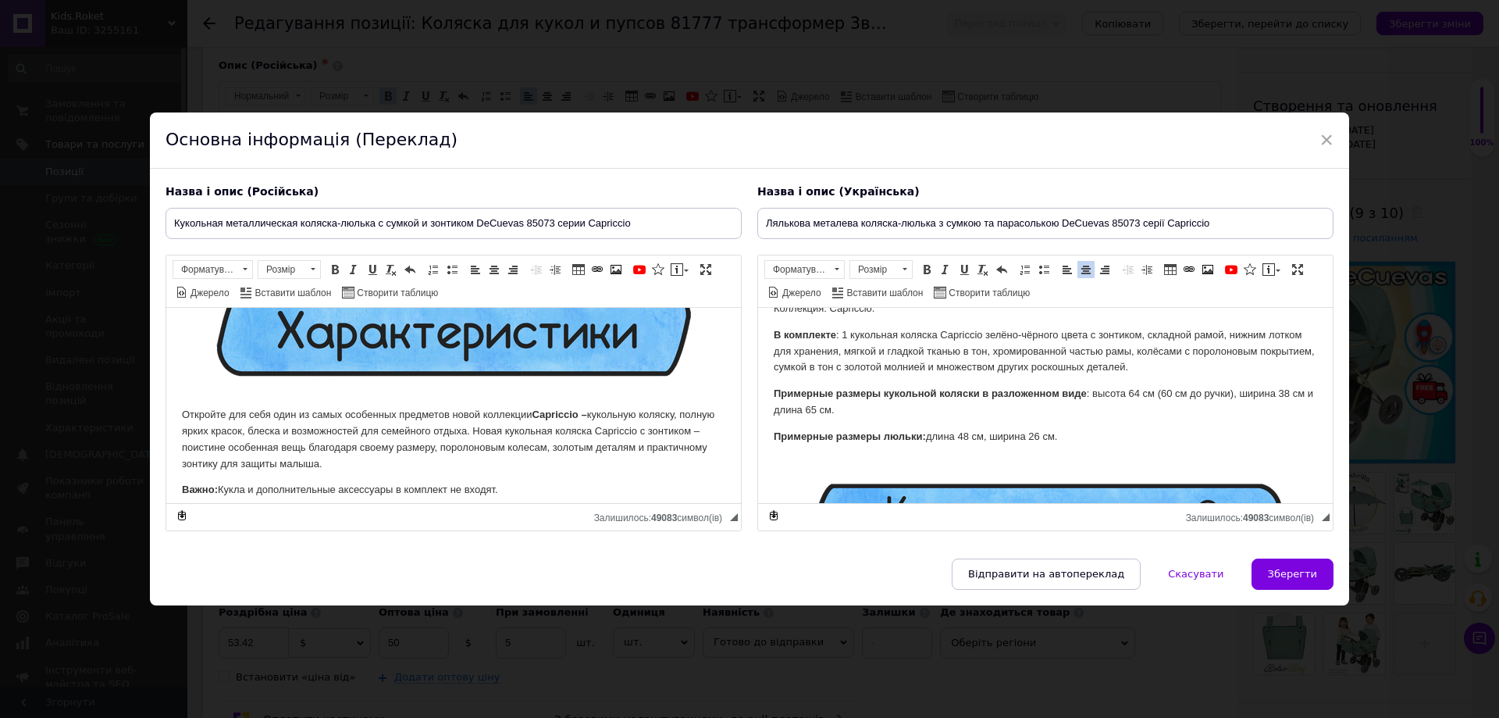
drag, startPoint x: 776, startPoint y: 412, endPoint x: 1093, endPoint y: 424, distance: 317.3
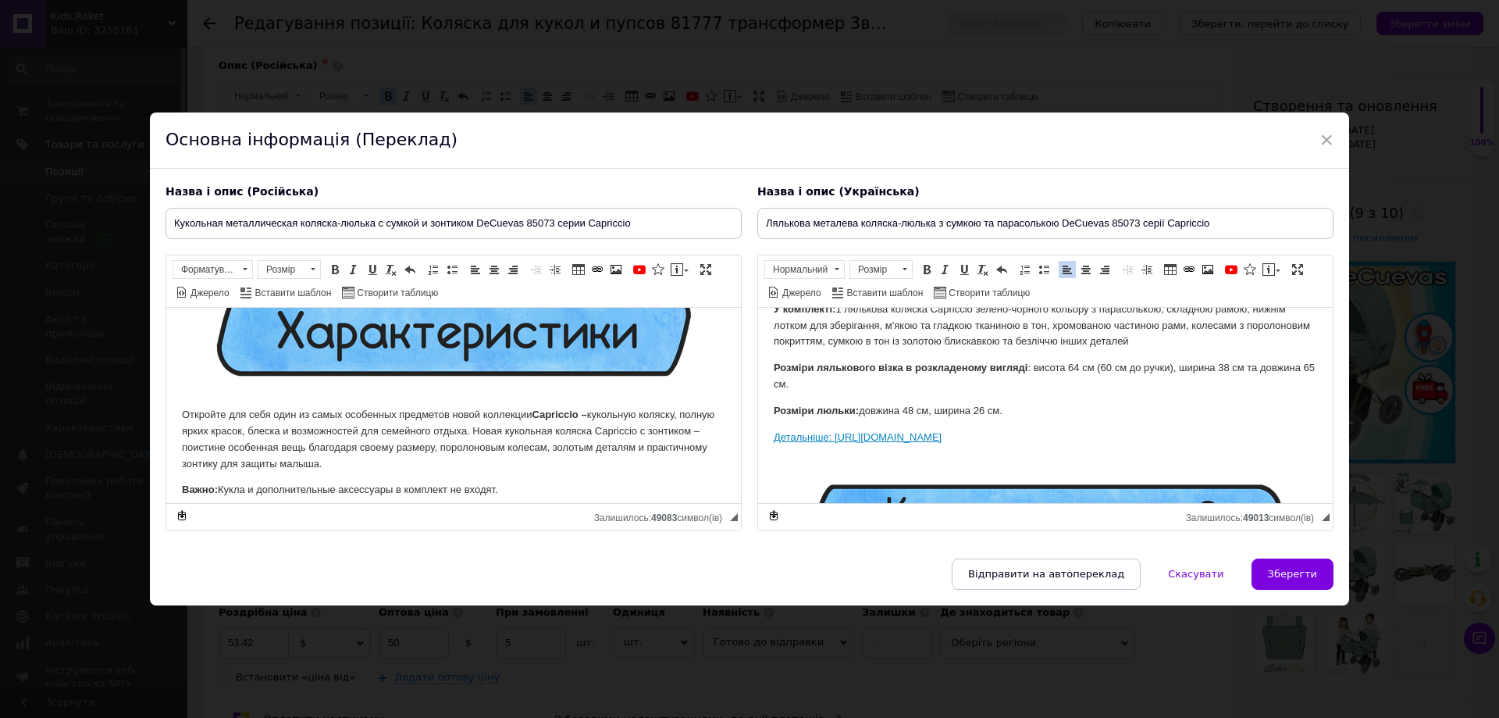
drag, startPoint x: 1209, startPoint y: 439, endPoint x: 763, endPoint y: 434, distance: 445.9
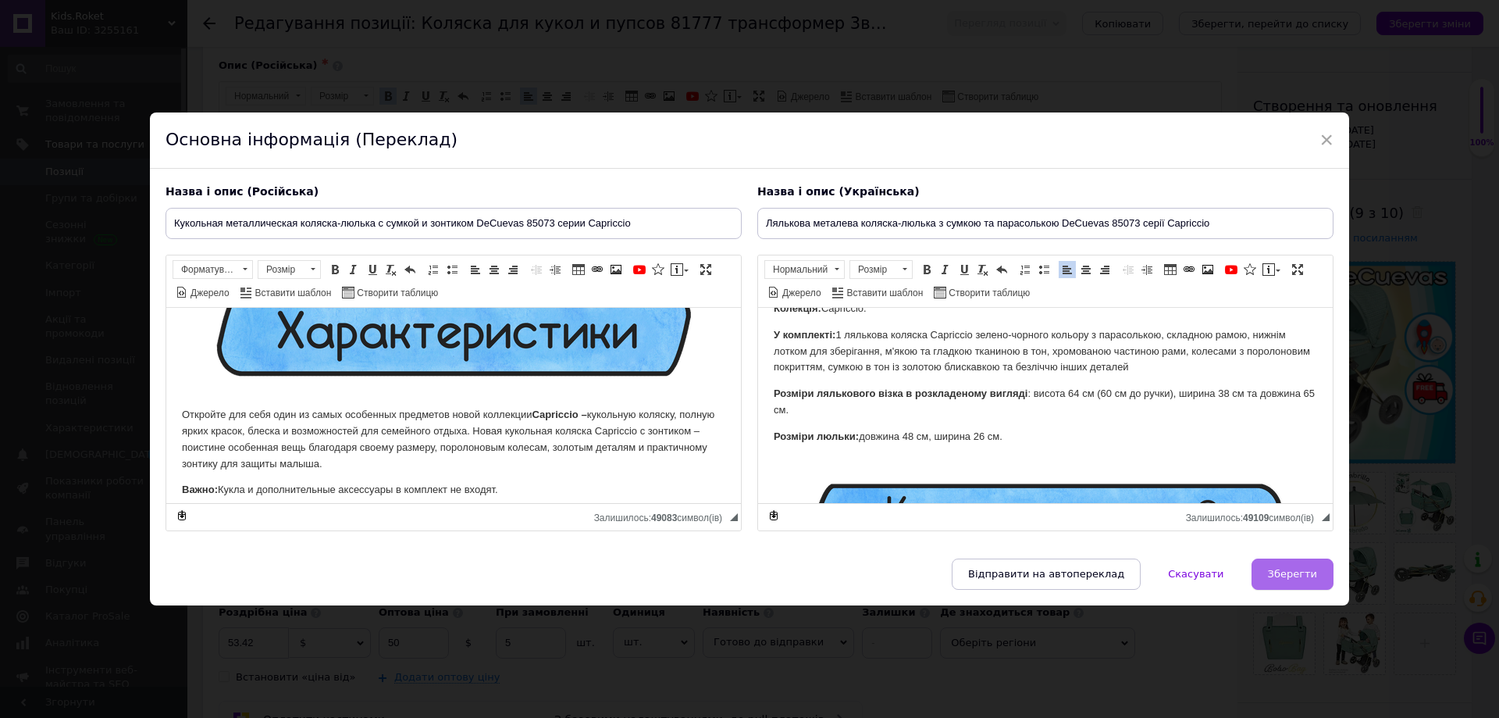
click at [1283, 564] on button "Зберегти" at bounding box center [1293, 573] width 82 height 31
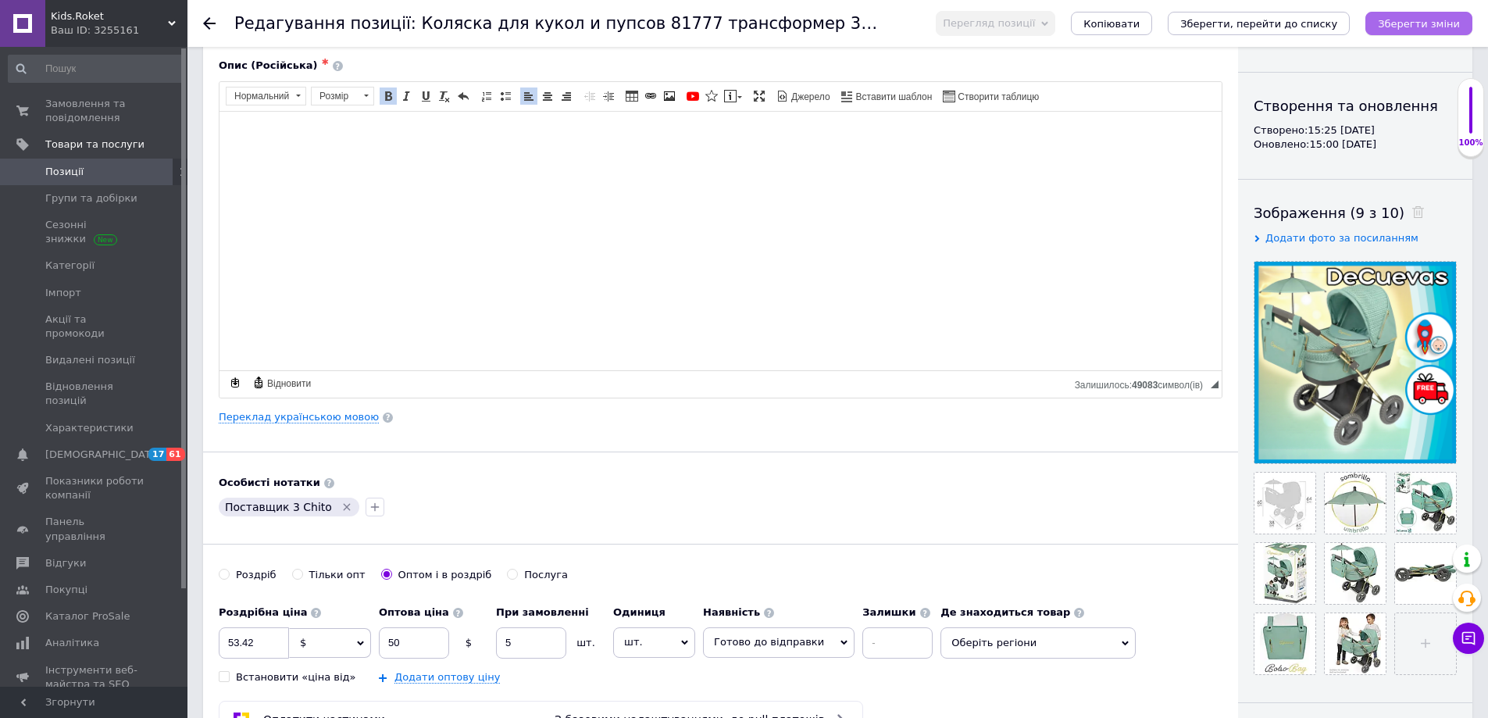
click at [1399, 20] on icon "Зберегти зміни" at bounding box center [1419, 24] width 82 height 12
click at [340, 420] on link "Переклад українською мовою" at bounding box center [299, 417] width 160 height 12
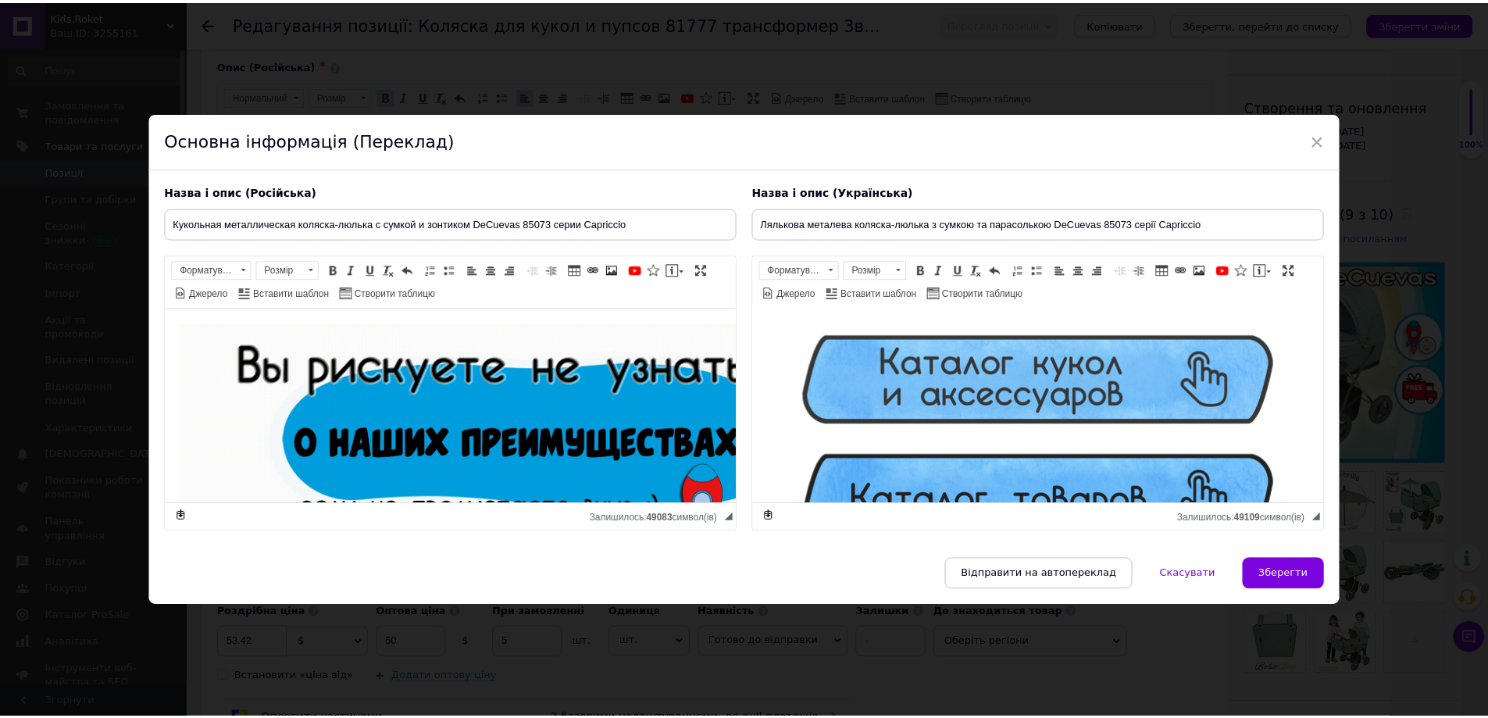
scroll to position [703, 0]
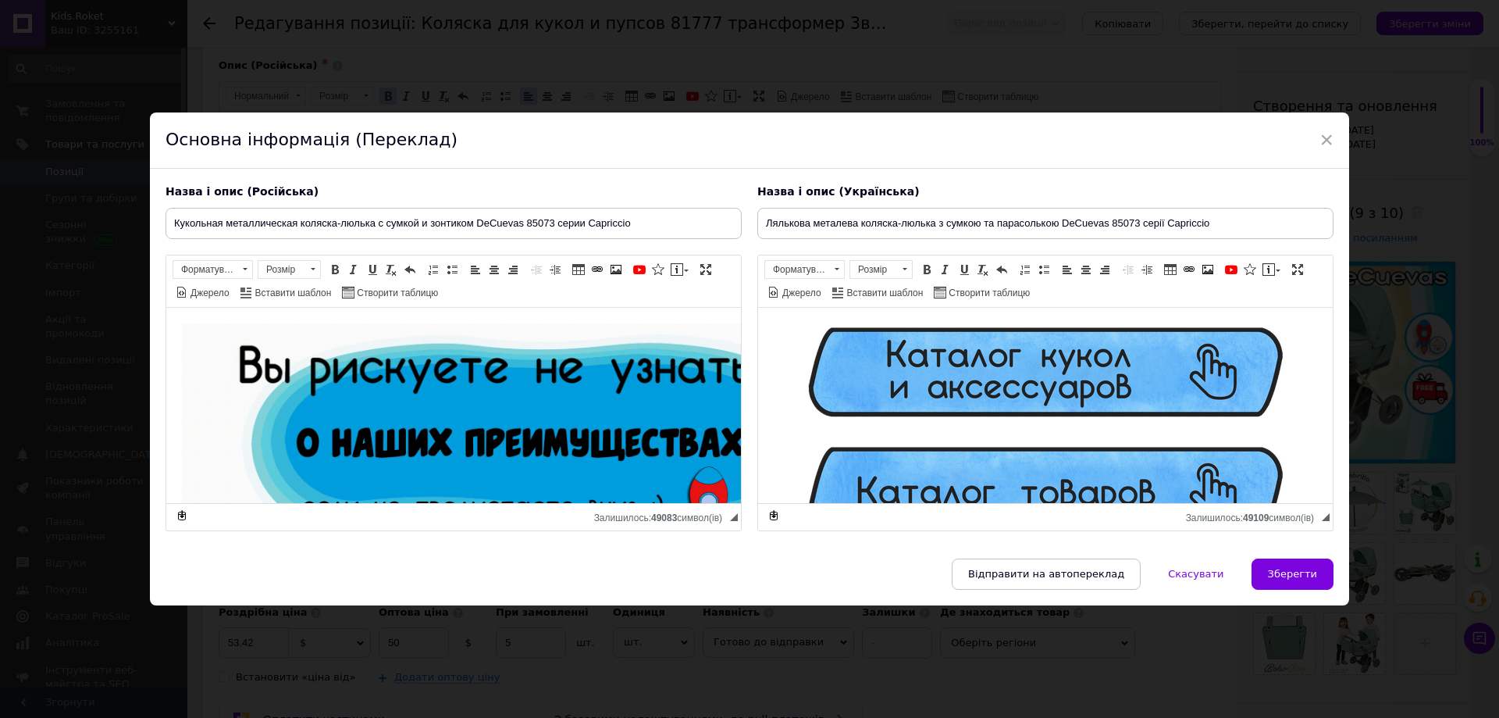
click at [1321, 130] on span "×" at bounding box center [1327, 140] width 14 height 27
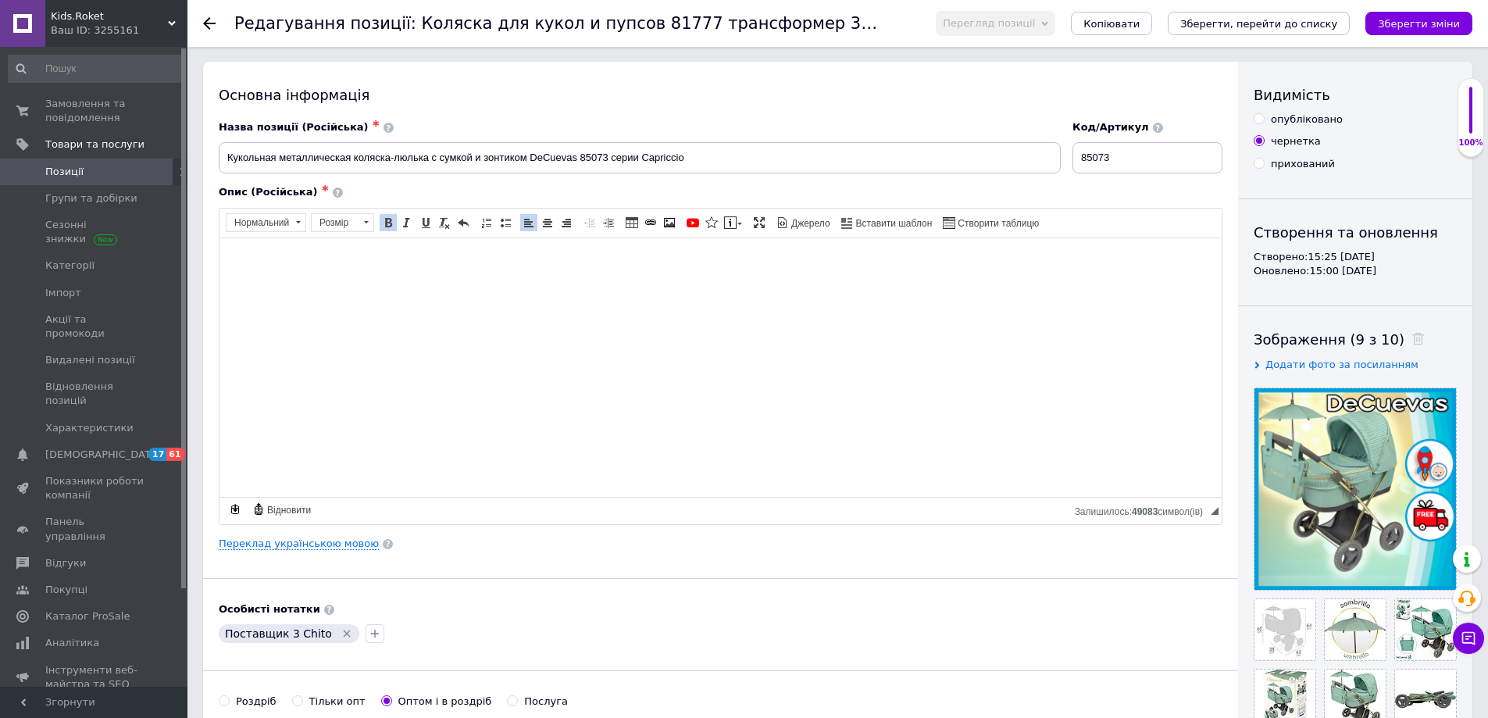
scroll to position [0, 0]
drag, startPoint x: 1257, startPoint y: 123, endPoint x: 1248, endPoint y: 123, distance: 9.4
click at [1256, 124] on input "опубліковано" at bounding box center [1258, 119] width 10 height 10
radio input "true"
click at [1040, 11] on span "Перегляд позиції" at bounding box center [995, 23] width 119 height 25
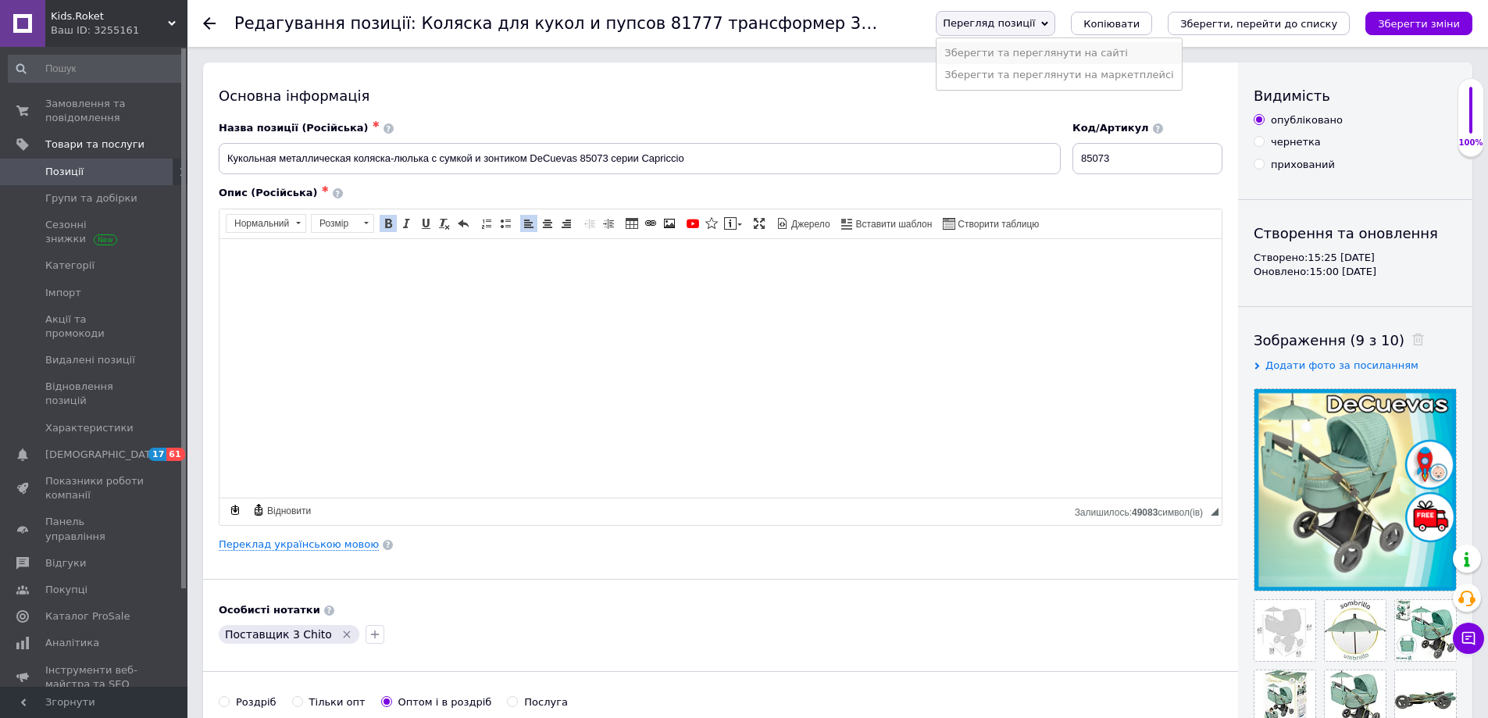
click at [1071, 42] on li "Зберегти та переглянути на сайті" at bounding box center [1058, 53] width 244 height 22
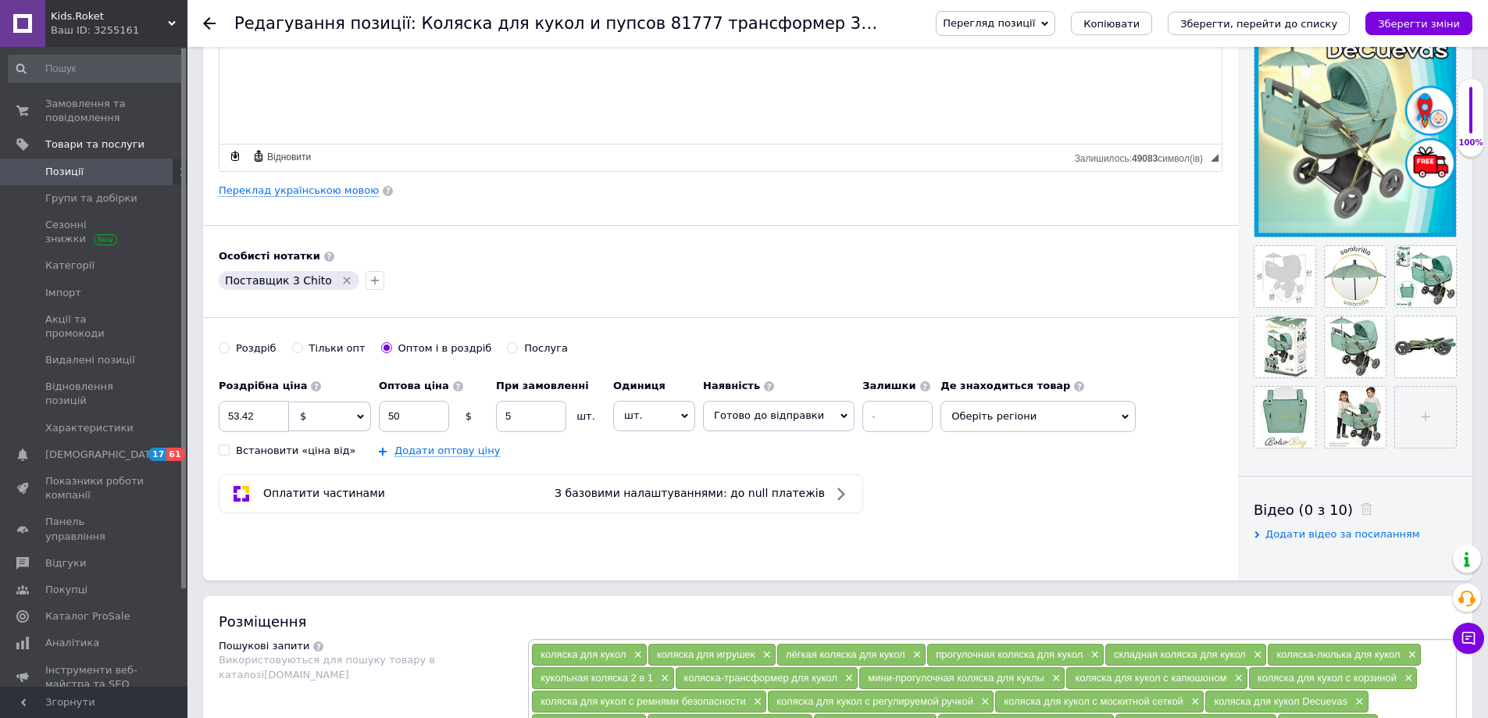
scroll to position [234, 0]
